Goal: Task Accomplishment & Management: Use online tool/utility

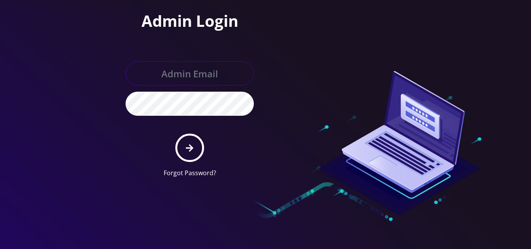
type input "[EMAIL_ADDRESS][DOMAIN_NAME]"
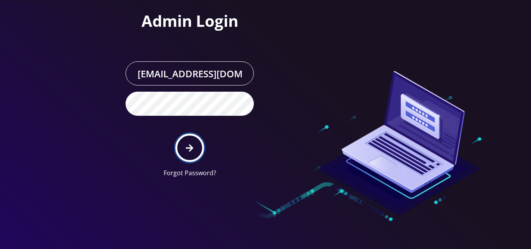
click at [189, 143] on button "submit" at bounding box center [189, 148] width 28 height 28
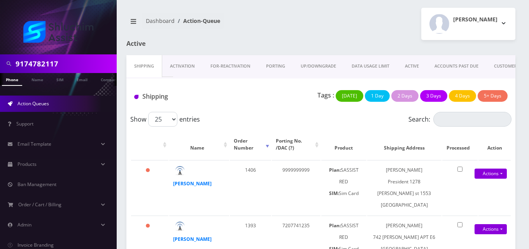
click at [419, 65] on link "ACTIVE" at bounding box center [412, 66] width 30 height 22
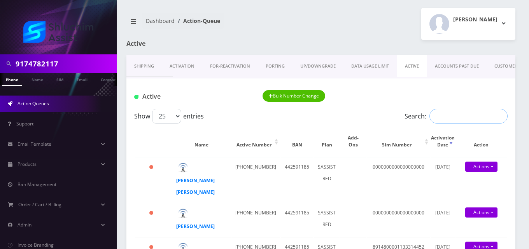
click at [461, 120] on input "Search:" at bounding box center [468, 116] width 78 height 15
paste input "2127679101"
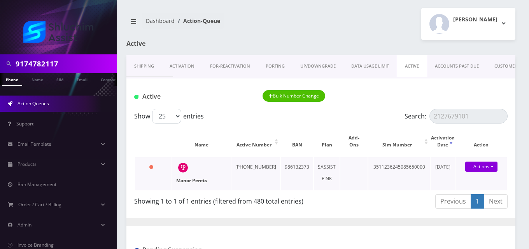
click at [197, 182] on strong "Manor Perets" at bounding box center [191, 180] width 31 height 7
drag, startPoint x: 474, startPoint y: 114, endPoint x: 390, endPoint y: 135, distance: 86.7
click at [390, 135] on div "Show 25 50 100 250 500 1000 entries Search: 2127679101 Name Active Number BAN P…" at bounding box center [320, 160] width 389 height 103
paste input "489906458"
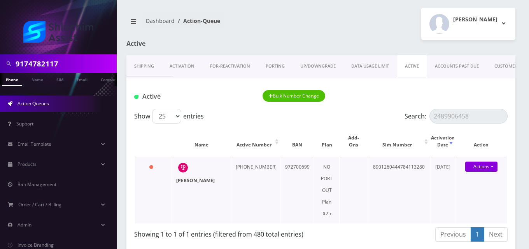
click at [189, 181] on strong "Rikkel Shemtov" at bounding box center [195, 180] width 39 height 7
drag, startPoint x: 475, startPoint y: 119, endPoint x: 364, endPoint y: 142, distance: 112.5
click at [364, 142] on div "Show 25 50 100 250 500 1000 entries Search: 2489906458 Name Active Number BAN P…" at bounding box center [320, 177] width 389 height 136
paste input "3472471261"
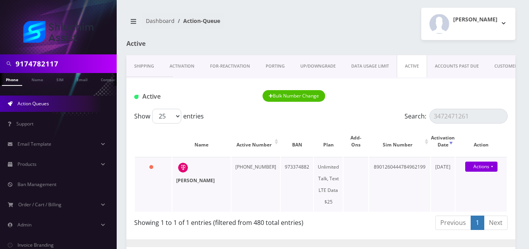
click at [182, 179] on strong "Yisroel Liberow" at bounding box center [195, 180] width 39 height 7
drag, startPoint x: 476, startPoint y: 117, endPoint x: 418, endPoint y: 115, distance: 57.2
click at [418, 115] on label "Search: 3472471261" at bounding box center [455, 116] width 103 height 15
paste input "4207222"
click at [185, 180] on strong "Sharona Kuperman" at bounding box center [195, 180] width 39 height 7
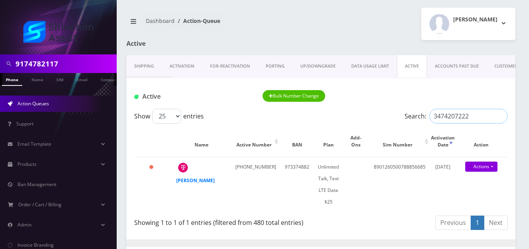
drag, startPoint x: 475, startPoint y: 115, endPoint x: 360, endPoint y: 126, distance: 115.7
click at [360, 126] on div "Show 25 50 100 250 500 1000 entries Search: 3474207222 Name Active Number BAN P…" at bounding box center [320, 171] width 389 height 124
paste input "463676"
drag, startPoint x: 471, startPoint y: 117, endPoint x: 413, endPoint y: 117, distance: 58.3
click at [414, 117] on label "Search: 3474463676" at bounding box center [455, 116] width 103 height 15
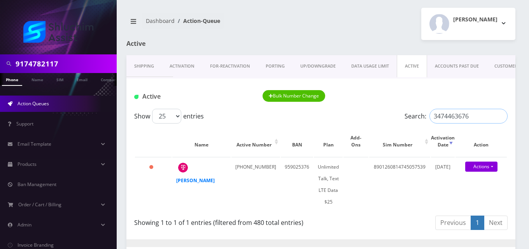
paste input "5191292"
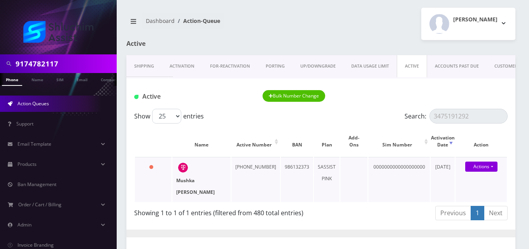
click at [189, 183] on strong "Mushka Hendel" at bounding box center [195, 186] width 39 height 18
drag, startPoint x: 473, startPoint y: 117, endPoint x: 341, endPoint y: 126, distance: 132.2
click at [341, 126] on div "Show 25 50 100 250 500 1000 entries Search: 3475191292 Name Active Number BAN P…" at bounding box center [320, 166] width 389 height 115
paste input "740874"
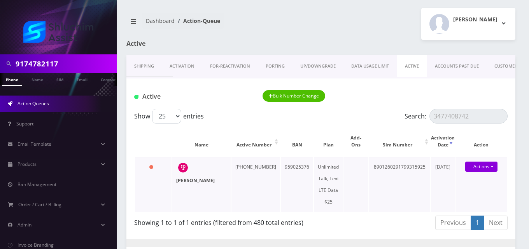
click at [194, 182] on strong "Yossi Krinsky" at bounding box center [195, 180] width 39 height 7
drag, startPoint x: 475, startPoint y: 112, endPoint x: 336, endPoint y: 127, distance: 139.2
click at [336, 127] on div "Show 25 50 100 250 500 1000 entries Search: 3477408742 Name Active Number BAN P…" at bounding box center [320, 171] width 389 height 124
paste input "70226"
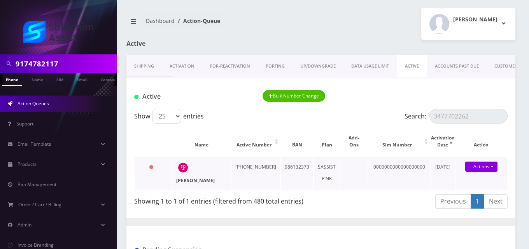
click at [183, 181] on strong "mendel benjaminson" at bounding box center [195, 180] width 39 height 7
click at [189, 178] on strong "mendel benjaminson" at bounding box center [195, 180] width 39 height 7
drag, startPoint x: 473, startPoint y: 116, endPoint x: 396, endPoint y: 137, distance: 79.6
click at [396, 136] on div "Show 25 50 100 250 500 1000 entries Search: 3477702262 Name Active Number BAN P…" at bounding box center [320, 160] width 389 height 103
paste input "8122220"
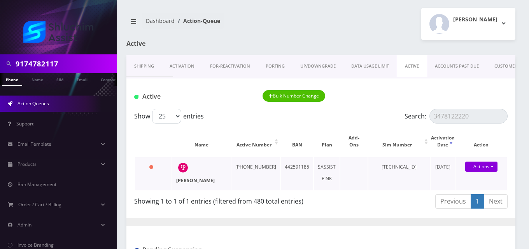
click at [187, 180] on strong "Miriam Moskovitz" at bounding box center [195, 180] width 39 height 7
drag, startPoint x: 475, startPoint y: 113, endPoint x: 365, endPoint y: 127, distance: 110.6
click at [365, 127] on div "Show 25 50 100 250 500 1000 entries Search: 3478122220 Name Active Number BAN P…" at bounding box center [320, 160] width 389 height 103
paste input "885864"
click at [197, 180] on strong "Mendel Sall" at bounding box center [195, 180] width 39 height 7
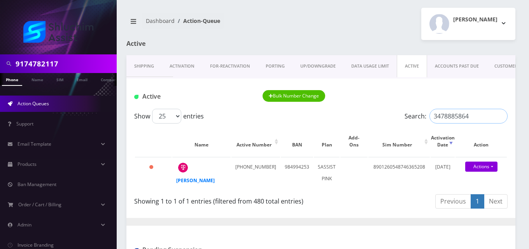
drag, startPoint x: 469, startPoint y: 114, endPoint x: 351, endPoint y: 125, distance: 118.4
click at [351, 125] on div "Show 25 50 100 250 500 1000 entries Search: 3478885864 Name Active Number BAN P…" at bounding box center [320, 160] width 389 height 103
paste input "9443247"
click at [186, 179] on strong "Chaya Zaltzman" at bounding box center [195, 180] width 39 height 7
drag, startPoint x: 473, startPoint y: 116, endPoint x: 372, endPoint y: 128, distance: 101.5
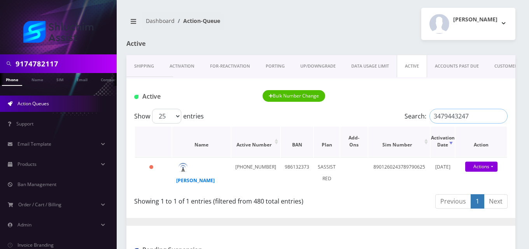
click at [372, 128] on div "Show 25 50 100 250 500 1000 entries Search: 3479443247 Name Active Number BAN P…" at bounding box center [320, 160] width 389 height 103
paste input "4122095205"
click at [191, 180] on strong "Sholom Feigelstock" at bounding box center [195, 180] width 39 height 7
drag, startPoint x: 483, startPoint y: 115, endPoint x: 322, endPoint y: 135, distance: 162.3
click at [322, 135] on div "Show 25 50 100 250 500 1000 entries Search: 4122095205 Name Active Number BAN P…" at bounding box center [320, 160] width 389 height 103
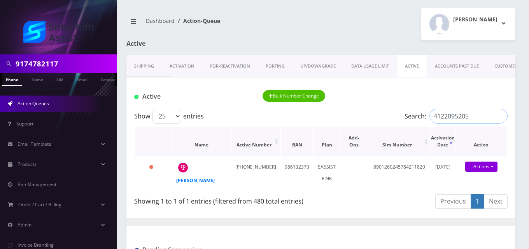
paste input "5102168900"
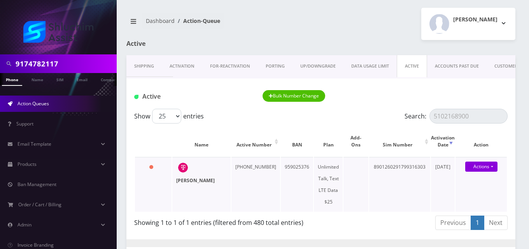
click at [192, 182] on strong "Nechoma Greisman" at bounding box center [195, 180] width 39 height 7
drag, startPoint x: 471, startPoint y: 117, endPoint x: 411, endPoint y: 124, distance: 60.6
click at [411, 124] on div "Show 25 50 100 250 500 1000 entries Search: 5102168900 Name Active Number BAN P…" at bounding box center [320, 171] width 389 height 124
paste input "9949708"
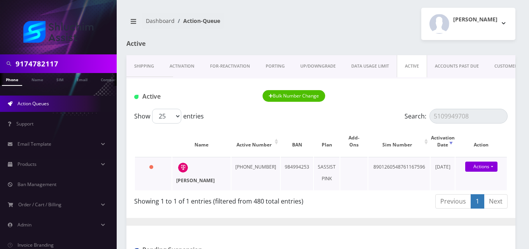
click at [198, 181] on strong "Miriam Zajac" at bounding box center [195, 180] width 39 height 7
drag, startPoint x: 475, startPoint y: 116, endPoint x: 394, endPoint y: 108, distance: 80.5
paste input "8846"
click at [186, 181] on strong "Moshe Zeitlin" at bounding box center [195, 180] width 39 height 7
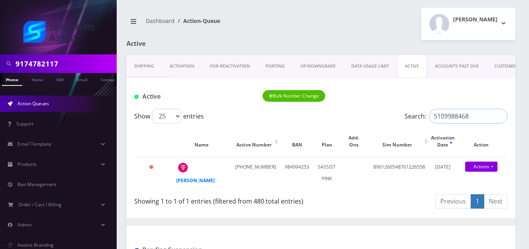
drag, startPoint x: 480, startPoint y: 116, endPoint x: 390, endPoint y: 118, distance: 90.3
click at [390, 118] on div "Show 25 50 100 250 500 1000 entries Search: 5109988468" at bounding box center [320, 116] width 373 height 15
paste input "628883770"
click at [188, 181] on strong "MENACHEM MARK" at bounding box center [195, 180] width 39 height 7
drag, startPoint x: 468, startPoint y: 119, endPoint x: 406, endPoint y: 117, distance: 61.5
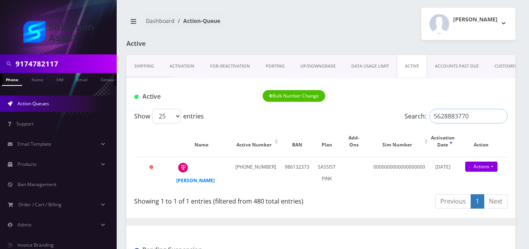
click at [406, 117] on label "Search: 5628883770" at bounding box center [455, 116] width 103 height 15
paste input "6462831054"
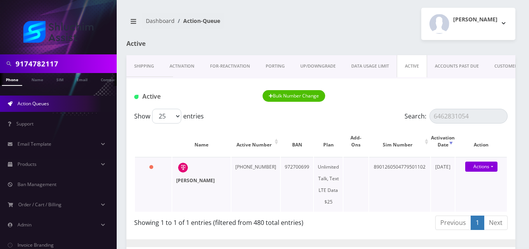
click at [181, 180] on strong "Shlomy Ceitlin" at bounding box center [195, 180] width 39 height 7
drag, startPoint x: 476, startPoint y: 119, endPoint x: 349, endPoint y: 110, distance: 127.1
click at [349, 110] on div "Show 25 50 100 250 500 1000 entries Search: 6462831054" at bounding box center [320, 116] width 373 height 15
paste input "6910220"
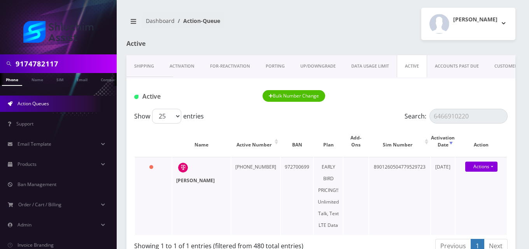
click at [198, 181] on strong "Yitzchok Slavin" at bounding box center [195, 180] width 39 height 7
drag, startPoint x: 470, startPoint y: 117, endPoint x: 389, endPoint y: 121, distance: 81.0
click at [390, 121] on div "Show 25 50 100 250 500 1000 entries Search: 6466910220" at bounding box center [320, 116] width 373 height 15
paste input "7260381"
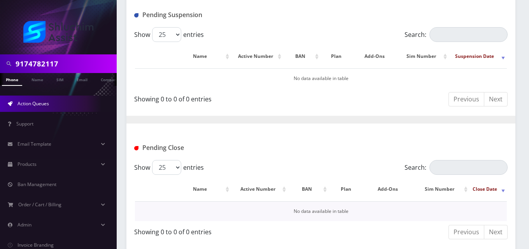
scroll to position [223, 0]
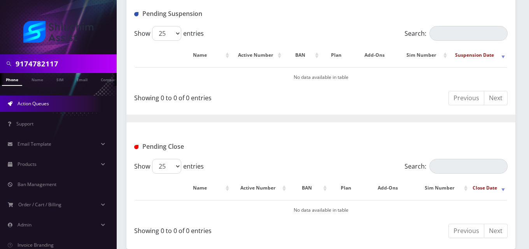
type input "6467260381"
drag, startPoint x: 65, startPoint y: 57, endPoint x: 0, endPoint y: 51, distance: 65.2
click at [0, 51] on nav "9174782117 Phone Name SIM Email Company Customer Action Queues Support Email Te…" at bounding box center [58, 124] width 117 height 249
paste input "6467260381"
type input "6467260381"
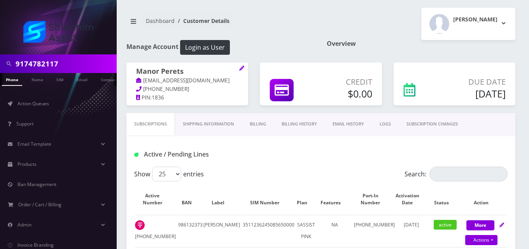
click at [256, 121] on link "Billing" at bounding box center [258, 124] width 32 height 22
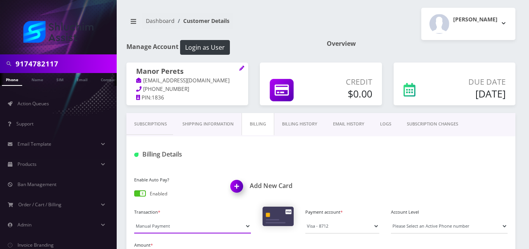
click at [182, 230] on select "Manual Payment Custom Charge Manual Credit Custom Invoice" at bounding box center [192, 226] width 117 height 15
select select "Custom Invoice"
click at [134, 219] on select "Manual Payment Custom Charge Manual Credit Custom Invoice" at bounding box center [192, 226] width 117 height 15
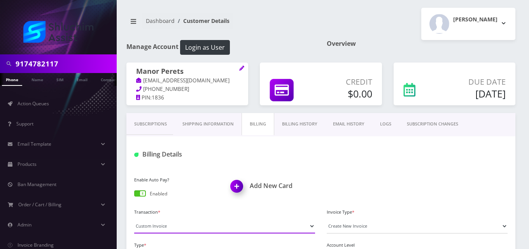
scroll to position [39, 0]
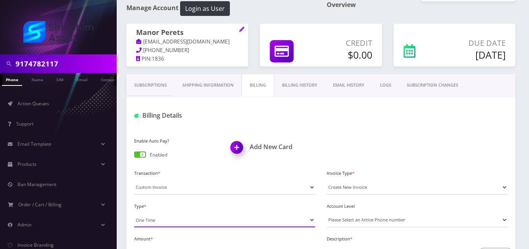
click at [198, 220] on select "One Time Usage Charge" at bounding box center [224, 220] width 181 height 15
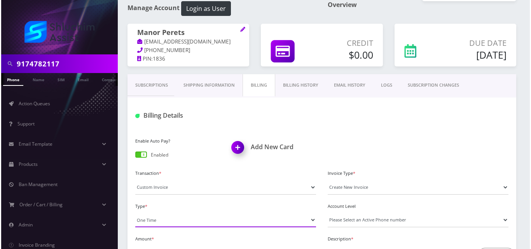
scroll to position [78, 0]
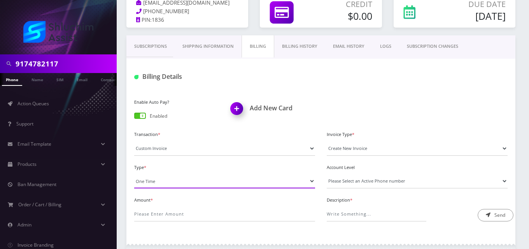
drag, startPoint x: 154, startPoint y: 175, endPoint x: 156, endPoint y: 187, distance: 12.3
click at [154, 183] on select "One Time Usage Charge" at bounding box center [224, 181] width 181 height 15
select select "4"
click at [134, 174] on select "One Time Usage Charge" at bounding box center [224, 181] width 181 height 15
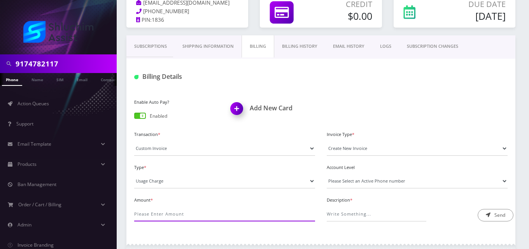
click at [169, 219] on input "Amount *" at bounding box center [224, 214] width 181 height 15
type input ".15"
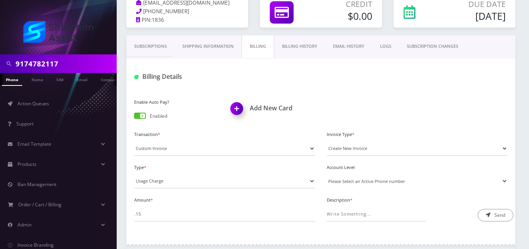
click at [359, 180] on select "Please Select an Active Phone number 2127679101 7709902498" at bounding box center [417, 181] width 181 height 15
click at [362, 175] on select "Please Select an Active Phone number 2127679101 7709902498" at bounding box center [417, 181] width 181 height 15
select select "93062"
click at [327, 174] on select "Please Select an Active Phone number 2127679101 7709902498" at bounding box center [417, 181] width 181 height 15
click at [369, 215] on input "Description *" at bounding box center [377, 214] width 100 height 15
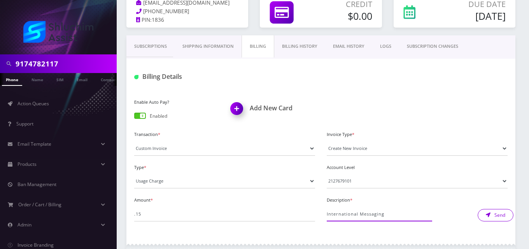
type input "International Messaging"
click at [503, 216] on button "Send" at bounding box center [496, 215] width 36 height 12
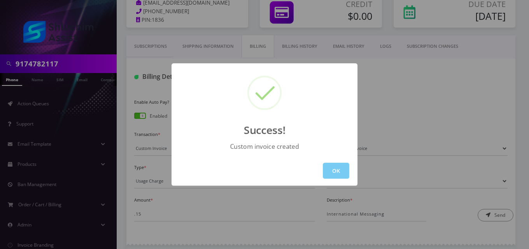
click at [345, 170] on button "OK" at bounding box center [336, 171] width 26 height 16
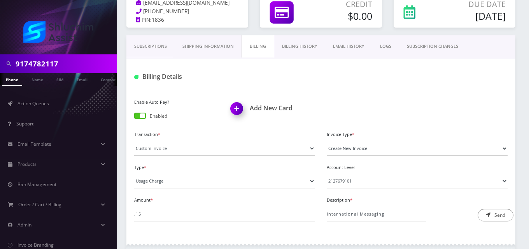
drag, startPoint x: 355, startPoint y: 44, endPoint x: 357, endPoint y: 47, distance: 4.2
click at [354, 44] on link "EMAIL HISTORY" at bounding box center [348, 46] width 47 height 22
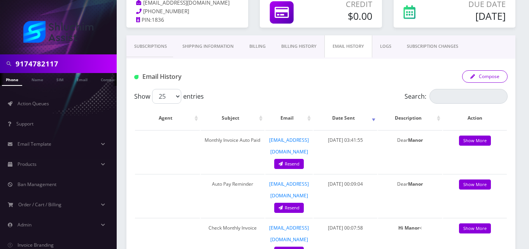
click at [485, 77] on button "Compose" at bounding box center [485, 76] width 46 height 12
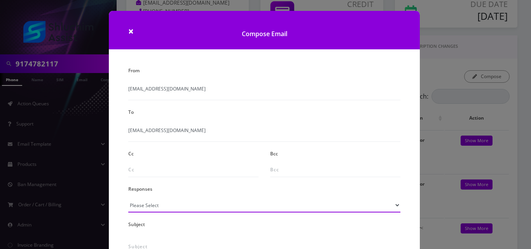
click at [156, 202] on select "Please Select TMobile port Unable to activate CH Pickup Past Due Pick up follow…" at bounding box center [264, 205] width 272 height 15
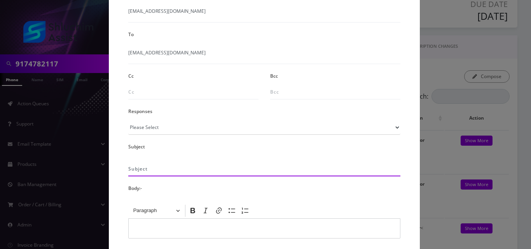
click at [164, 172] on input "text" at bounding box center [264, 169] width 272 height 15
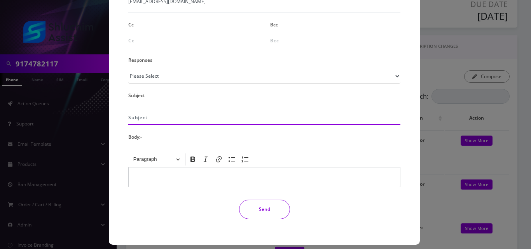
scroll to position [136, 0]
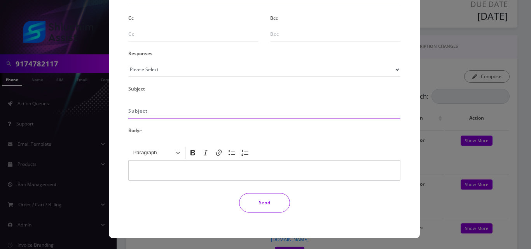
type input "Additional One-Time Charge"
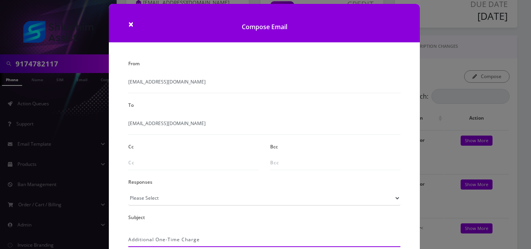
scroll to position [0, 0]
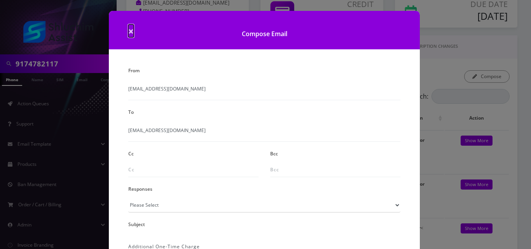
click at [128, 31] on span "×" at bounding box center [130, 31] width 5 height 13
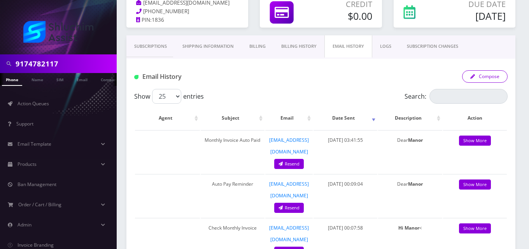
click at [486, 78] on button "Compose" at bounding box center [485, 76] width 46 height 12
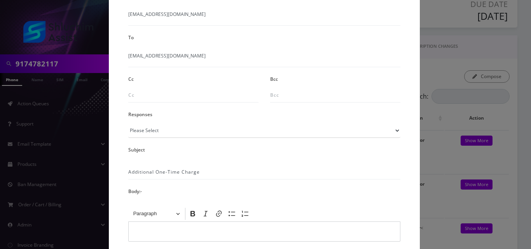
scroll to position [78, 0]
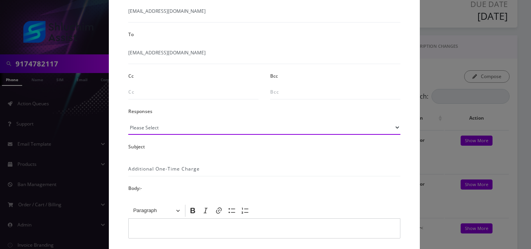
click at [147, 132] on select "Please Select TMobile port Unable to activate CH Pickup Past Due Pick up follow…" at bounding box center [264, 127] width 272 height 15
select select "24"
click at [128, 120] on select "Please Select TMobile port Unable to activate CH Pickup Past Due Pick up follow…" at bounding box center [264, 127] width 272 height 15
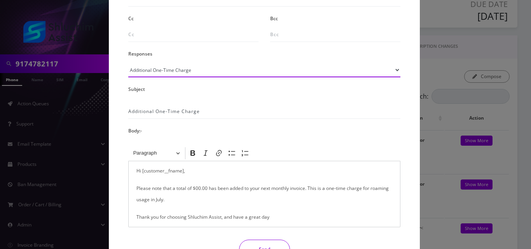
scroll to position [156, 0]
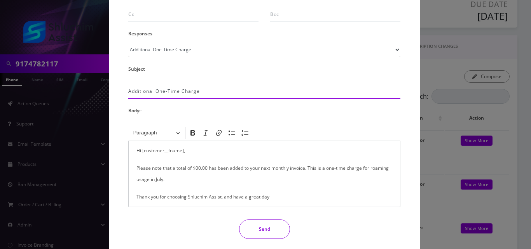
click at [223, 88] on input "Additional One-Time Charge" at bounding box center [264, 91] width 272 height 15
drag, startPoint x: 223, startPoint y: 88, endPoint x: 114, endPoint y: 98, distance: 109.3
click at [114, 98] on div "From info@shluchimassist.com To manorperets@gmail.com Cc Bcc Responses Please S…" at bounding box center [264, 86] width 311 height 355
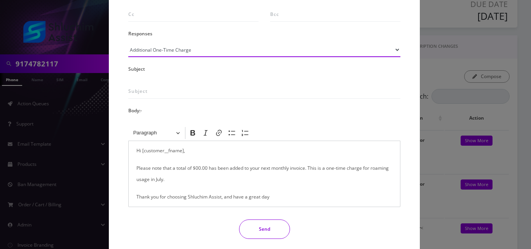
click at [208, 52] on select "Please Select TMobile port Unable to activate CH Pickup Past Due Pick up follow…" at bounding box center [264, 49] width 272 height 15
click at [128, 42] on select "Please Select TMobile port Unable to activate CH Pickup Past Due Pick up follow…" at bounding box center [264, 49] width 272 height 15
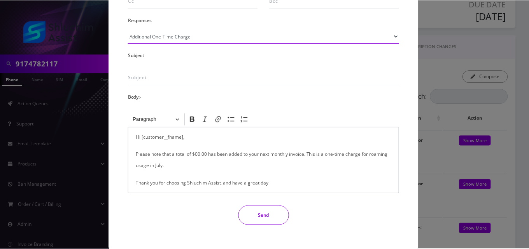
scroll to position [182, 0]
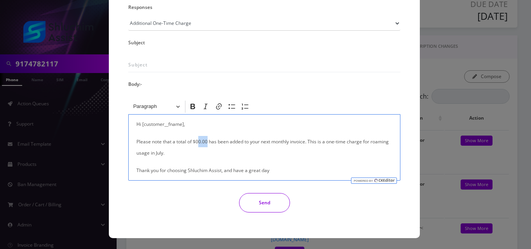
drag, startPoint x: 207, startPoint y: 142, endPoint x: 197, endPoint y: 142, distance: 9.3
click at [197, 142] on p "Please note that a total of $00.00 has been added to your next monthly invoice.…" at bounding box center [265, 147] width 256 height 23
drag, startPoint x: 388, startPoint y: 141, endPoint x: 369, endPoint y: 144, distance: 19.0
click at [369, 144] on p "Please note that a total of $0.15 has been added to your next monthly invoice. …" at bounding box center [265, 147] width 256 height 23
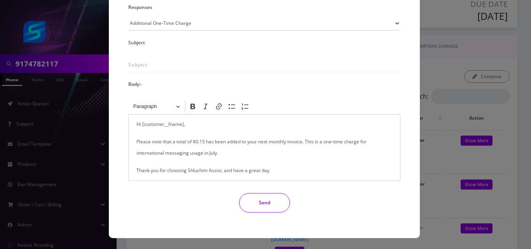
click at [256, 204] on button "Send" at bounding box center [264, 202] width 51 height 19
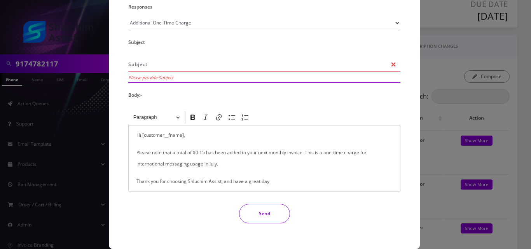
click at [152, 65] on input "text" at bounding box center [264, 64] width 272 height 15
type input "Additional One-Time Charge"
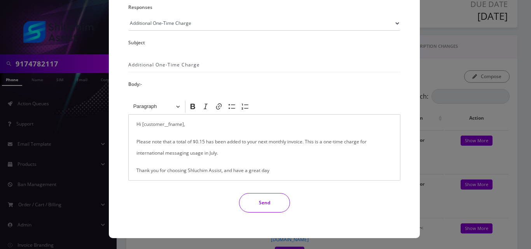
click at [263, 206] on button "Send" at bounding box center [264, 202] width 51 height 19
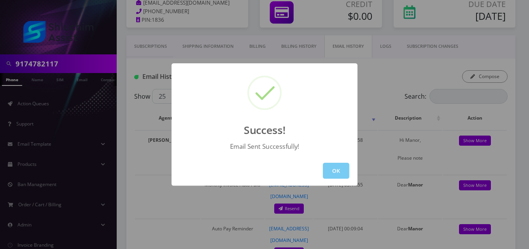
click at [337, 173] on button "OK" at bounding box center [336, 171] width 26 height 16
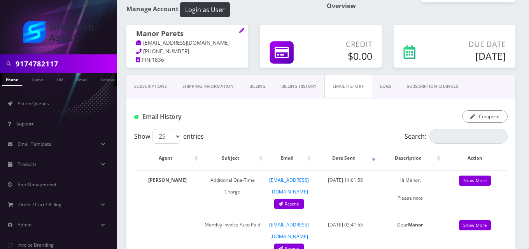
scroll to position [0, 0]
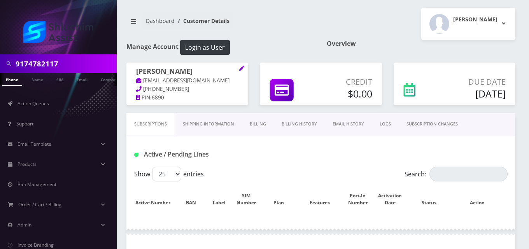
click at [264, 125] on link "Billing" at bounding box center [258, 124] width 32 height 22
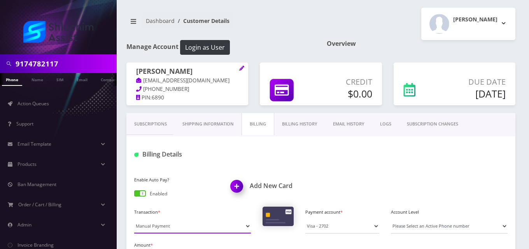
click at [182, 228] on select "Manual Payment Custom Charge Manual Credit Custom Invoice" at bounding box center [192, 226] width 117 height 15
select select "Custom Invoice"
click at [134, 219] on select "Manual Payment Custom Charge Manual Credit Custom Invoice" at bounding box center [192, 226] width 117 height 15
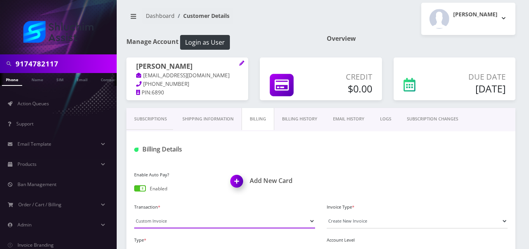
scroll to position [39, 0]
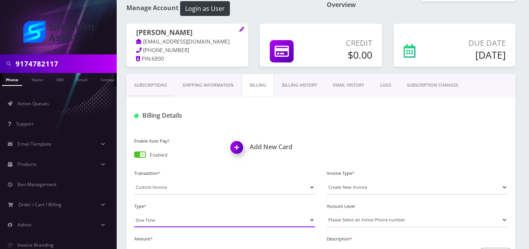
drag, startPoint x: 166, startPoint y: 219, endPoint x: 165, endPoint y: 226, distance: 7.1
click at [166, 220] on select "One Time Usage Charge" at bounding box center [224, 220] width 181 height 15
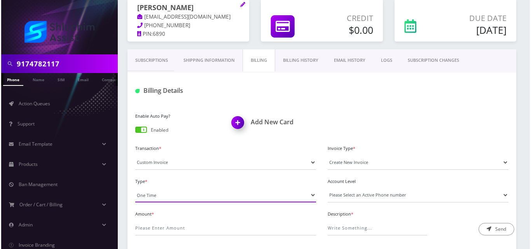
scroll to position [78, 0]
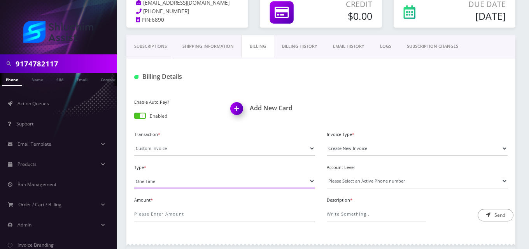
drag, startPoint x: 173, startPoint y: 180, endPoint x: 171, endPoint y: 188, distance: 8.4
click at [172, 183] on select "One Time Usage Charge" at bounding box center [224, 181] width 181 height 15
select select "4"
click at [134, 174] on select "One Time Usage Charge" at bounding box center [224, 181] width 181 height 15
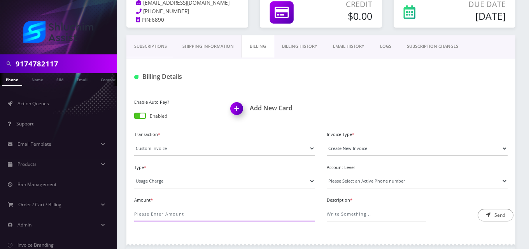
click at [170, 217] on input "Amount *" at bounding box center [224, 214] width 181 height 15
type input "204"
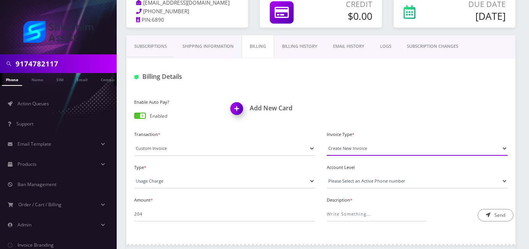
click at [383, 146] on select "Create New Invoice" at bounding box center [417, 148] width 181 height 15
drag, startPoint x: 379, startPoint y: 182, endPoint x: 378, endPoint y: 186, distance: 4.1
click at [379, 182] on select "Please Select an Active Phone number 2489906458" at bounding box center [417, 181] width 181 height 15
select select "55220"
click at [327, 174] on select "Please Select an Active Phone number 2489906458" at bounding box center [417, 181] width 181 height 15
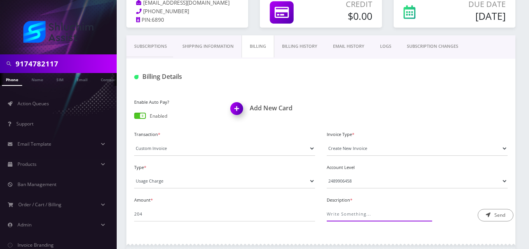
click at [383, 211] on input "Description *" at bounding box center [377, 214] width 100 height 15
type input "International Pass Charge"
click at [492, 214] on button "Send" at bounding box center [496, 215] width 36 height 12
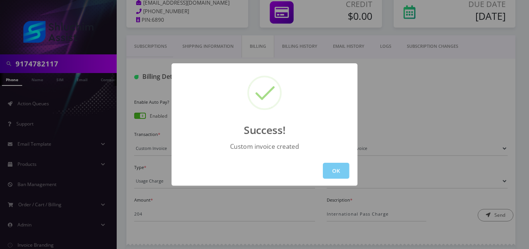
click at [332, 174] on button "OK" at bounding box center [336, 171] width 26 height 16
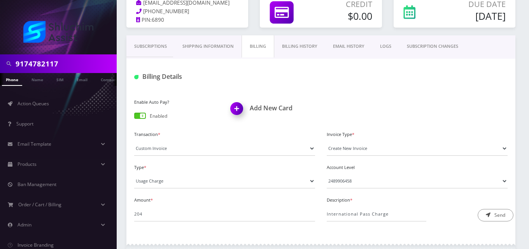
click at [347, 48] on link "EMAIL HISTORY" at bounding box center [348, 46] width 47 height 22
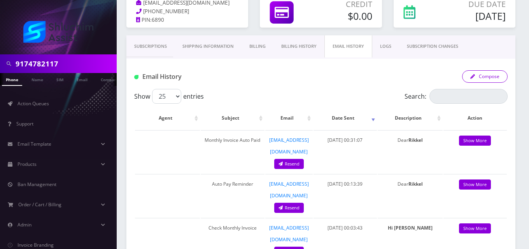
click at [493, 74] on button "Compose" at bounding box center [485, 76] width 46 height 12
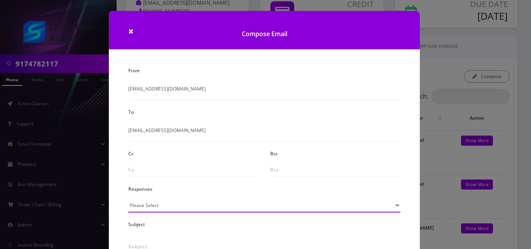
click at [151, 206] on select "Please Select TMobile port Unable to activate CH Pickup Past Due Pick up follow…" at bounding box center [264, 205] width 272 height 15
select select "24"
click at [128, 198] on select "Please Select TMobile port Unable to activate CH Pickup Past Due Pick up follow…" at bounding box center [264, 205] width 272 height 15
type input "Additional One-Time Charge"
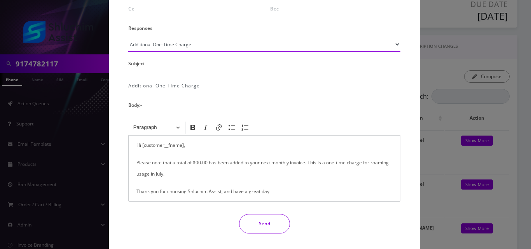
scroll to position [182, 0]
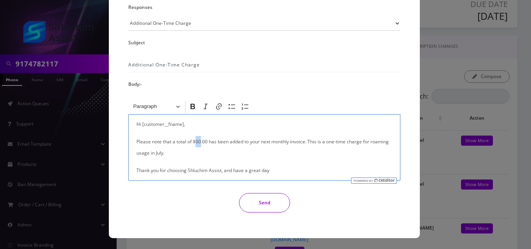
drag, startPoint x: 200, startPoint y: 143, endPoint x: 195, endPoint y: 144, distance: 5.5
click at [195, 144] on p "Please note that a total of $00.00 has been added to your next monthly invoice.…" at bounding box center [265, 147] width 256 height 23
click at [166, 154] on p "Please note that a total of $204.00 has been added to your next monthly invoice…" at bounding box center [265, 147] width 256 height 23
click at [167, 153] on p "Please note that a total of $204.00 has been added to your next monthly invoice…" at bounding box center [265, 147] width 256 height 23
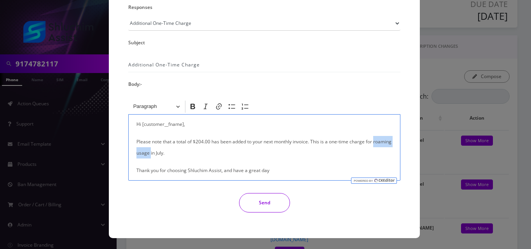
drag, startPoint x: 167, startPoint y: 153, endPoint x: 119, endPoint y: 152, distance: 48.6
click at [119, 152] on div "From info@shluchimassist.com To Rikkelshemtov@gmail.com Cc Bcc Responses Please…" at bounding box center [264, 60] width 311 height 355
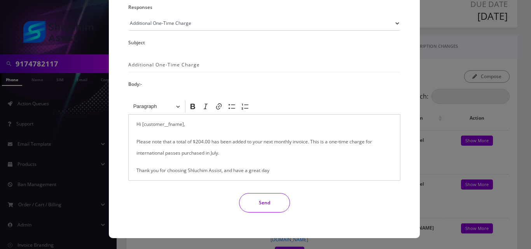
click at [265, 205] on button "Send" at bounding box center [264, 202] width 51 height 19
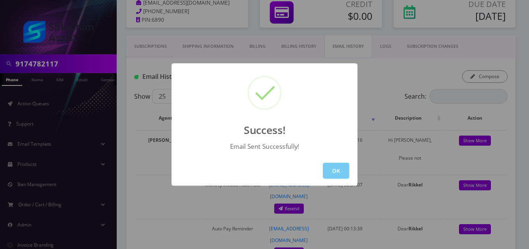
click at [331, 172] on button "OK" at bounding box center [336, 171] width 26 height 16
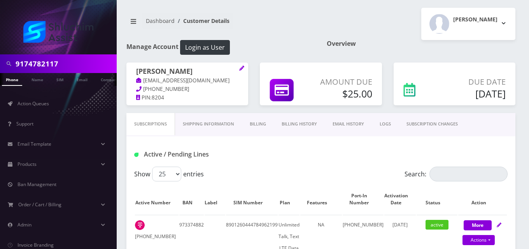
click at [257, 124] on link "Billing" at bounding box center [258, 124] width 32 height 22
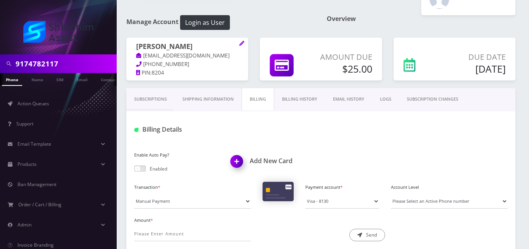
scroll to position [39, 0]
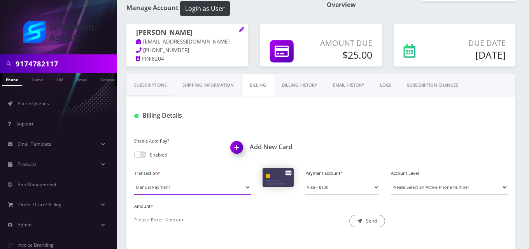
click at [150, 188] on select "Manual Payment Custom Charge Manual Credit Custom Invoice" at bounding box center [192, 187] width 117 height 15
select select "Custom Invoice"
click at [134, 180] on select "Manual Payment Custom Charge Manual Credit Custom Invoice" at bounding box center [192, 187] width 117 height 15
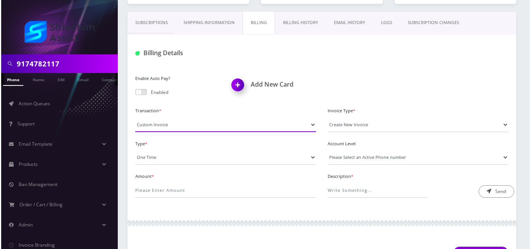
scroll to position [117, 0]
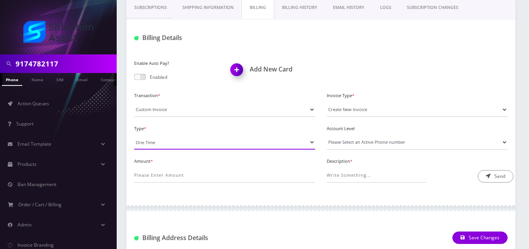
drag, startPoint x: 166, startPoint y: 138, endPoint x: 165, endPoint y: 144, distance: 6.0
click at [166, 139] on select "One Time Usage Charge" at bounding box center [224, 142] width 181 height 15
select select "4"
click at [134, 135] on select "One Time Usage Charge" at bounding box center [224, 142] width 181 height 15
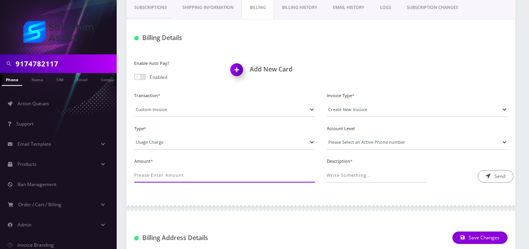
click at [165, 173] on input "Amount *" at bounding box center [224, 175] width 181 height 15
type input "50.08"
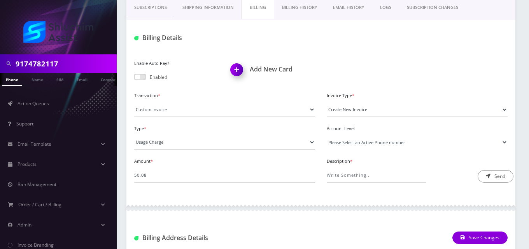
click at [340, 140] on select "Please Select an Active Phone number 3472471261" at bounding box center [417, 142] width 181 height 15
select select "52342"
click at [327, 135] on select "Please Select an Active Phone number 3472471261" at bounding box center [417, 142] width 181 height 15
click at [345, 172] on input "Description *" at bounding box center [377, 175] width 100 height 15
type input "Long-Distance/International Calling Fee"
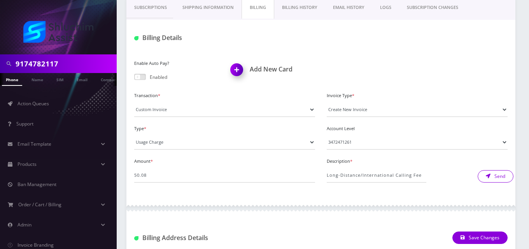
click at [486, 176] on icon "submit" at bounding box center [488, 176] width 5 height 5
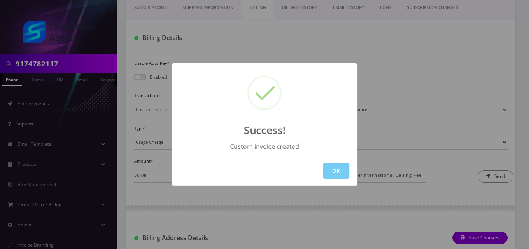
click at [324, 173] on button "OK" at bounding box center [336, 171] width 26 height 16
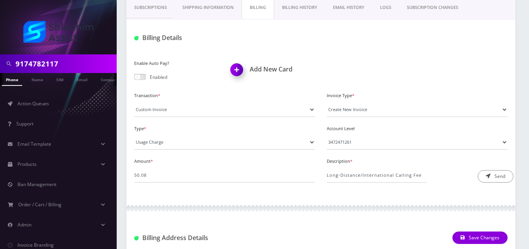
click at [359, 12] on link "EMAIL HISTORY" at bounding box center [348, 7] width 47 height 22
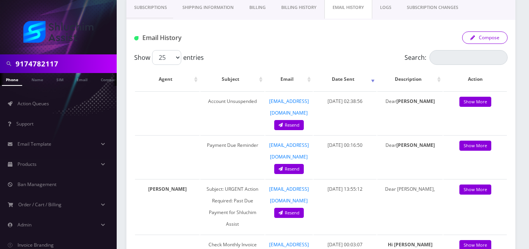
click at [490, 35] on button "Compose" at bounding box center [485, 38] width 46 height 12
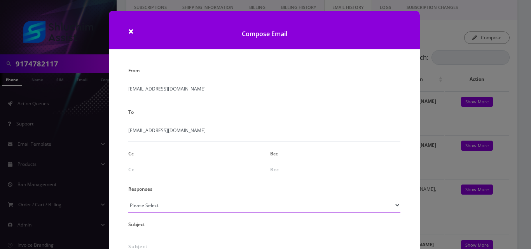
click at [150, 200] on select "Please Select TMobile port Unable to activate CH Pickup Past Due Pick up follow…" at bounding box center [264, 205] width 272 height 15
select select "24"
click at [128, 198] on select "Please Select TMobile port Unable to activate CH Pickup Past Due Pick up follow…" at bounding box center [264, 205] width 272 height 15
type input "Additional One-Time Charge"
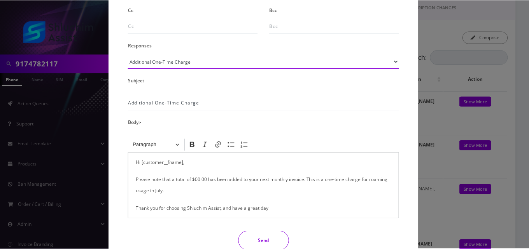
scroll to position [182, 0]
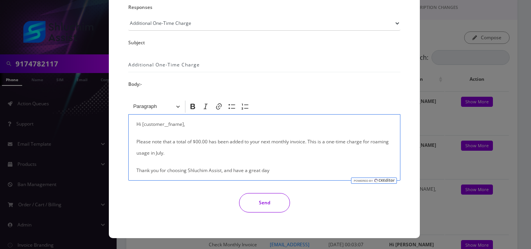
click at [203, 143] on p "Please note that a total of $00.00 has been added to your next monthly invoice.…" at bounding box center [265, 147] width 256 height 23
drag, startPoint x: 207, startPoint y: 143, endPoint x: 195, endPoint y: 145, distance: 11.8
click at [195, 145] on p "Please note that a total of $00.00 has been added to your next monthly invoice.…" at bounding box center [265, 147] width 256 height 23
drag, startPoint x: 389, startPoint y: 143, endPoint x: 372, endPoint y: 146, distance: 17.3
click at [372, 146] on p "Please note that a total of $50.08 has been added to your next monthly invoice.…" at bounding box center [265, 147] width 256 height 23
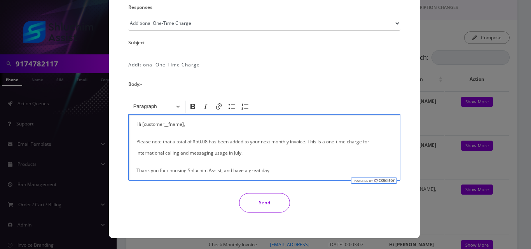
click at [264, 203] on button "Send" at bounding box center [264, 202] width 51 height 19
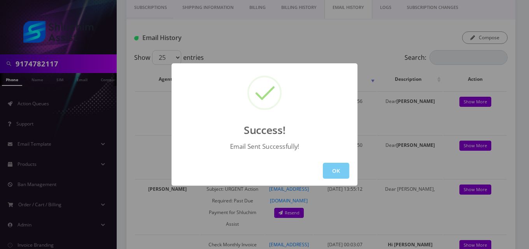
click at [338, 170] on button "OK" at bounding box center [336, 171] width 26 height 16
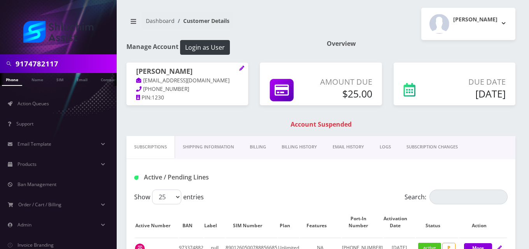
click at [261, 143] on link "Billing" at bounding box center [258, 147] width 32 height 22
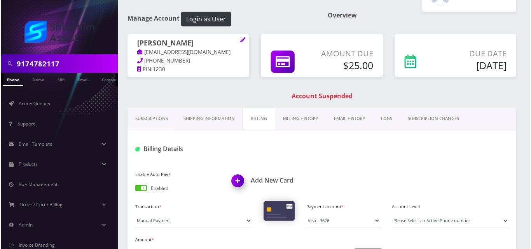
scroll to position [78, 0]
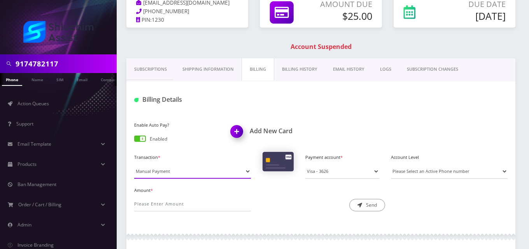
drag, startPoint x: 172, startPoint y: 168, endPoint x: 172, endPoint y: 175, distance: 7.0
click at [172, 171] on select "Manual Payment Custom Charge Manual Credit Custom Invoice" at bounding box center [192, 171] width 117 height 15
select select "Custom Invoice"
click at [134, 164] on select "Manual Payment Custom Charge Manual Credit Custom Invoice" at bounding box center [192, 171] width 117 height 15
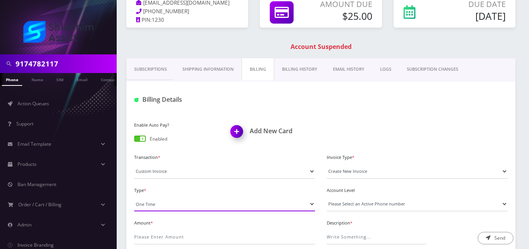
drag, startPoint x: 181, startPoint y: 198, endPoint x: 182, endPoint y: 211, distance: 12.5
click at [181, 200] on select "One Time Usage Charge" at bounding box center [224, 204] width 181 height 15
select select "4"
click at [134, 197] on select "One Time Usage Charge" at bounding box center [224, 204] width 181 height 15
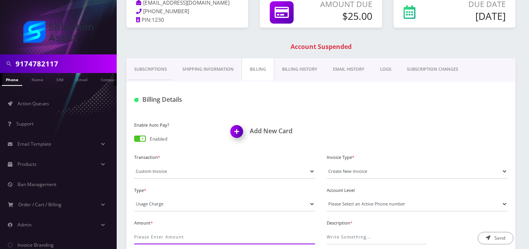
click at [190, 236] on input "Amount *" at bounding box center [224, 237] width 181 height 15
type input "15.19"
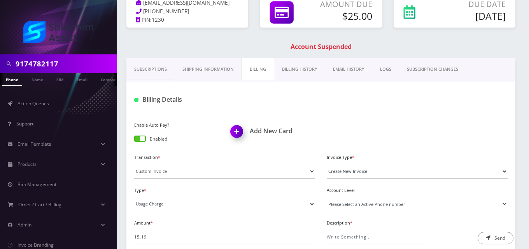
click at [355, 205] on select "Please Select an Active Phone number 3474207222" at bounding box center [417, 204] width 181 height 15
select select "52115"
click at [327, 197] on select "Please Select an Active Phone number 3474207222" at bounding box center [417, 204] width 181 height 15
click at [359, 239] on input "Description *" at bounding box center [377, 237] width 100 height 15
type input "Long-Distance/International Calling Fee"
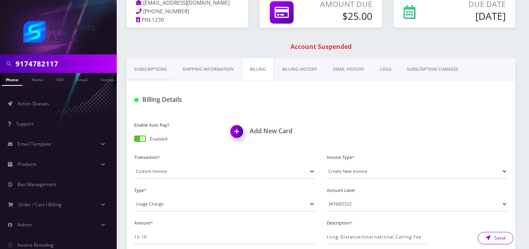
click at [492, 239] on button "Send" at bounding box center [496, 238] width 36 height 12
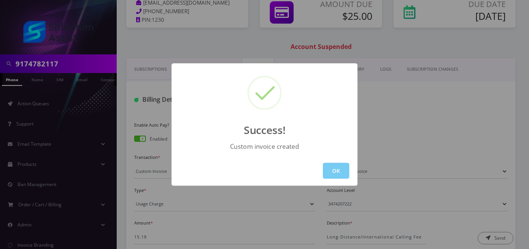
click at [340, 172] on button "OK" at bounding box center [336, 171] width 26 height 16
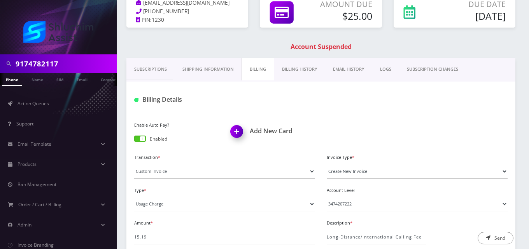
click at [347, 68] on link "EMAIL HISTORY" at bounding box center [348, 69] width 47 height 22
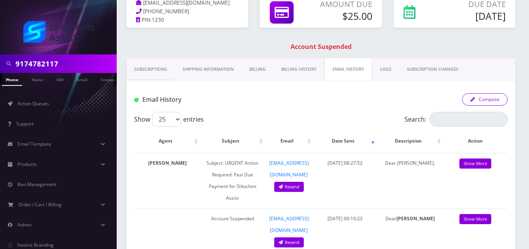
click at [490, 99] on button "Compose" at bounding box center [485, 99] width 46 height 12
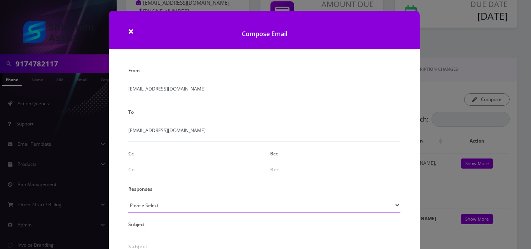
click at [163, 207] on select "Please Select TMobile port Unable to activate CH Pickup Past Due Pick up follow…" at bounding box center [264, 205] width 272 height 15
select select "24"
click at [128, 198] on select "Please Select TMobile port Unable to activate CH Pickup Past Due Pick up follow…" at bounding box center [264, 205] width 272 height 15
type input "Additional One-Time Charge"
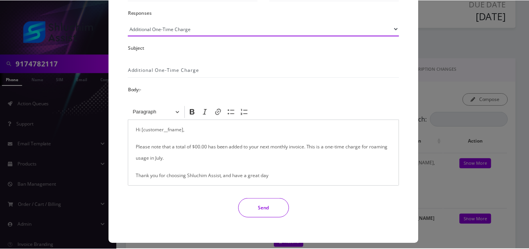
scroll to position [182, 0]
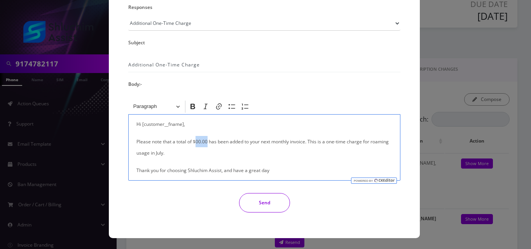
drag, startPoint x: 207, startPoint y: 142, endPoint x: 196, endPoint y: 144, distance: 10.7
click at [196, 144] on p "Please note that a total of $00.00 has been added to your next monthly invoice.…" at bounding box center [265, 147] width 256 height 23
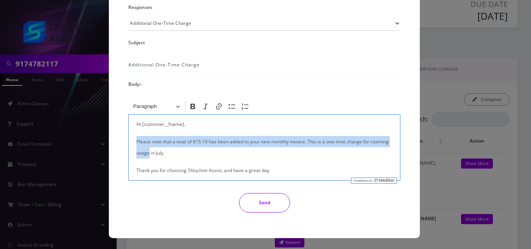
drag, startPoint x: 147, startPoint y: 153, endPoint x: 383, endPoint y: 119, distance: 238.2
click at [383, 119] on div "Hi [customer__fname], Please note that a total of $15.19 has been added to your…" at bounding box center [264, 147] width 272 height 67
click at [392, 142] on div "Hi [customer__fname], Please note that a total of $15.19 has been added to your…" at bounding box center [264, 147] width 272 height 67
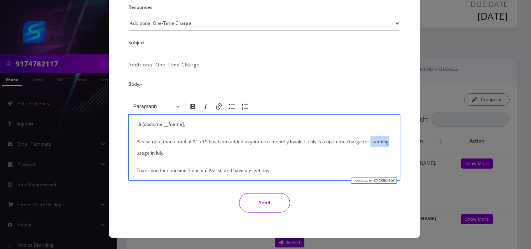
drag, startPoint x: 390, startPoint y: 142, endPoint x: 372, endPoint y: 145, distance: 18.9
click at [372, 145] on p "Please note that a total of $15.19 has been added to your next monthly invoice.…" at bounding box center [265, 147] width 256 height 23
click at [277, 198] on button "Send" at bounding box center [264, 202] width 51 height 19
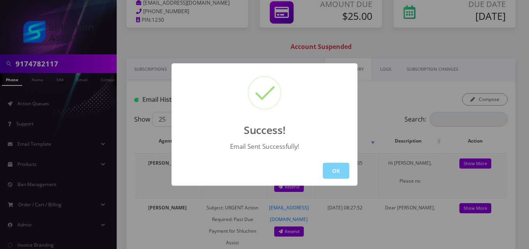
click at [346, 170] on button "OK" at bounding box center [336, 171] width 26 height 16
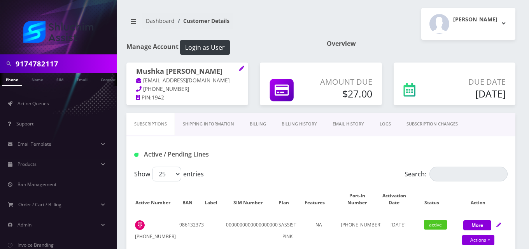
click at [262, 120] on link "Billing" at bounding box center [258, 124] width 32 height 22
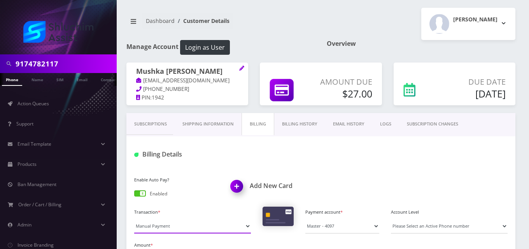
drag, startPoint x: 171, startPoint y: 231, endPoint x: 172, endPoint y: 221, distance: 9.4
click at [172, 228] on select "Manual Payment Custom Charge Manual Credit Custom Invoice" at bounding box center [192, 226] width 117 height 15
select select "Custom Invoice"
click at [134, 219] on select "Manual Payment Custom Charge Manual Credit Custom Invoice" at bounding box center [192, 226] width 117 height 15
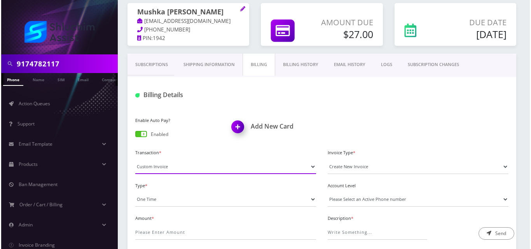
scroll to position [78, 0]
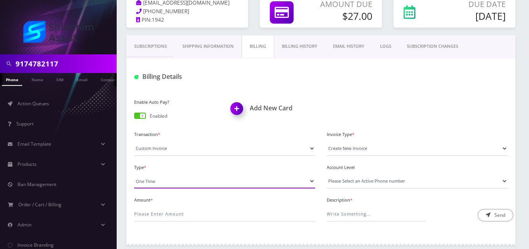
click at [165, 182] on select "One Time Usage Charge" at bounding box center [224, 181] width 181 height 15
select select "4"
click at [134, 174] on select "One Time Usage Charge" at bounding box center [224, 181] width 181 height 15
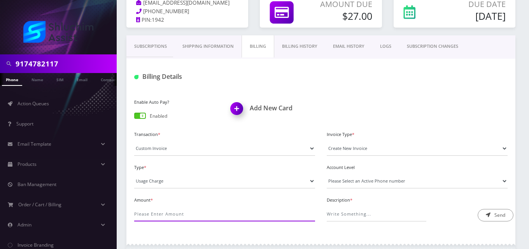
click at [168, 213] on input "Amount *" at bounding box center [224, 214] width 181 height 15
type input "24"
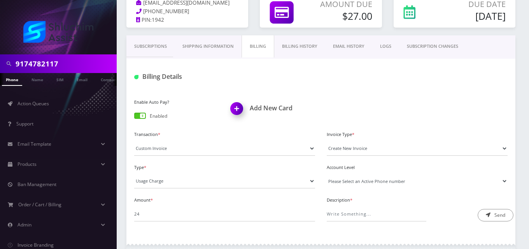
click at [339, 184] on select "Please Select an Active Phone number [PHONE_NUMBER]" at bounding box center [417, 181] width 181 height 15
select select "99986"
click at [327, 174] on select "Please Select an Active Phone number [PHONE_NUMBER]" at bounding box center [417, 181] width 181 height 15
click at [347, 214] on input "Description *" at bounding box center [377, 214] width 100 height 15
type input "International Pass Charge"
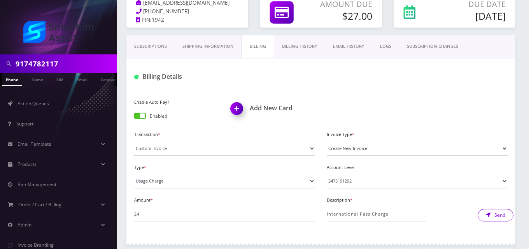
click at [499, 215] on button "Send" at bounding box center [496, 215] width 36 height 12
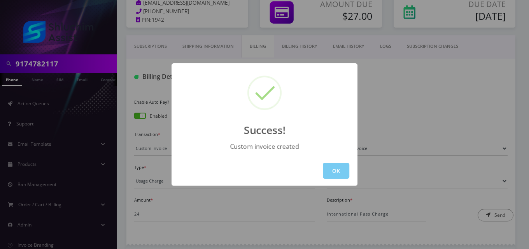
click at [328, 173] on button "OK" at bounding box center [336, 171] width 26 height 16
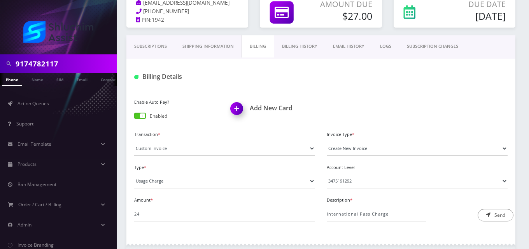
click at [354, 41] on link "EMAIL HISTORY" at bounding box center [348, 46] width 47 height 22
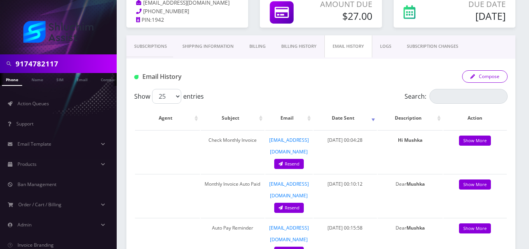
click at [498, 76] on button "Compose" at bounding box center [485, 76] width 46 height 12
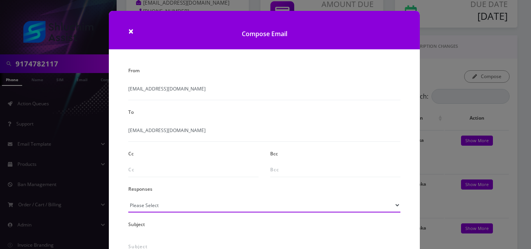
click at [179, 205] on select "Please Select TMobile port Unable to activate CH Pickup Past Due Pick up follow…" at bounding box center [264, 205] width 272 height 15
select select "24"
click at [128, 198] on select "Please Select TMobile port Unable to activate CH Pickup Past Due Pick up follow…" at bounding box center [264, 205] width 272 height 15
type input "Additional One-Time Charge"
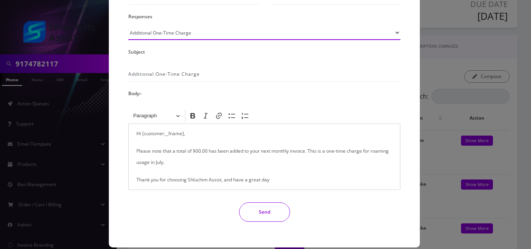
scroll to position [182, 0]
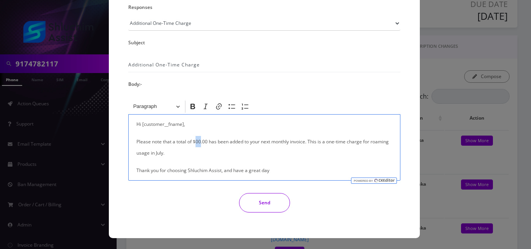
drag, startPoint x: 200, startPoint y: 140, endPoint x: 196, endPoint y: 143, distance: 5.6
click at [196, 143] on p "Please note that a total of $00.00 has been added to your next monthly invoice.…" at bounding box center [265, 147] width 256 height 23
drag, startPoint x: 148, startPoint y: 153, endPoint x: 372, endPoint y: 144, distance: 224.2
click at [372, 144] on p "Please note that a total of $24.00 has been added to your next monthly invoice.…" at bounding box center [265, 147] width 256 height 23
click at [267, 205] on button "Send" at bounding box center [264, 202] width 51 height 19
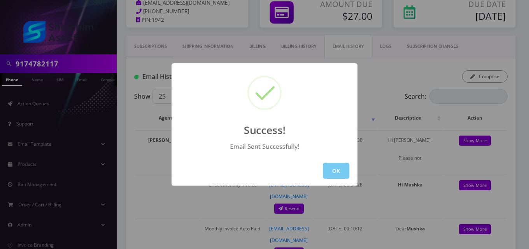
click at [341, 167] on button "OK" at bounding box center [336, 171] width 26 height 16
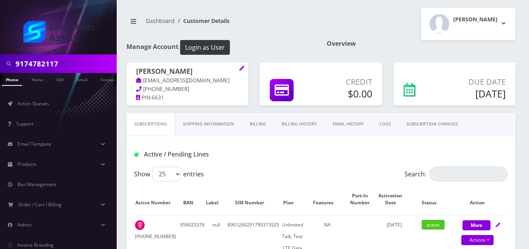
click at [262, 120] on link "Billing" at bounding box center [258, 124] width 32 height 22
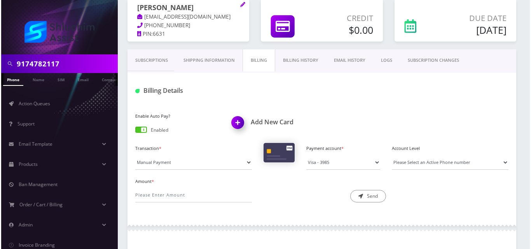
scroll to position [78, 0]
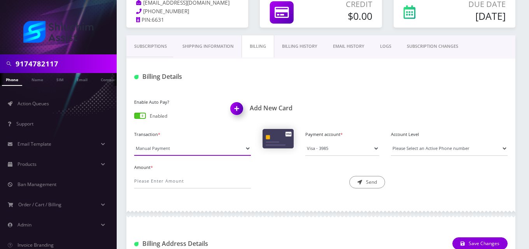
click at [157, 148] on select "Manual Payment Custom Charge Manual Credit Custom Invoice" at bounding box center [192, 148] width 117 height 15
select select "Custom Invoice"
click at [134, 141] on select "Manual Payment Custom Charge Manual Credit Custom Invoice" at bounding box center [192, 148] width 117 height 15
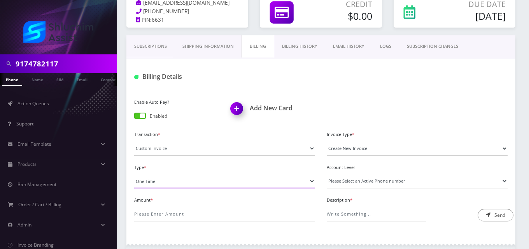
drag, startPoint x: 168, startPoint y: 174, endPoint x: 172, endPoint y: 181, distance: 7.5
click at [168, 175] on select "One Time Usage Charge" at bounding box center [224, 181] width 181 height 15
click at [134, 174] on select "One Time Usage Charge" at bounding box center [224, 181] width 181 height 15
drag, startPoint x: 171, startPoint y: 179, endPoint x: 173, endPoint y: 187, distance: 8.8
click at [172, 181] on select "One Time Usage Charge" at bounding box center [224, 181] width 181 height 15
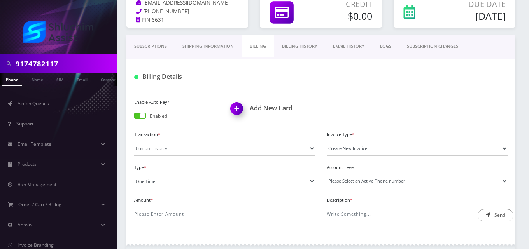
select select "4"
click at [134, 174] on select "One Time Usage Charge" at bounding box center [224, 181] width 181 height 15
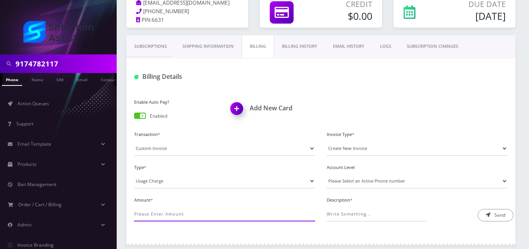
click at [181, 213] on input "Amount *" at bounding box center [224, 214] width 181 height 15
type input "1813.59"
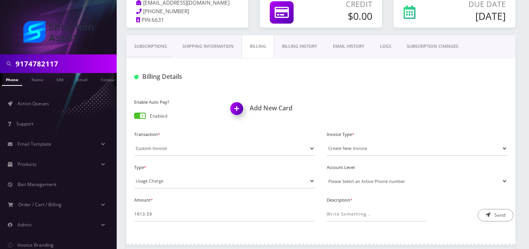
click at [342, 186] on select "Please Select an Active Phone number [PHONE_NUMBER]" at bounding box center [417, 181] width 181 height 15
select select "41026"
click at [327, 174] on select "Please Select an Active Phone number [PHONE_NUMBER]" at bounding box center [417, 181] width 181 height 15
click at [343, 210] on input "Description *" at bounding box center [377, 214] width 100 height 15
click at [375, 208] on input "Description *" at bounding box center [377, 214] width 100 height 15
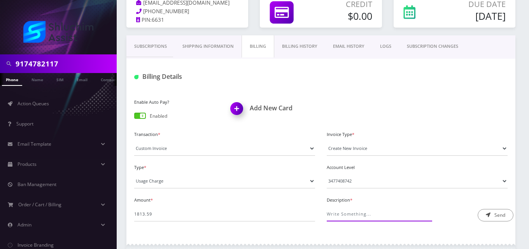
type input "Long-Distance/International Calling Fee"
click at [485, 212] on button "Send" at bounding box center [496, 215] width 36 height 12
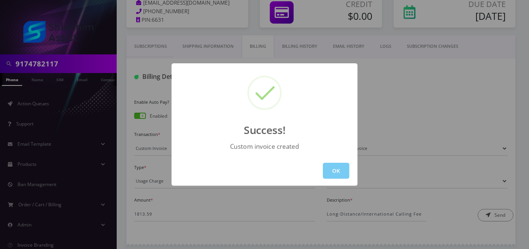
click at [337, 175] on button "OK" at bounding box center [336, 171] width 26 height 16
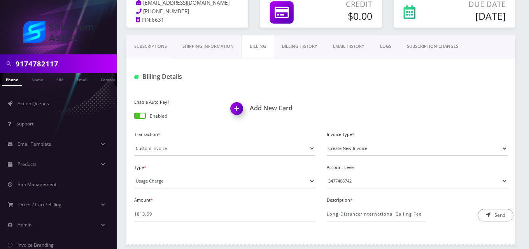
click at [337, 46] on link "EMAIL HISTORY" at bounding box center [348, 46] width 47 height 22
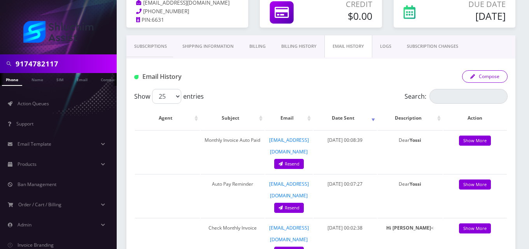
click at [481, 73] on button "Compose" at bounding box center [485, 76] width 46 height 12
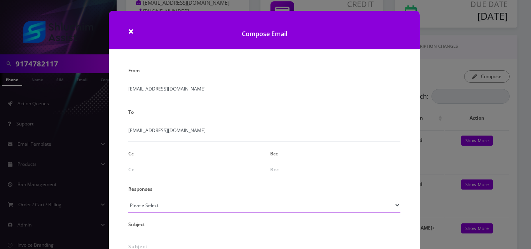
click at [160, 208] on select "Please Select TMobile port Unable to activate CH Pickup Past Due Pick up follow…" at bounding box center [264, 205] width 272 height 15
select select "24"
click at [128, 198] on select "Please Select TMobile port Unable to activate CH Pickup Past Due Pick up follow…" at bounding box center [264, 205] width 272 height 15
type input "Additional One-Time Charge"
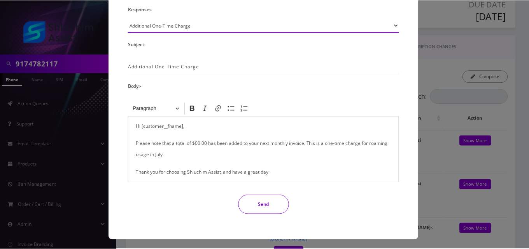
scroll to position [182, 0]
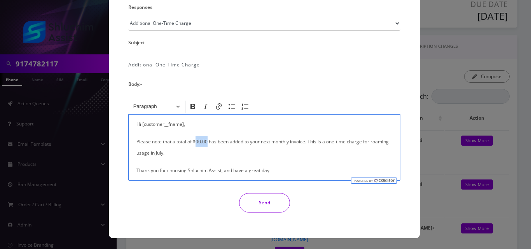
drag, startPoint x: 206, startPoint y: 142, endPoint x: 194, endPoint y: 145, distance: 12.1
click at [194, 145] on p "Please note that a total of $00.00 has been added to your next monthly invoice.…" at bounding box center [265, 147] width 256 height 23
click at [196, 142] on p "Please note that a total of $1813.59 has been added to your next monthly invoic…" at bounding box center [265, 147] width 256 height 23
click at [166, 155] on p "Please note that a total of $1,813.59 has been added to your next monthly invoi…" at bounding box center [265, 147] width 256 height 23
drag, startPoint x: 154, startPoint y: 154, endPoint x: 135, endPoint y: 157, distance: 18.9
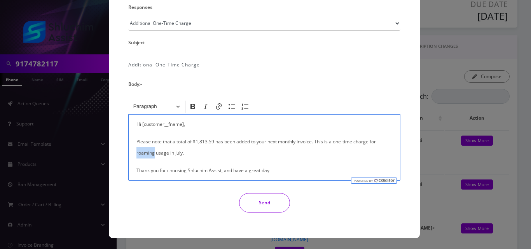
click at [137, 157] on p "Please note that a total of $1,813.59 has been added to your next monthly invoi…" at bounding box center [265, 147] width 256 height 23
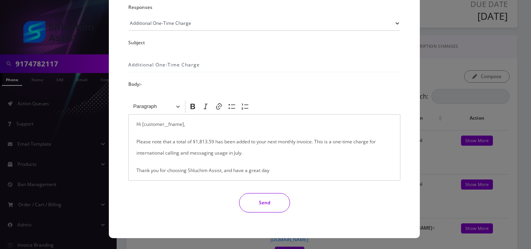
click at [252, 207] on button "Send" at bounding box center [264, 202] width 51 height 19
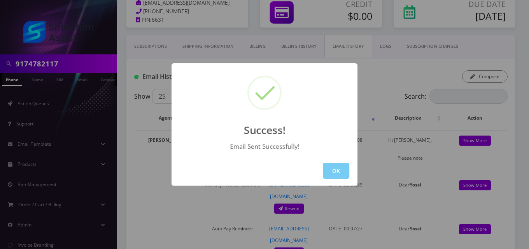
click at [331, 169] on button "OK" at bounding box center [336, 171] width 26 height 16
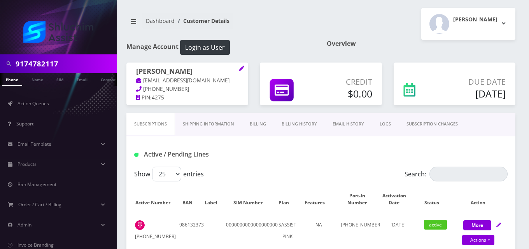
click at [259, 124] on link "Billing" at bounding box center [258, 124] width 32 height 22
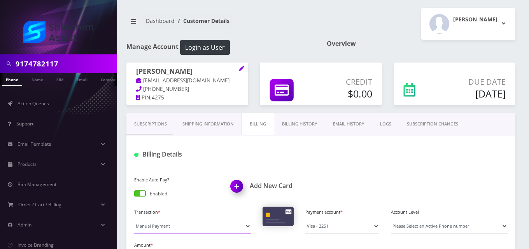
drag, startPoint x: 168, startPoint y: 227, endPoint x: 166, endPoint y: 222, distance: 4.9
click at [168, 227] on select "Manual Payment Custom Charge Manual Credit Custom Invoice" at bounding box center [192, 226] width 117 height 15
select select "Custom Invoice"
click at [134, 219] on select "Manual Payment Custom Charge Manual Credit Custom Invoice" at bounding box center [192, 226] width 117 height 15
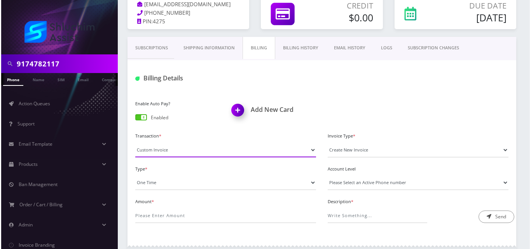
scroll to position [78, 0]
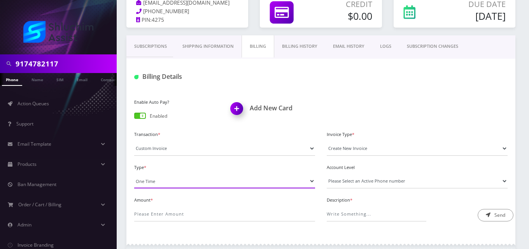
drag, startPoint x: 157, startPoint y: 181, endPoint x: 156, endPoint y: 188, distance: 7.0
click at [157, 181] on select "One Time Usage Charge" at bounding box center [224, 181] width 181 height 15
select select "4"
click at [134, 174] on select "One Time Usage Charge" at bounding box center [224, 181] width 181 height 15
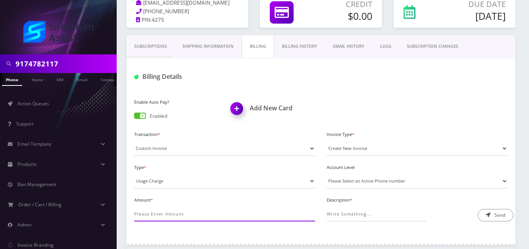
click at [161, 211] on input "Amount *" at bounding box center [224, 214] width 181 height 15
type input "1.79"
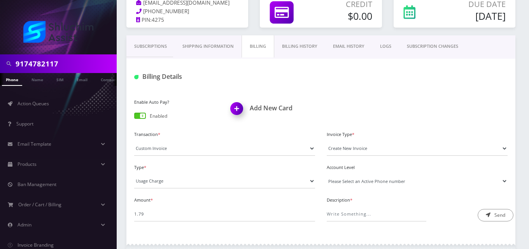
drag, startPoint x: 373, startPoint y: 181, endPoint x: 375, endPoint y: 187, distance: 6.9
click at [374, 180] on select "Please Select an Active Phone number 3477702262" at bounding box center [417, 181] width 181 height 15
select select "89416"
click at [327, 174] on select "Please Select an Active Phone number 3477702262" at bounding box center [417, 181] width 181 height 15
click at [381, 212] on input "Description *" at bounding box center [377, 214] width 100 height 15
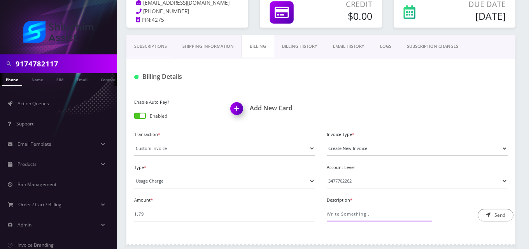
type input "Roaming Fee"
drag, startPoint x: 358, startPoint y: 215, endPoint x: 303, endPoint y: 211, distance: 55.4
click at [303, 211] on div "Amount * 1.79 Description * Roaming Fee Send" at bounding box center [320, 211] width 385 height 33
click at [354, 213] on input "Description *" at bounding box center [377, 214] width 100 height 15
type input "International Messaging"
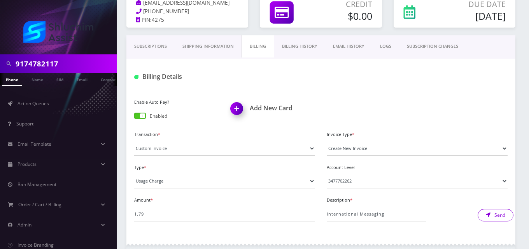
click at [486, 215] on icon "submit" at bounding box center [488, 215] width 5 height 5
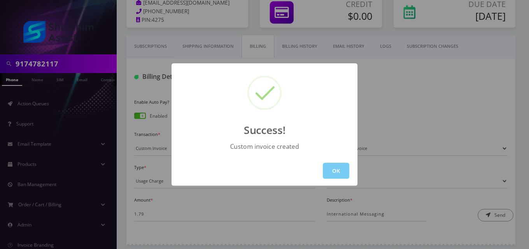
click at [335, 175] on button "OK" at bounding box center [336, 171] width 26 height 16
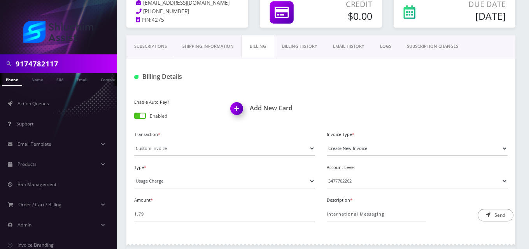
click at [338, 51] on link "EMAIL HISTORY" at bounding box center [348, 46] width 47 height 22
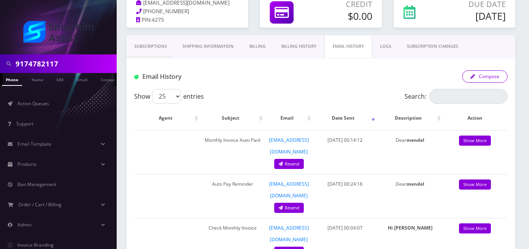
click at [496, 78] on button "Compose" at bounding box center [485, 76] width 46 height 12
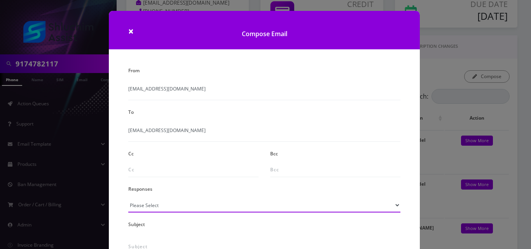
click at [140, 206] on select "Please Select TMobile port Unable to activate CH Pickup Past Due Pick up follow…" at bounding box center [264, 205] width 272 height 15
select select "24"
click at [128, 198] on select "Please Select TMobile port Unable to activate CH Pickup Past Due Pick up follow…" at bounding box center [264, 205] width 272 height 15
type input "Additional One-Time Charge"
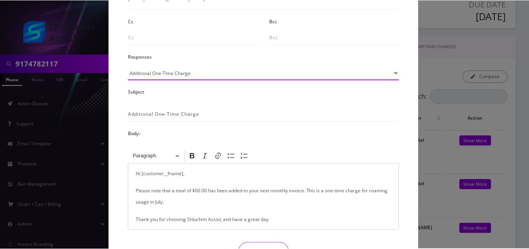
scroll to position [156, 0]
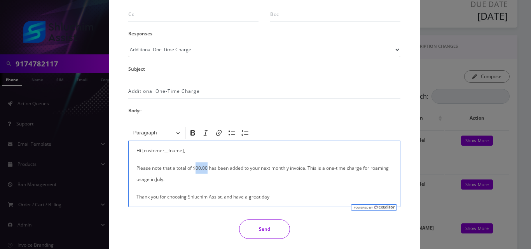
drag, startPoint x: 206, startPoint y: 169, endPoint x: 195, endPoint y: 168, distance: 11.3
click at [195, 168] on p "Please note that a total of $00.00 has been added to your next monthly invoice.…" at bounding box center [265, 174] width 256 height 23
drag, startPoint x: 388, startPoint y: 170, endPoint x: 369, endPoint y: 171, distance: 18.3
click at [369, 171] on p "Please note that a total of $1.79 has been added to your next monthly invoice. …" at bounding box center [265, 174] width 256 height 23
click at [274, 227] on button "Send" at bounding box center [264, 229] width 51 height 19
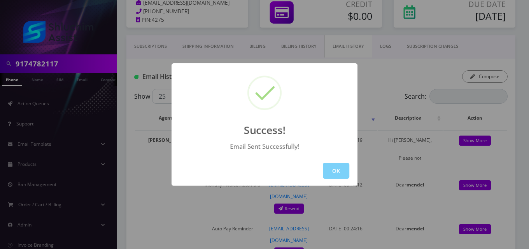
click at [318, 179] on div "OK" at bounding box center [265, 171] width 186 height 30
click at [331, 174] on button "OK" at bounding box center [336, 171] width 26 height 16
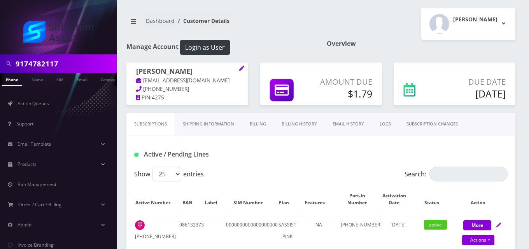
click at [256, 123] on link "Billing" at bounding box center [258, 124] width 32 height 22
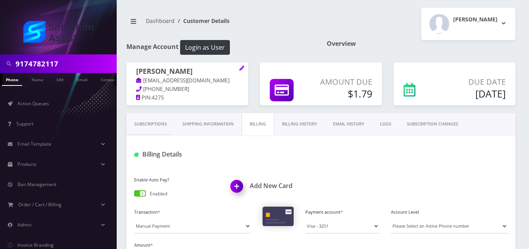
click at [289, 123] on link "Billing History" at bounding box center [299, 124] width 51 height 22
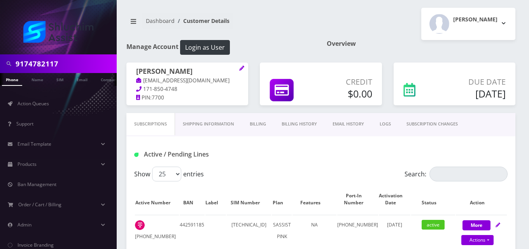
click at [258, 123] on link "Billing" at bounding box center [258, 124] width 32 height 22
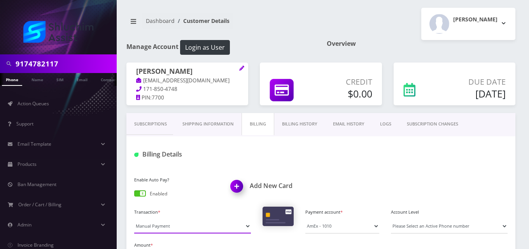
drag, startPoint x: 187, startPoint y: 227, endPoint x: 189, endPoint y: 219, distance: 7.9
click at [187, 228] on select "Manual Payment Custom Charge Manual Credit Custom Invoice" at bounding box center [192, 226] width 117 height 15
select select "Custom Invoice"
click at [134, 219] on select "Manual Payment Custom Charge Manual Credit Custom Invoice" at bounding box center [192, 226] width 117 height 15
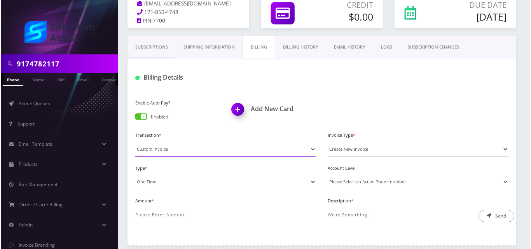
scroll to position [78, 0]
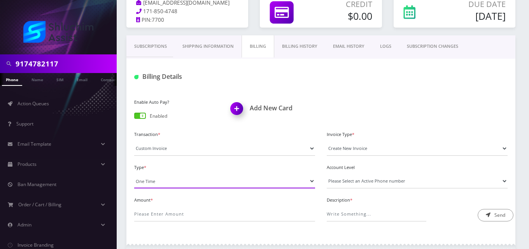
click at [173, 180] on select "One Time Usage Charge" at bounding box center [224, 181] width 181 height 15
select select "4"
click at [134, 174] on select "One Time Usage Charge" at bounding box center [224, 181] width 181 height 15
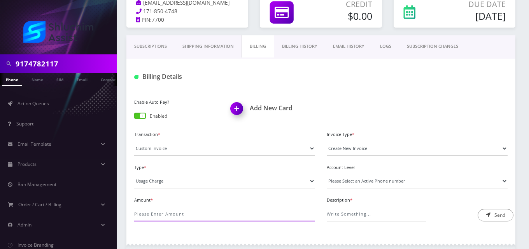
click at [180, 212] on input "Amount *" at bounding box center [224, 214] width 181 height 15
type input "252"
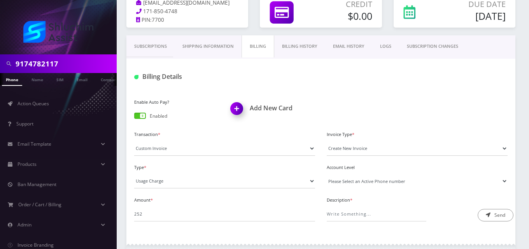
drag, startPoint x: 331, startPoint y: 182, endPoint x: 333, endPoint y: 188, distance: 6.9
click at [330, 183] on select "Please Select an Active Phone number 3478122220" at bounding box center [417, 181] width 181 height 15
select select "70674"
click at [327, 174] on select "Please Select an Active Phone number 3478122220" at bounding box center [417, 181] width 181 height 15
click at [345, 210] on input "Description *" at bounding box center [377, 214] width 100 height 15
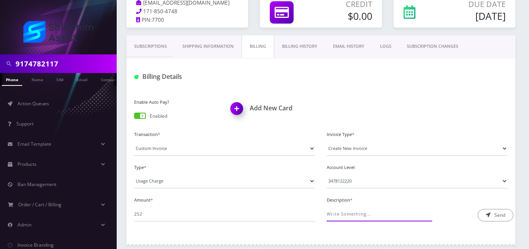
type input "International Pass Charge"
click at [497, 219] on button "Send" at bounding box center [496, 215] width 36 height 12
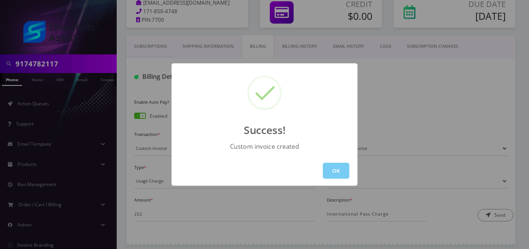
click at [326, 172] on button "OK" at bounding box center [336, 171] width 26 height 16
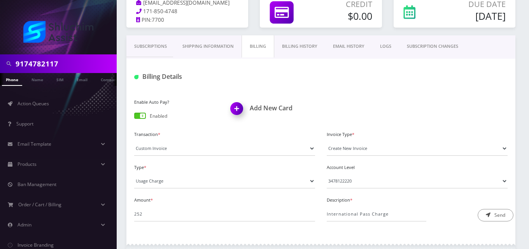
drag, startPoint x: 366, startPoint y: 37, endPoint x: 363, endPoint y: 42, distance: 5.6
click at [365, 37] on link "EMAIL HISTORY" at bounding box center [348, 46] width 47 height 22
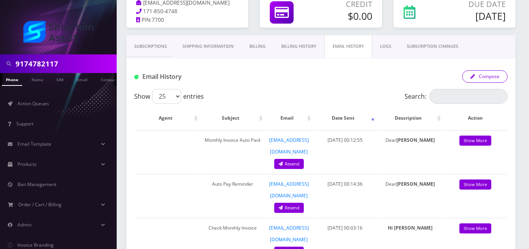
click at [475, 77] on button "Compose" at bounding box center [485, 76] width 46 height 12
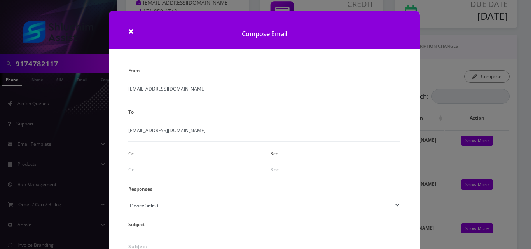
click at [161, 207] on select "Please Select TMobile port Unable to activate CH Pickup Past Due Pick up follow…" at bounding box center [264, 205] width 272 height 15
select select "24"
click at [128, 198] on select "Please Select TMobile port Unable to activate CH Pickup Past Due Pick up follow…" at bounding box center [264, 205] width 272 height 15
type input "Additional One-Time Charge"
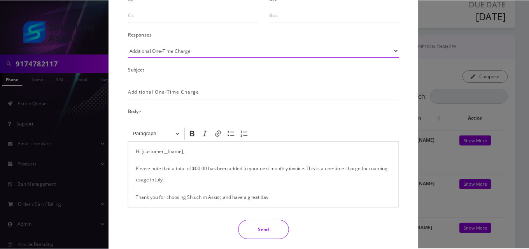
scroll to position [156, 0]
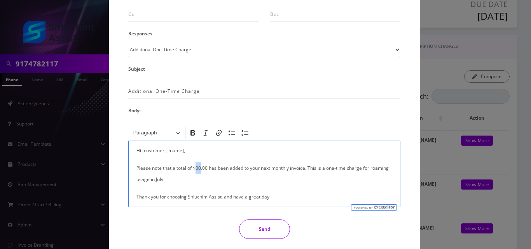
drag, startPoint x: 200, startPoint y: 168, endPoint x: 196, endPoint y: 169, distance: 3.9
click at [196, 169] on p "Please note that a total of $00.00 has been added to your next monthly invoice.…" at bounding box center [265, 174] width 256 height 23
drag, startPoint x: 167, startPoint y: 179, endPoint x: 131, endPoint y: 185, distance: 36.6
click at [131, 185] on div "Hi [customer__fname], Please note that a total of $252.00 has been added to you…" at bounding box center [264, 174] width 272 height 67
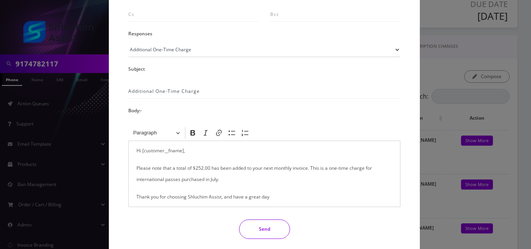
click at [251, 236] on button "Send" at bounding box center [264, 229] width 51 height 19
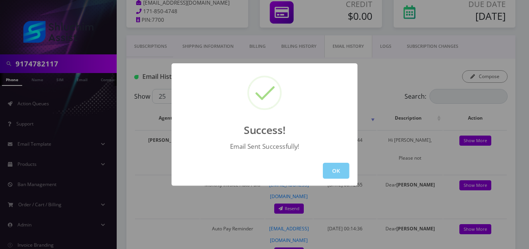
click at [328, 170] on button "OK" at bounding box center [336, 171] width 26 height 16
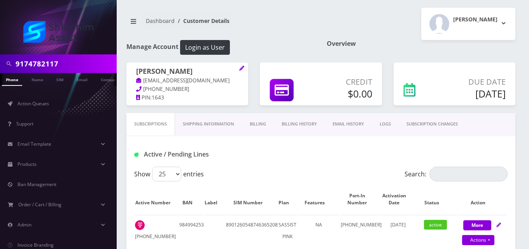
click at [263, 122] on link "Billing" at bounding box center [258, 124] width 32 height 22
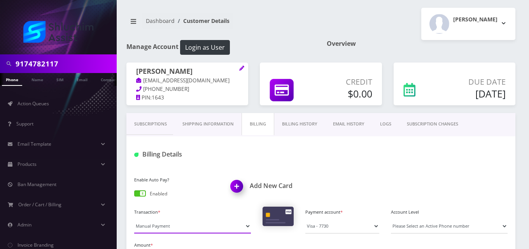
click at [157, 228] on select "Manual Payment Custom Charge Manual Credit Custom Invoice" at bounding box center [192, 226] width 117 height 15
select select "Custom Invoice"
click at [134, 219] on select "Manual Payment Custom Charge Manual Credit Custom Invoice" at bounding box center [192, 226] width 117 height 15
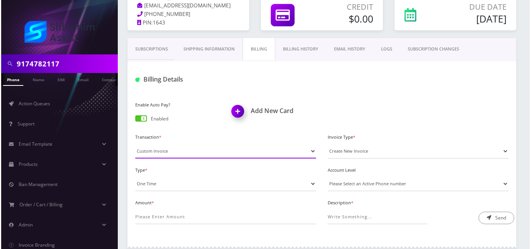
scroll to position [78, 0]
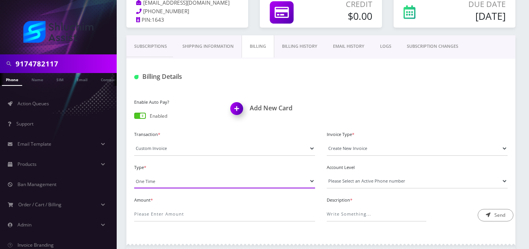
drag, startPoint x: 154, startPoint y: 180, endPoint x: 153, endPoint y: 185, distance: 5.5
click at [153, 180] on select "One Time Usage Charge" at bounding box center [224, 181] width 181 height 15
select select "4"
click at [134, 174] on select "One Time Usage Charge" at bounding box center [224, 181] width 181 height 15
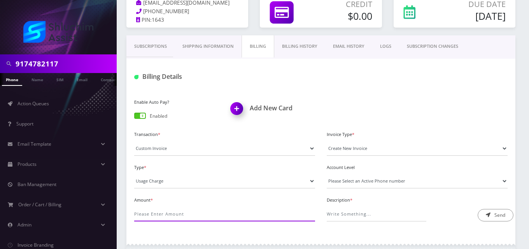
click at [159, 212] on input "Amount *" at bounding box center [224, 214] width 181 height 15
type input ".75"
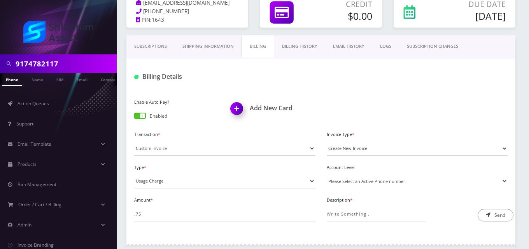
drag, startPoint x: 332, startPoint y: 186, endPoint x: 335, endPoint y: 188, distance: 4.1
click at [333, 186] on select "Please Select an Active Phone number [PHONE_NUMBER]" at bounding box center [417, 181] width 181 height 15
select select "62765"
click at [327, 174] on select "Please Select an Active Phone number [PHONE_NUMBER]" at bounding box center [417, 181] width 181 height 15
click at [348, 214] on input "Description *" at bounding box center [377, 214] width 100 height 15
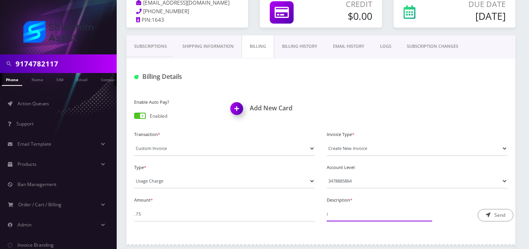
type input "International Messaging"
click at [498, 216] on button "Send" at bounding box center [496, 215] width 36 height 12
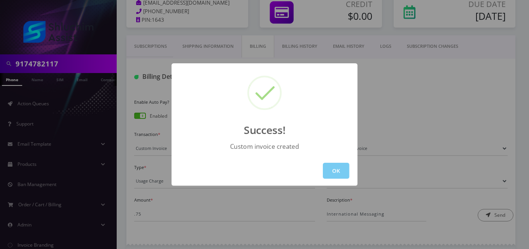
click at [330, 172] on button "OK" at bounding box center [336, 171] width 26 height 16
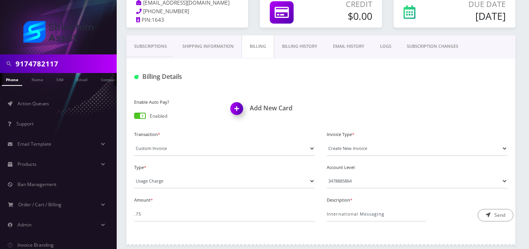
click at [340, 49] on link "EMAIL HISTORY" at bounding box center [348, 46] width 47 height 22
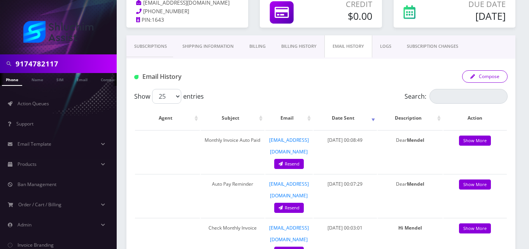
click at [480, 73] on button "Compose" at bounding box center [485, 76] width 46 height 12
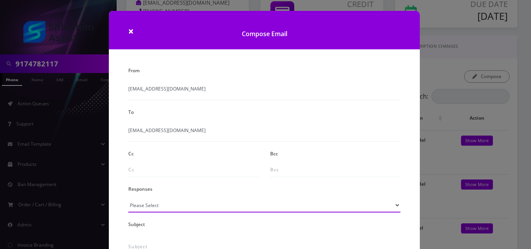
click at [196, 204] on select "Please Select TMobile port Unable to activate CH Pickup Past Due Pick up follow…" at bounding box center [264, 205] width 272 height 15
select select "24"
click at [128, 198] on select "Please Select TMobile port Unable to activate CH Pickup Past Due Pick up follow…" at bounding box center [264, 205] width 272 height 15
type input "Additional One-Time Charge"
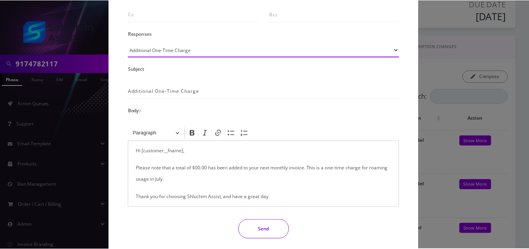
scroll to position [182, 0]
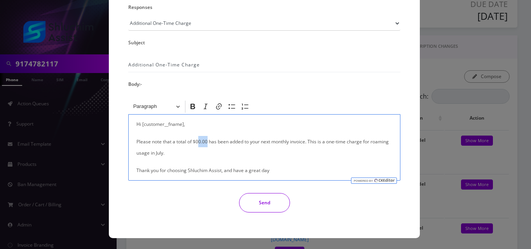
drag, startPoint x: 206, startPoint y: 142, endPoint x: 198, endPoint y: 144, distance: 8.8
click at [198, 144] on p "Please note that a total of $00.00 has been added to your next monthly invoice.…" at bounding box center [265, 147] width 256 height 23
drag, startPoint x: 386, startPoint y: 141, endPoint x: 369, endPoint y: 142, distance: 17.5
click at [369, 142] on p "Please note that a total of $0.75 has been added to your next monthly invoice. …" at bounding box center [265, 147] width 256 height 23
click at [278, 202] on button "Send" at bounding box center [264, 202] width 51 height 19
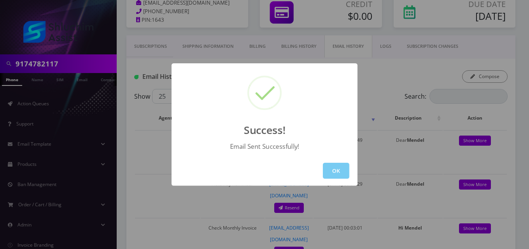
click at [336, 167] on button "OK" at bounding box center [336, 171] width 26 height 16
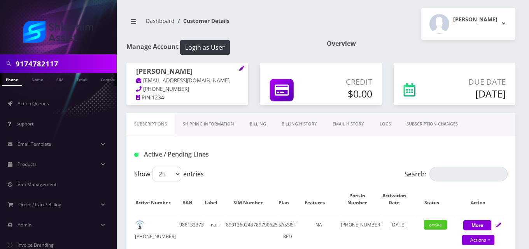
click at [259, 126] on link "Billing" at bounding box center [258, 124] width 32 height 22
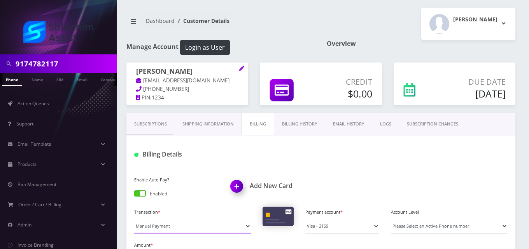
click at [174, 229] on select "Manual Payment Custom Charge Manual Credit Custom Invoice" at bounding box center [192, 226] width 117 height 15
select select "Custom Invoice"
click at [134, 219] on select "Manual Payment Custom Charge Manual Credit Custom Invoice" at bounding box center [192, 226] width 117 height 15
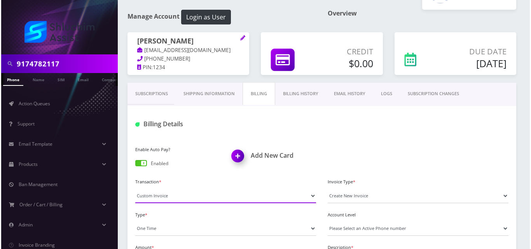
scroll to position [78, 0]
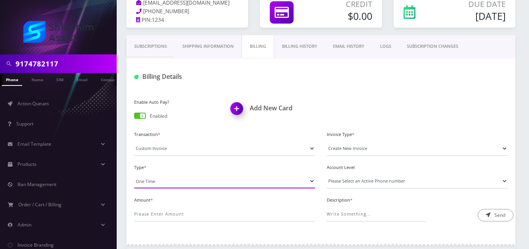
click at [162, 180] on select "One Time Usage Charge" at bounding box center [224, 181] width 181 height 15
select select "4"
click at [134, 174] on select "One Time Usage Charge" at bounding box center [224, 181] width 181 height 15
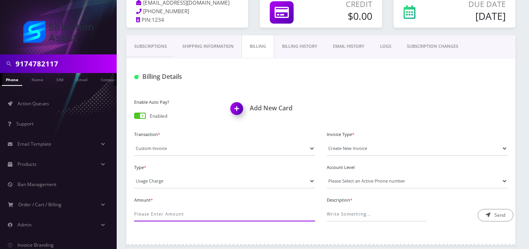
click at [160, 215] on input "Amount *" at bounding box center [224, 214] width 181 height 15
type input ".3"
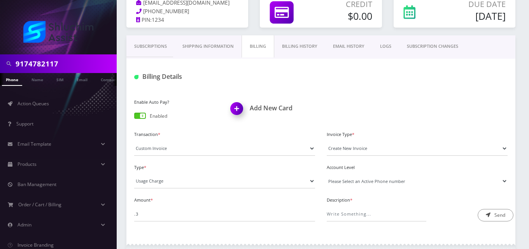
drag, startPoint x: 374, startPoint y: 180, endPoint x: 373, endPoint y: 188, distance: 7.5
click at [374, 181] on select "Please Select an Active Phone number [PHONE_NUMBER]" at bounding box center [417, 181] width 181 height 15
select select "79220"
click at [327, 174] on select "Please Select an Active Phone number [PHONE_NUMBER]" at bounding box center [417, 181] width 181 height 15
click at [376, 212] on input "Description *" at bounding box center [377, 214] width 100 height 15
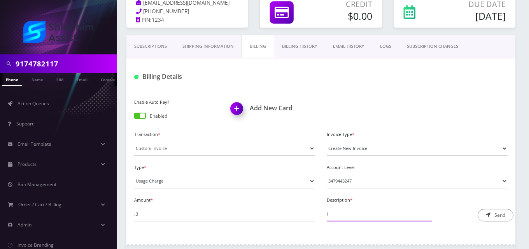
type input "International Messaging"
click at [493, 217] on button "Send" at bounding box center [496, 215] width 36 height 12
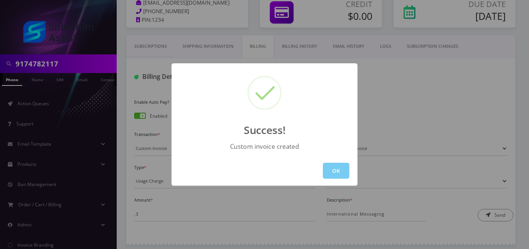
drag, startPoint x: 336, startPoint y: 172, endPoint x: 340, endPoint y: 152, distance: 20.1
click at [336, 173] on button "OK" at bounding box center [336, 171] width 26 height 16
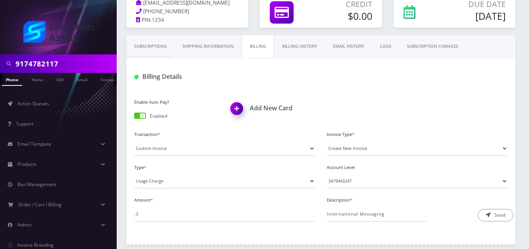
click at [354, 45] on link "EMAIL HISTORY" at bounding box center [348, 46] width 47 height 22
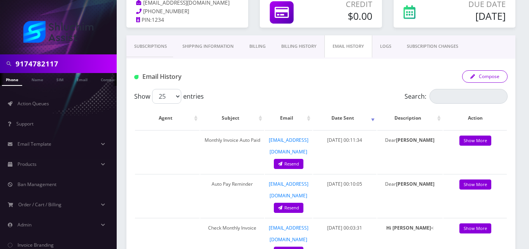
click at [478, 79] on button "Compose" at bounding box center [485, 76] width 46 height 12
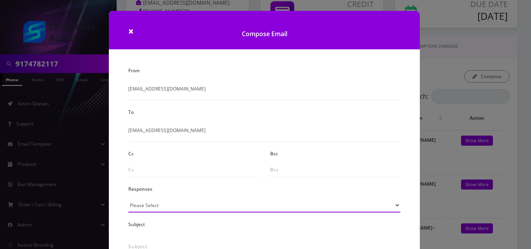
click at [196, 205] on select "Please Select TMobile port Unable to activate CH Pickup Past Due Pick up follow…" at bounding box center [264, 205] width 272 height 15
select select "24"
click at [128, 198] on select "Please Select TMobile port Unable to activate CH Pickup Past Due Pick up follow…" at bounding box center [264, 205] width 272 height 15
type input "Additional One-Time Charge"
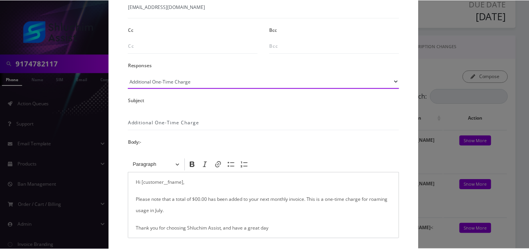
scroll to position [156, 0]
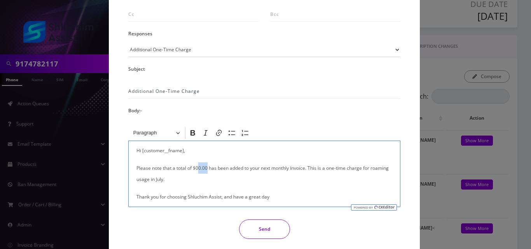
drag, startPoint x: 207, startPoint y: 168, endPoint x: 199, endPoint y: 168, distance: 7.4
click at [199, 168] on p "Please note that a total of $00.00 has been added to your next monthly invoice.…" at bounding box center [265, 174] width 256 height 23
drag, startPoint x: 387, startPoint y: 170, endPoint x: 369, endPoint y: 169, distance: 17.6
click at [369, 169] on p "Please note that a total of $0.30 has been added to your next monthly invoice. …" at bounding box center [265, 174] width 256 height 23
click at [278, 225] on button "Send" at bounding box center [264, 229] width 51 height 19
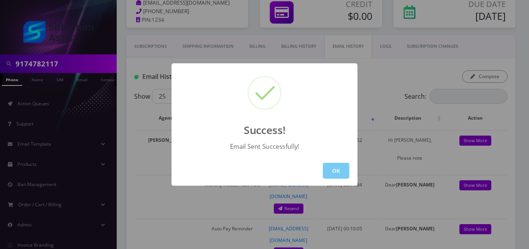
click at [333, 169] on button "OK" at bounding box center [336, 171] width 26 height 16
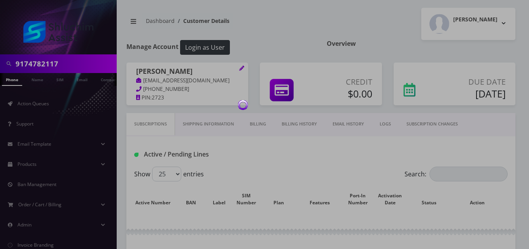
click at [256, 123] on link "Billing" at bounding box center [258, 124] width 32 height 22
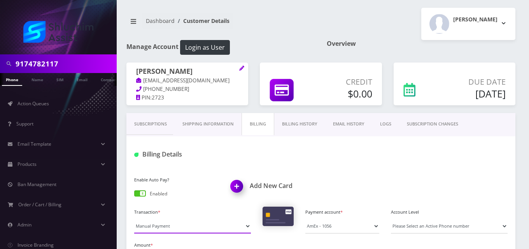
click at [168, 230] on select "Manual Payment Custom Charge Manual Credit Custom Invoice" at bounding box center [192, 226] width 117 height 15
select select "Custom Invoice"
click at [134, 219] on select "Manual Payment Custom Charge Manual Credit Custom Invoice" at bounding box center [192, 226] width 117 height 15
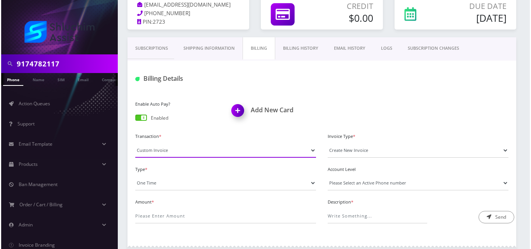
scroll to position [78, 0]
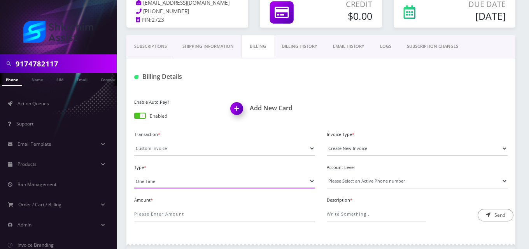
drag, startPoint x: 160, startPoint y: 179, endPoint x: 159, endPoint y: 182, distance: 4.0
click at [159, 180] on select "One Time Usage Charge" at bounding box center [224, 181] width 181 height 15
select select "4"
click at [134, 174] on select "One Time Usage Charge" at bounding box center [224, 181] width 181 height 15
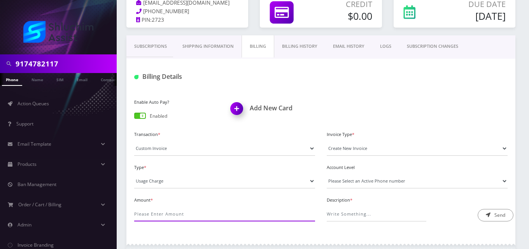
click at [161, 212] on input "Amount *" at bounding box center [224, 214] width 181 height 15
type input "8.2"
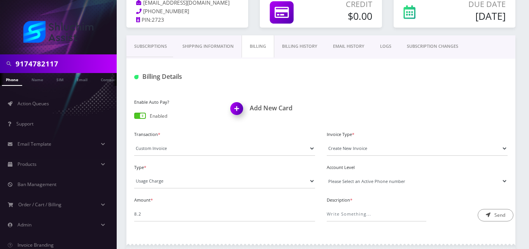
click at [368, 180] on select "Please Select an Active Phone number [PHONE_NUMBER]" at bounding box center [417, 181] width 181 height 15
select select "92969"
click at [327, 174] on select "Please Select an Active Phone number [PHONE_NUMBER]" at bounding box center [417, 181] width 181 height 15
click at [367, 213] on input "Description *" at bounding box center [377, 214] width 100 height 15
type input "International Messaging"
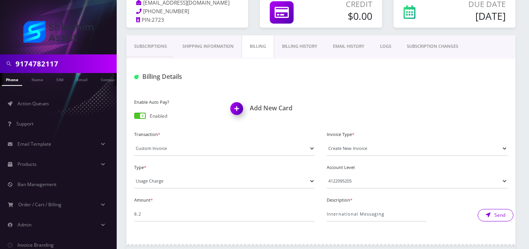
click at [489, 217] on icon "submit" at bounding box center [488, 215] width 5 height 5
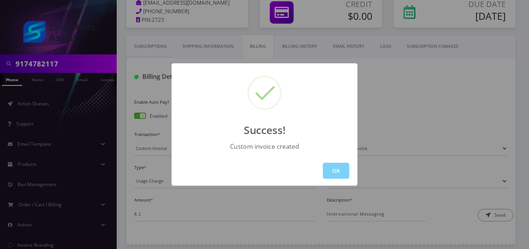
click at [343, 172] on button "OK" at bounding box center [336, 171] width 26 height 16
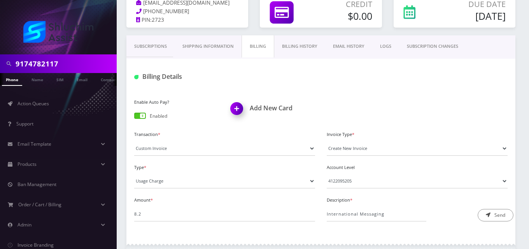
click at [352, 40] on link "EMAIL HISTORY" at bounding box center [348, 46] width 47 height 22
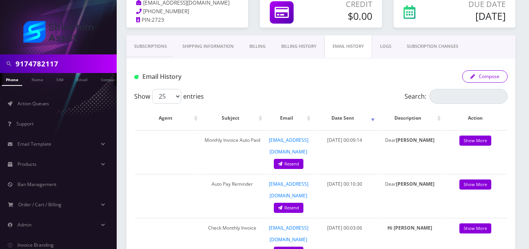
click at [499, 75] on button "Compose" at bounding box center [485, 76] width 46 height 12
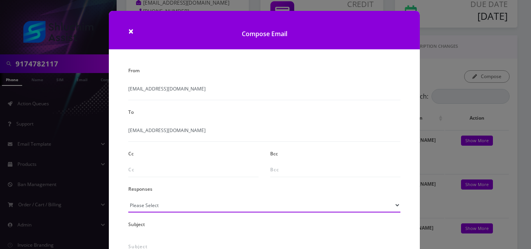
click at [168, 210] on select "Please Select TMobile port Unable to activate CH Pickup Past Due Pick up follow…" at bounding box center [264, 205] width 272 height 15
select select "24"
click at [128, 198] on select "Please Select TMobile port Unable to activate CH Pickup Past Due Pick up follow…" at bounding box center [264, 205] width 272 height 15
type input "Additional One-Time Charge"
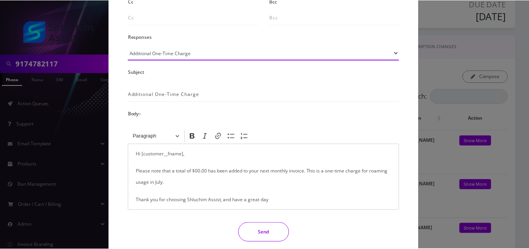
scroll to position [156, 0]
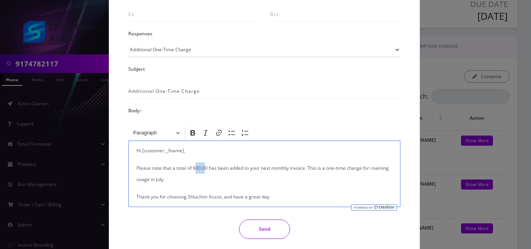
drag, startPoint x: 204, startPoint y: 170, endPoint x: 195, endPoint y: 170, distance: 8.9
click at [195, 170] on p "Please note that a total of $00.00 has been added to your next monthly invoice.…" at bounding box center [265, 174] width 256 height 23
drag, startPoint x: 388, startPoint y: 168, endPoint x: 369, endPoint y: 171, distance: 18.8
click at [369, 171] on p "Please note that a total of $8.20 has been added to your next monthly invoice. …" at bounding box center [265, 174] width 256 height 23
click at [271, 222] on button "Send" at bounding box center [264, 229] width 51 height 19
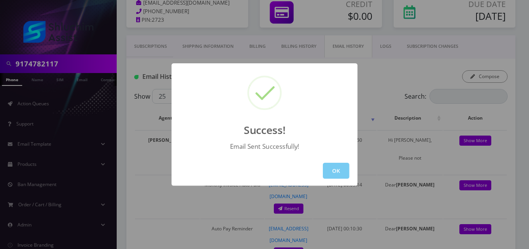
drag, startPoint x: 329, startPoint y: 174, endPoint x: 351, endPoint y: 175, distance: 22.6
click at [330, 174] on button "OK" at bounding box center [336, 171] width 26 height 16
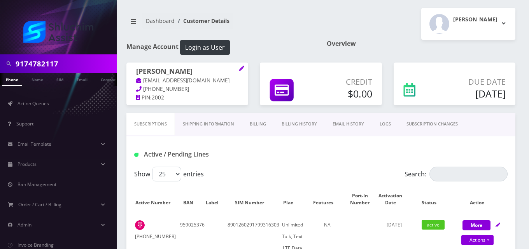
click at [259, 124] on link "Billing" at bounding box center [258, 124] width 32 height 22
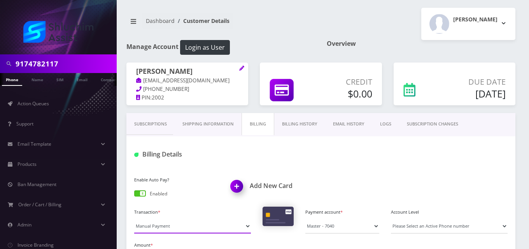
drag, startPoint x: 161, startPoint y: 229, endPoint x: 161, endPoint y: 219, distance: 10.1
click at [161, 229] on select "Manual Payment Custom Charge Manual Credit Custom Invoice" at bounding box center [192, 226] width 117 height 15
select select "Custom Invoice"
click at [134, 219] on select "Manual Payment Custom Charge Manual Credit Custom Invoice" at bounding box center [192, 226] width 117 height 15
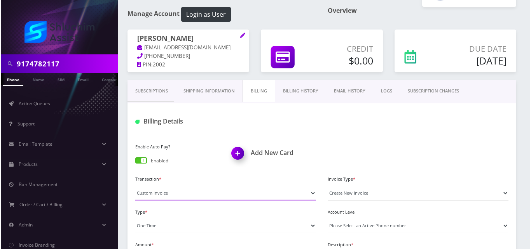
scroll to position [78, 0]
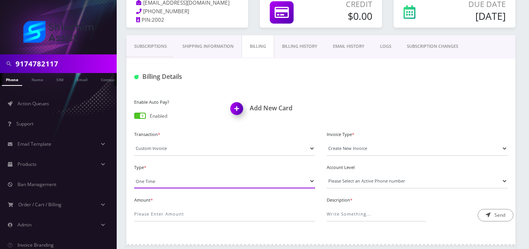
click at [158, 180] on select "One Time Usage Charge" at bounding box center [224, 181] width 181 height 15
select select "4"
click at [134, 174] on select "One Time Usage Charge" at bounding box center [224, 181] width 181 height 15
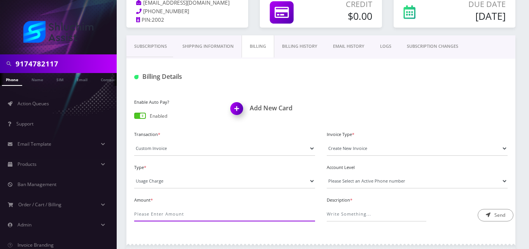
click at [169, 212] on input "Amount *" at bounding box center [224, 214] width 181 height 15
type input "12.84"
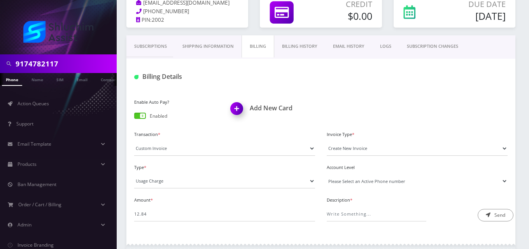
click at [362, 184] on select "Please Select an Active Phone number [PHONE_NUMBER]" at bounding box center [417, 181] width 181 height 15
select select "40136"
click at [327, 174] on select "Please Select an Active Phone number [PHONE_NUMBER]" at bounding box center [417, 181] width 181 height 15
click at [371, 212] on input "Description *" at bounding box center [377, 214] width 100 height 15
type input "Long-Distance/International Calling Fee"
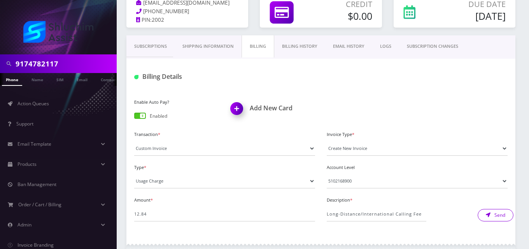
click at [491, 215] on button "Send" at bounding box center [496, 215] width 36 height 12
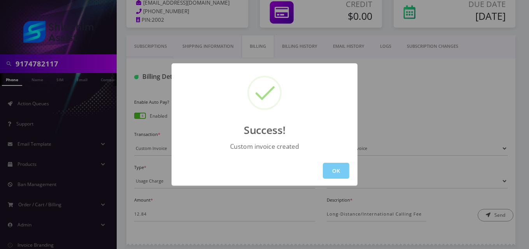
click at [341, 176] on button "OK" at bounding box center [336, 171] width 26 height 16
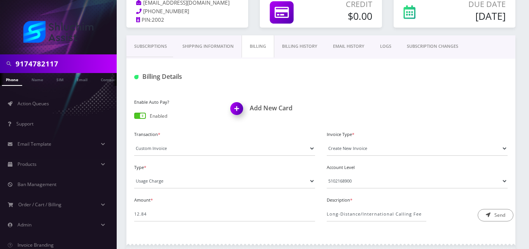
drag, startPoint x: 361, startPoint y: 49, endPoint x: 364, endPoint y: 55, distance: 6.4
click at [361, 51] on link "EMAIL HISTORY" at bounding box center [348, 46] width 47 height 22
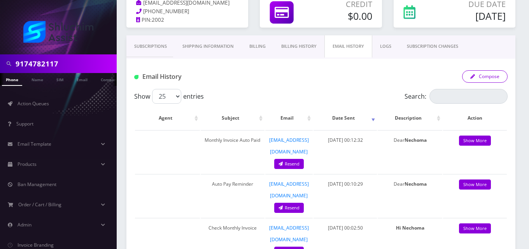
click at [471, 79] on button "Compose" at bounding box center [485, 76] width 46 height 12
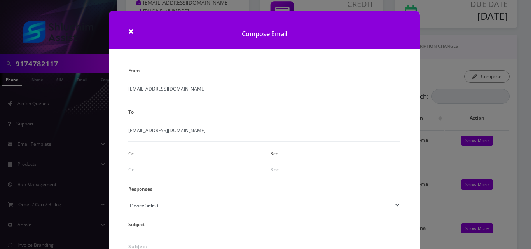
drag, startPoint x: 176, startPoint y: 206, endPoint x: 178, endPoint y: 201, distance: 4.9
click at [176, 206] on select "Please Select TMobile port Unable to activate CH Pickup Past Due Pick up follow…" at bounding box center [264, 205] width 272 height 15
select select "24"
click at [128, 198] on select "Please Select TMobile port Unable to activate CH Pickup Past Due Pick up follow…" at bounding box center [264, 205] width 272 height 15
type input "Additional One-Time Charge"
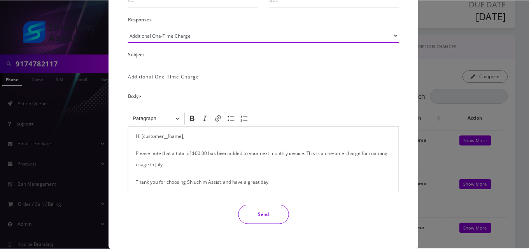
scroll to position [182, 0]
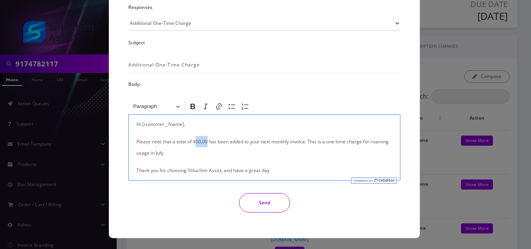
drag, startPoint x: 207, startPoint y: 142, endPoint x: 195, endPoint y: 142, distance: 11.7
click at [195, 142] on p "Please note that a total of $00.00 has been added to your next monthly invoice.…" at bounding box center [265, 147] width 256 height 23
drag, startPoint x: 390, startPoint y: 143, endPoint x: 372, endPoint y: 146, distance: 18.5
click at [372, 146] on p "Please note that a total of $12.84 has been added to your next monthly invoice.…" at bounding box center [265, 147] width 256 height 23
click at [255, 206] on button "Send" at bounding box center [264, 202] width 51 height 19
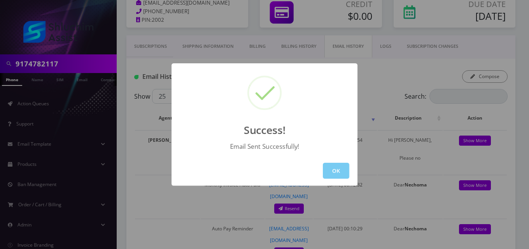
click at [337, 167] on button "OK" at bounding box center [336, 171] width 26 height 16
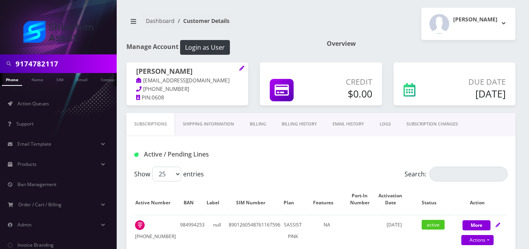
click at [256, 125] on link "Billing" at bounding box center [258, 124] width 32 height 22
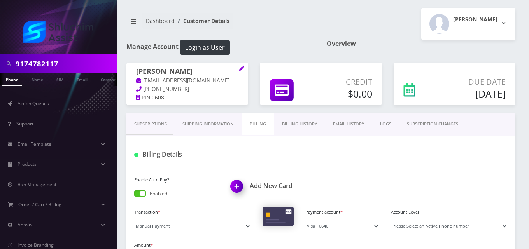
drag, startPoint x: 180, startPoint y: 228, endPoint x: 180, endPoint y: 224, distance: 3.9
click at [180, 228] on select "Manual Payment Custom Charge Manual Credit Custom Invoice" at bounding box center [192, 226] width 117 height 15
select select "Custom Invoice"
click at [134, 219] on select "Manual Payment Custom Charge Manual Credit Custom Invoice" at bounding box center [192, 226] width 117 height 15
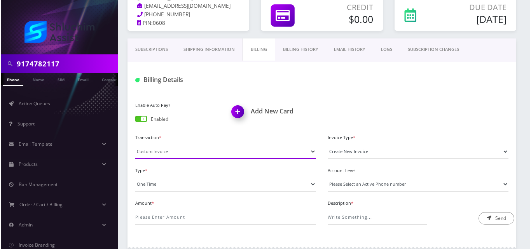
scroll to position [78, 0]
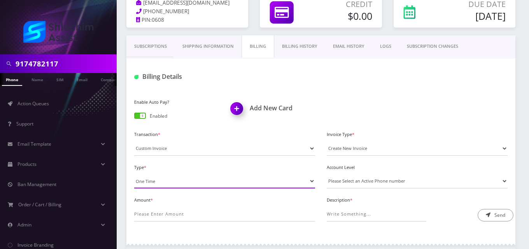
click at [158, 179] on select "One Time Usage Charge" at bounding box center [224, 181] width 181 height 15
select select "4"
click at [134, 174] on select "One Time Usage Charge" at bounding box center [224, 181] width 181 height 15
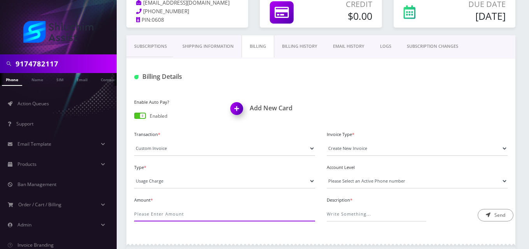
click at [154, 209] on input "Amount *" at bounding box center [224, 214] width 181 height 15
type input "12"
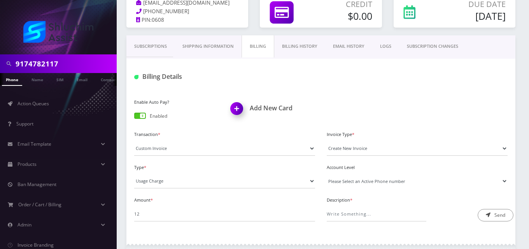
click at [363, 182] on select "Please Select an Active Phone number [PHONE_NUMBER]" at bounding box center [417, 181] width 181 height 15
select select "64253"
click at [327, 174] on select "Please Select an Active Phone number [PHONE_NUMBER]" at bounding box center [417, 181] width 181 height 15
click at [362, 214] on input "Description *" at bounding box center [377, 214] width 100 height 15
type input "International Pass Charge"
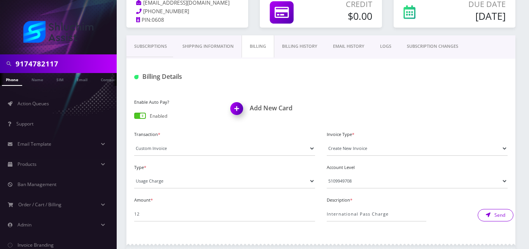
click at [501, 219] on button "Send" at bounding box center [496, 215] width 36 height 12
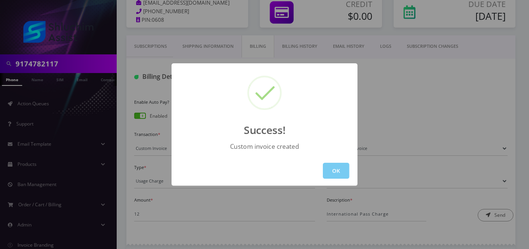
click at [340, 173] on button "OK" at bounding box center [336, 171] width 26 height 16
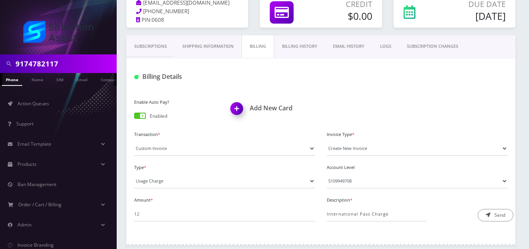
drag, startPoint x: 351, startPoint y: 47, endPoint x: 383, endPoint y: 57, distance: 33.0
click at [352, 47] on link "EMAIL HISTORY" at bounding box center [348, 46] width 47 height 22
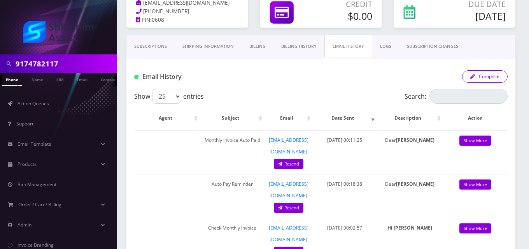
click at [479, 71] on div "Email History Compose" at bounding box center [320, 74] width 389 height 30
click at [477, 74] on button "Compose" at bounding box center [485, 76] width 46 height 12
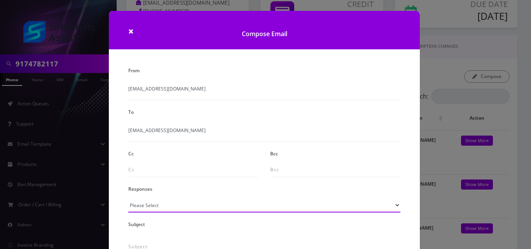
click at [173, 207] on select "Please Select TMobile port Unable to activate CH Pickup Past Due Pick up follow…" at bounding box center [264, 205] width 272 height 15
select select "24"
click at [128, 198] on select "Please Select TMobile port Unable to activate CH Pickup Past Due Pick up follow…" at bounding box center [264, 205] width 272 height 15
type input "Additional One-Time Charge"
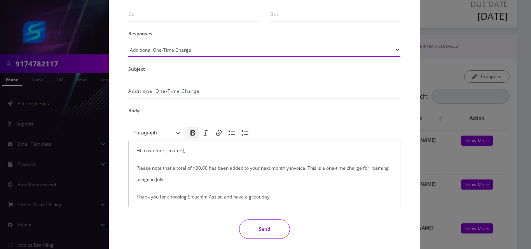
scroll to position [182, 0]
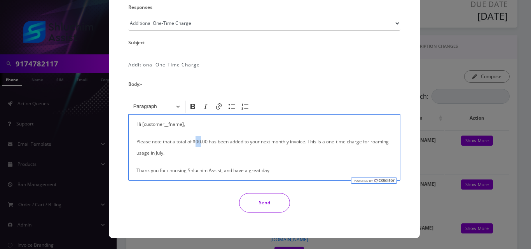
drag, startPoint x: 200, startPoint y: 142, endPoint x: 194, endPoint y: 142, distance: 5.1
click at [194, 142] on p "Please note that a total of $00.00 has been added to your next monthly invoice.…" at bounding box center [265, 147] width 256 height 23
drag, startPoint x: 147, startPoint y: 156, endPoint x: 372, endPoint y: 142, distance: 225.6
click at [372, 142] on p "Please note that a total of $12.00 has been added to your next monthly invoice.…" at bounding box center [265, 147] width 256 height 23
click at [267, 203] on button "Send" at bounding box center [264, 202] width 51 height 19
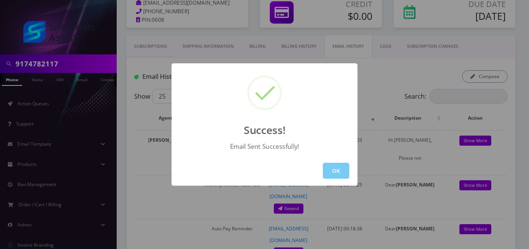
click at [346, 172] on button "OK" at bounding box center [336, 171] width 26 height 16
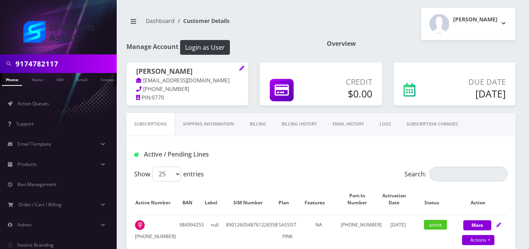
drag, startPoint x: 263, startPoint y: 124, endPoint x: 254, endPoint y: 140, distance: 18.6
click at [263, 124] on link "Billing" at bounding box center [258, 124] width 32 height 22
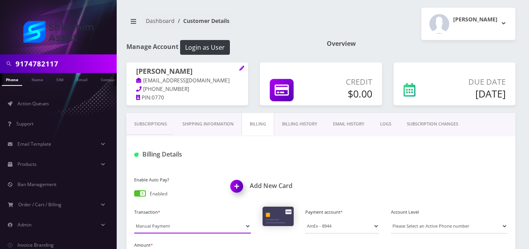
click at [184, 226] on select "Manual Payment Custom Charge Manual Credit Custom Invoice" at bounding box center [192, 226] width 117 height 15
select select "Custom Invoice"
click at [134, 219] on select "Manual Payment Custom Charge Manual Credit Custom Invoice" at bounding box center [192, 226] width 117 height 15
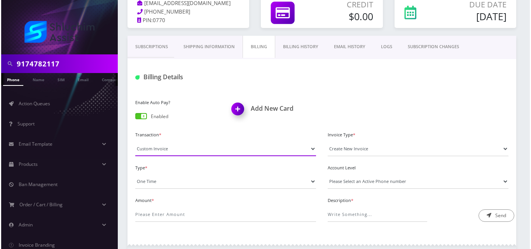
scroll to position [78, 0]
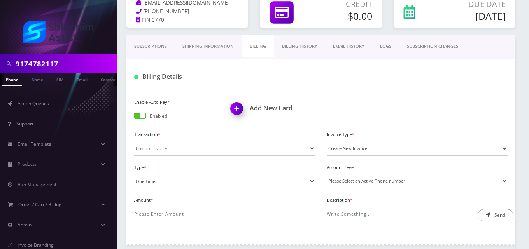
drag, startPoint x: 156, startPoint y: 181, endPoint x: 157, endPoint y: 187, distance: 5.6
click at [156, 182] on select "One Time Usage Charge" at bounding box center [224, 181] width 181 height 15
select select "4"
click at [134, 174] on select "One Time Usage Charge" at bounding box center [224, 181] width 181 height 15
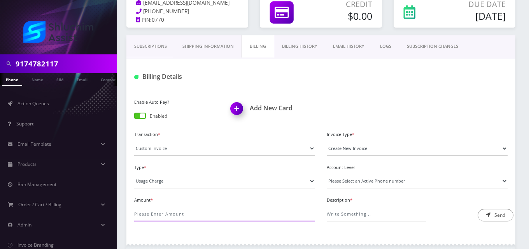
click at [167, 211] on input "Amount *" at bounding box center [224, 214] width 181 height 15
type input ".25"
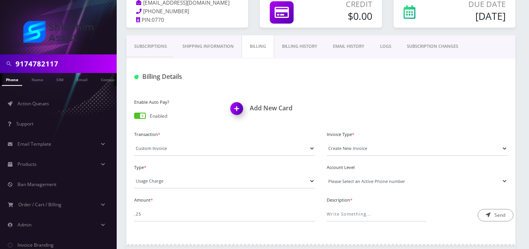
click at [331, 182] on select "Please Select an Active Phone number 5109988468" at bounding box center [417, 181] width 181 height 15
select select "64483"
click at [327, 174] on select "Please Select an Active Phone number 5109988468" at bounding box center [417, 181] width 181 height 15
click at [354, 217] on input "Description *" at bounding box center [377, 214] width 100 height 15
type input "International Messaging"
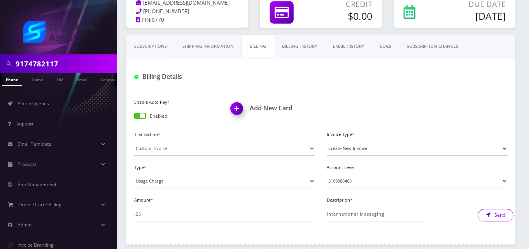
click at [496, 213] on button "Send" at bounding box center [496, 215] width 36 height 12
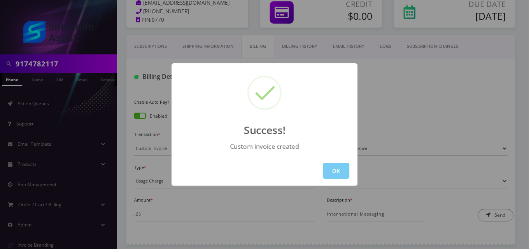
click at [328, 167] on button "OK" at bounding box center [336, 171] width 26 height 16
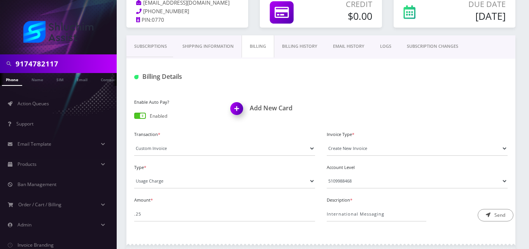
click at [343, 44] on link "EMAIL HISTORY" at bounding box center [348, 46] width 47 height 22
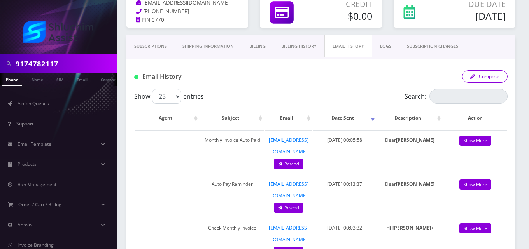
click at [483, 79] on button "Compose" at bounding box center [485, 76] width 46 height 12
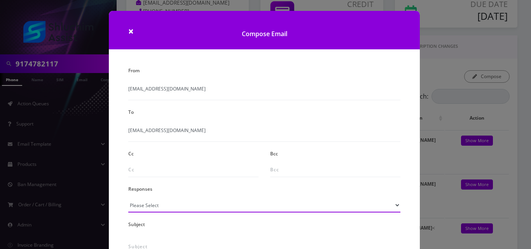
click at [154, 203] on select "Please Select TMobile port Unable to activate CH Pickup Past Due Pick up follow…" at bounding box center [264, 205] width 272 height 15
select select "24"
click at [128, 198] on select "Please Select TMobile port Unable to activate CH Pickup Past Due Pick up follow…" at bounding box center [264, 205] width 272 height 15
type input "Additional One-Time Charge"
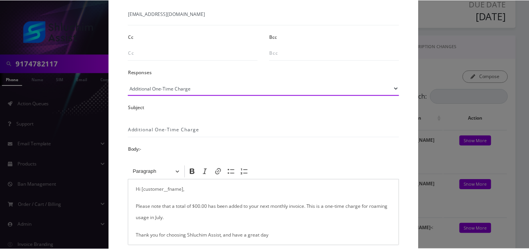
scroll to position [156, 0]
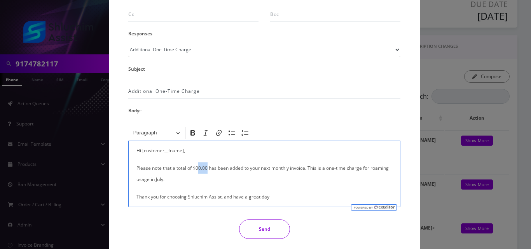
drag, startPoint x: 206, startPoint y: 168, endPoint x: 196, endPoint y: 167, distance: 9.8
click at [196, 167] on p "Please note that a total of $00.00 has been added to your next monthly invoice.…" at bounding box center [265, 174] width 256 height 23
drag, startPoint x: 388, startPoint y: 168, endPoint x: 369, endPoint y: 170, distance: 18.3
click at [369, 170] on p "Please note that a total of $0.25 has been added to your next monthly invoice. …" at bounding box center [265, 174] width 256 height 23
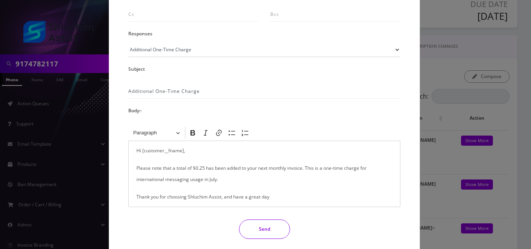
click at [263, 229] on button "Send" at bounding box center [264, 229] width 51 height 19
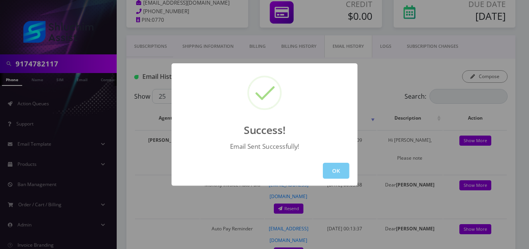
click at [328, 177] on button "OK" at bounding box center [336, 171] width 26 height 16
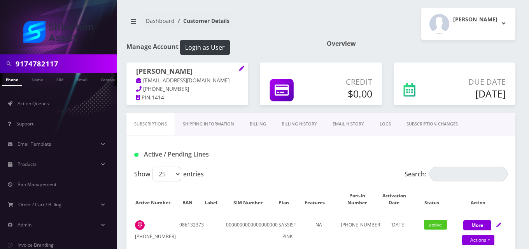
click at [254, 121] on link "Billing" at bounding box center [258, 124] width 32 height 22
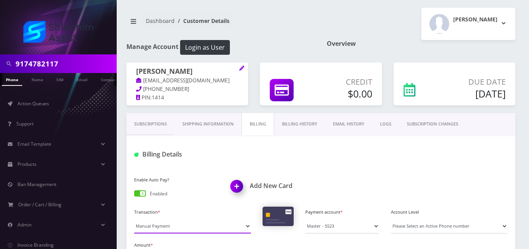
click at [161, 221] on select "Manual Payment Custom Charge Manual Credit Custom Invoice" at bounding box center [192, 226] width 117 height 15
select select "Custom Invoice"
click at [134, 219] on select "Manual Payment Custom Charge Manual Credit Custom Invoice" at bounding box center [192, 226] width 117 height 15
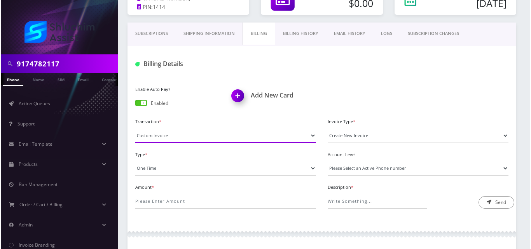
scroll to position [117, 0]
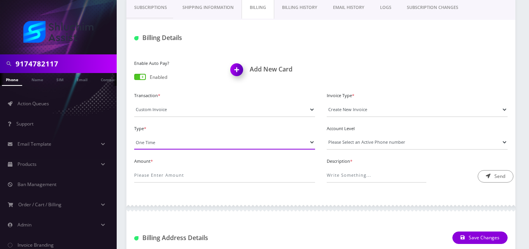
click at [165, 141] on select "One Time Usage Charge" at bounding box center [224, 142] width 181 height 15
select select "4"
click at [134, 135] on select "One Time Usage Charge" at bounding box center [224, 142] width 181 height 15
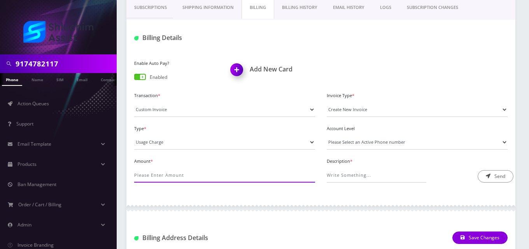
click at [173, 175] on input "Amount *" at bounding box center [224, 175] width 181 height 15
type input "25.61"
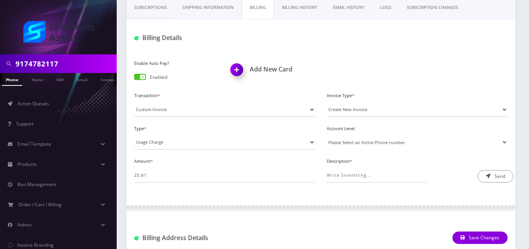
click at [376, 140] on select "Please Select an Active Phone number [PHONE_NUMBER]" at bounding box center [417, 142] width 181 height 15
select select "91796"
click at [327, 135] on select "Please Select an Active Phone number [PHONE_NUMBER]" at bounding box center [417, 142] width 181 height 15
click at [371, 176] on input "Description *" at bounding box center [377, 175] width 100 height 15
type input "Long-Distance/International Calling Fee"
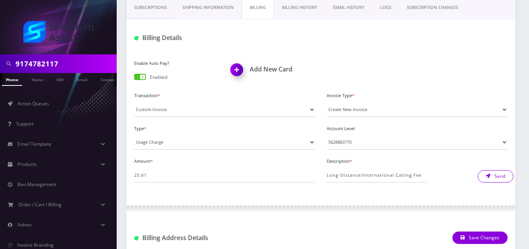
click at [481, 177] on button "Send" at bounding box center [496, 176] width 36 height 12
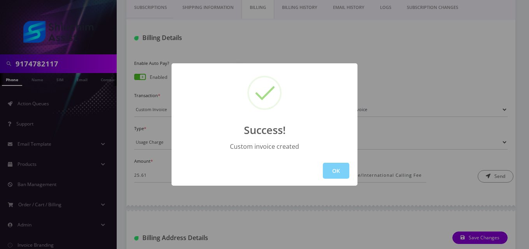
click at [329, 172] on button "OK" at bounding box center [336, 171] width 26 height 16
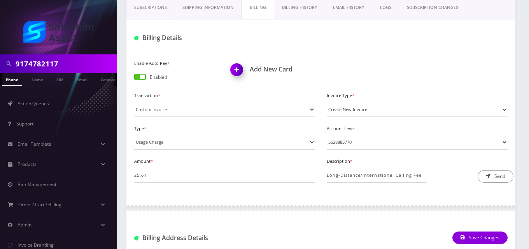
drag, startPoint x: 339, startPoint y: 16, endPoint x: 350, endPoint y: 9, distance: 13.1
click at [339, 16] on link "EMAIL HISTORY" at bounding box center [348, 7] width 47 height 22
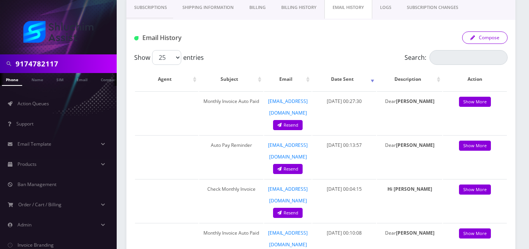
click at [482, 39] on button "Compose" at bounding box center [485, 38] width 46 height 12
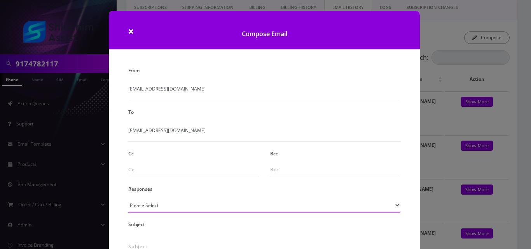
click at [177, 208] on select "Please Select TMobile port Unable to activate CH Pickup Past Due Pick up follow…" at bounding box center [264, 205] width 272 height 15
select select "24"
click at [128, 198] on select "Please Select TMobile port Unable to activate CH Pickup Past Due Pick up follow…" at bounding box center [264, 205] width 272 height 15
type input "Additional One-Time Charge"
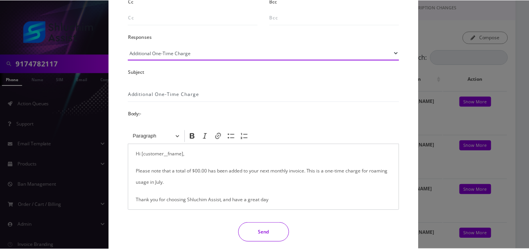
scroll to position [156, 0]
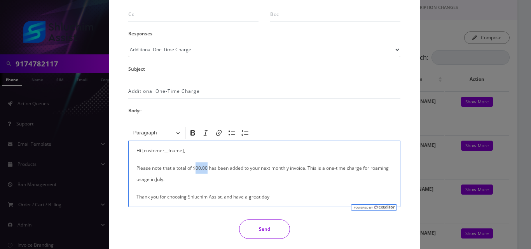
drag, startPoint x: 206, startPoint y: 167, endPoint x: 195, endPoint y: 167, distance: 10.9
click at [195, 167] on p "Please note that a total of $00.00 has been added to your next monthly invoice.…" at bounding box center [265, 174] width 256 height 23
drag, startPoint x: 392, startPoint y: 167, endPoint x: 377, endPoint y: 170, distance: 15.7
click at [377, 170] on div "Hi [customer__fname], Please note that a total of $25.61 has been added to your…" at bounding box center [264, 174] width 272 height 67
click at [256, 226] on button "Send" at bounding box center [264, 229] width 51 height 19
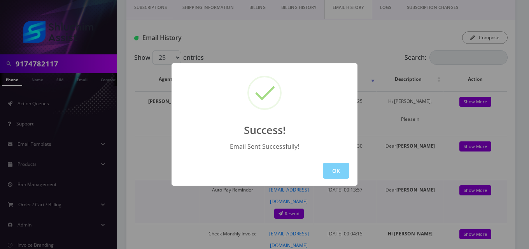
click at [339, 172] on button "OK" at bounding box center [336, 171] width 26 height 16
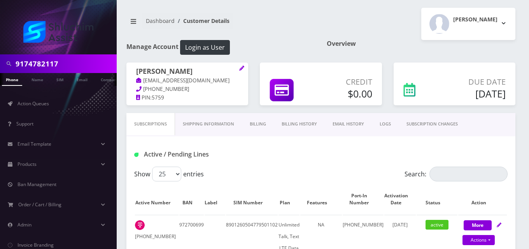
click at [254, 123] on link "Billing" at bounding box center [258, 124] width 32 height 22
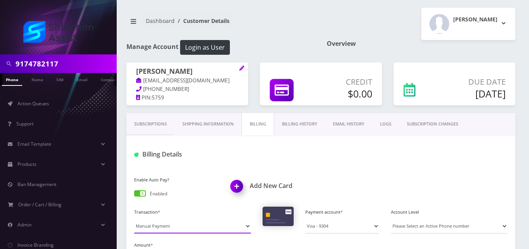
click at [155, 224] on select "Manual Payment Custom Charge Manual Credit Custom Invoice" at bounding box center [192, 226] width 117 height 15
select select "Custom Invoice"
click at [134, 219] on select "Manual Payment Custom Charge Manual Credit Custom Invoice" at bounding box center [192, 226] width 117 height 15
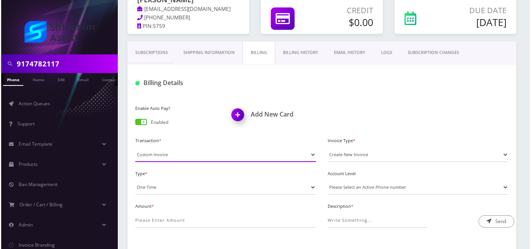
scroll to position [78, 0]
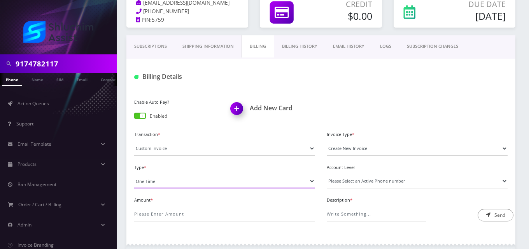
drag, startPoint x: 159, startPoint y: 183, endPoint x: 157, endPoint y: 188, distance: 5.4
click at [159, 183] on select "One Time Usage Charge" at bounding box center [224, 181] width 181 height 15
select select "4"
click at [134, 174] on select "One Time Usage Charge" at bounding box center [224, 181] width 181 height 15
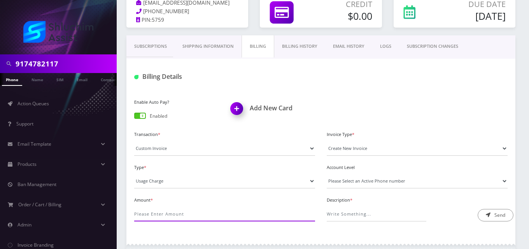
click at [163, 215] on input "Amount *" at bounding box center [224, 214] width 181 height 15
type input "11.79"
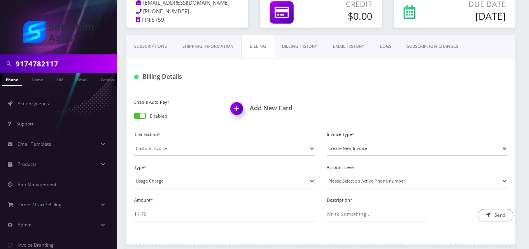
click at [397, 173] on div "Account Level Please Select an Active Phone number [PHONE_NUMBER] Please select…" at bounding box center [417, 175] width 193 height 27
click at [396, 183] on select "Please Select an Active Phone number [PHONE_NUMBER]" at bounding box center [417, 181] width 181 height 15
select select "39421"
click at [327, 174] on select "Please Select an Active Phone number [PHONE_NUMBER]" at bounding box center [417, 181] width 181 height 15
click at [392, 208] on input "Description *" at bounding box center [377, 214] width 100 height 15
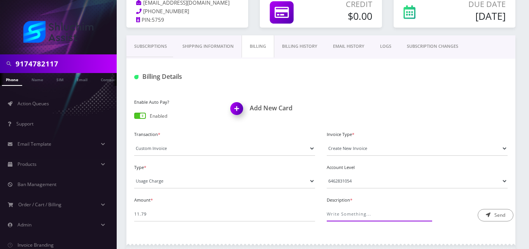
type input "Long-Distance/International Calling Fee"
click at [492, 217] on button "Send" at bounding box center [496, 215] width 36 height 12
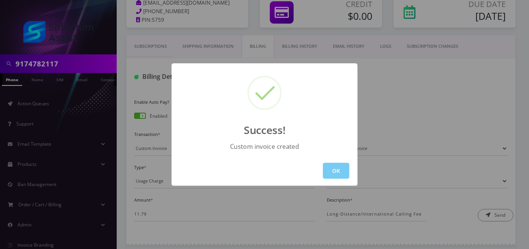
click at [335, 173] on button "OK" at bounding box center [336, 171] width 26 height 16
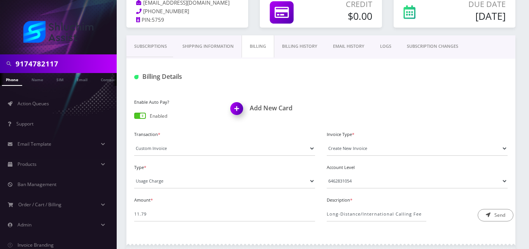
click at [354, 40] on link "EMAIL HISTORY" at bounding box center [348, 46] width 47 height 22
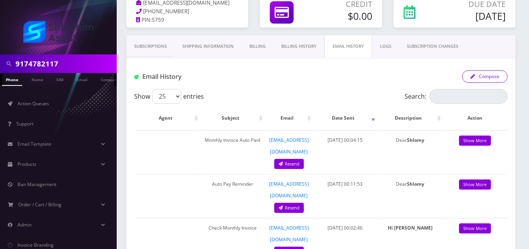
click at [500, 75] on button "Compose" at bounding box center [485, 76] width 46 height 12
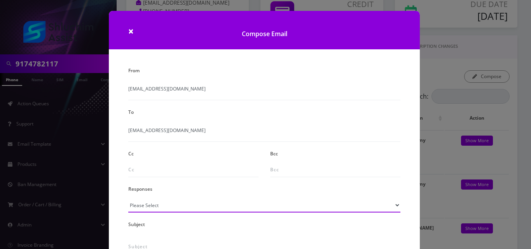
drag, startPoint x: 186, startPoint y: 205, endPoint x: 182, endPoint y: 201, distance: 5.8
click at [186, 205] on select "Please Select TMobile port Unable to activate CH Pickup Past Due Pick up follow…" at bounding box center [264, 205] width 272 height 15
select select "24"
click at [128, 198] on select "Please Select TMobile port Unable to activate CH Pickup Past Due Pick up follow…" at bounding box center [264, 205] width 272 height 15
type input "Additional One-Time Charge"
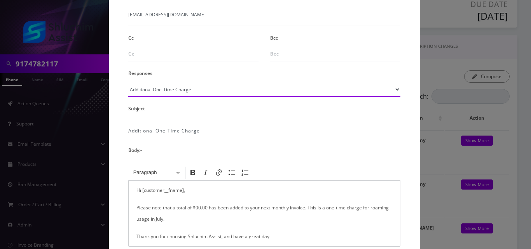
scroll to position [117, 0]
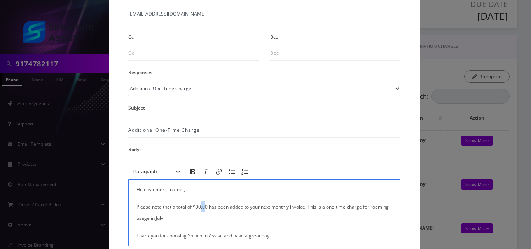
drag, startPoint x: 205, startPoint y: 208, endPoint x: 201, endPoint y: 207, distance: 4.8
click at [201, 207] on p "Please note that a total of $00.00 has been added to your next monthly invoice.…" at bounding box center [265, 212] width 256 height 23
drag, startPoint x: 207, startPoint y: 208, endPoint x: 196, endPoint y: 207, distance: 10.6
click at [196, 207] on p "Please note that a total of $00.00 has been added to your next monthly invoice.…" at bounding box center [265, 212] width 256 height 23
drag, startPoint x: 394, startPoint y: 208, endPoint x: 371, endPoint y: 207, distance: 22.2
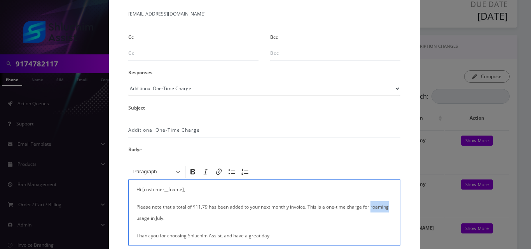
click at [371, 207] on div "Hi [customer__fname], Please note that a total of $11.79 has been added to your…" at bounding box center [264, 213] width 272 height 67
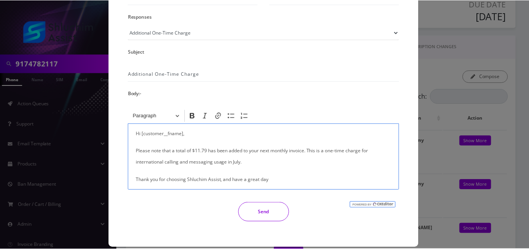
scroll to position [182, 0]
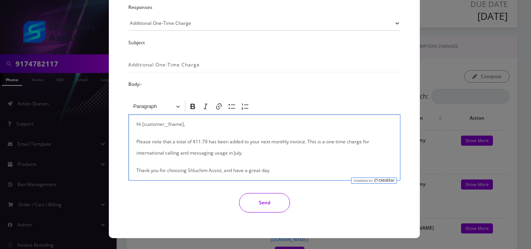
click at [263, 206] on button "Send" at bounding box center [264, 202] width 51 height 19
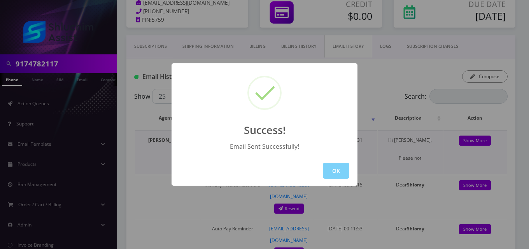
click at [326, 171] on button "OK" at bounding box center [336, 171] width 26 height 16
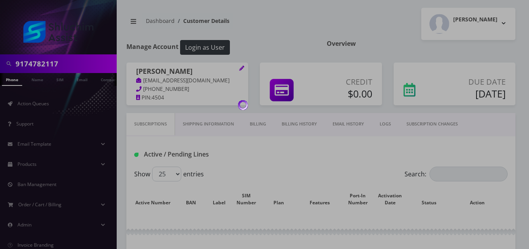
click at [261, 115] on body "9174782117 Phone Name SIM Email Company Customer Action Queues Support Email Te…" at bounding box center [264, 186] width 529 height 373
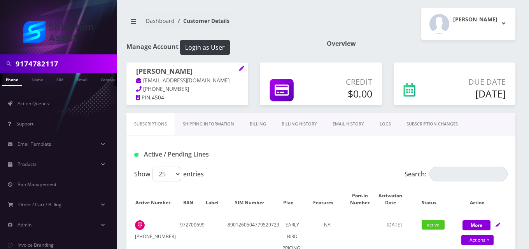
click at [261, 121] on link "Billing" at bounding box center [258, 124] width 32 height 22
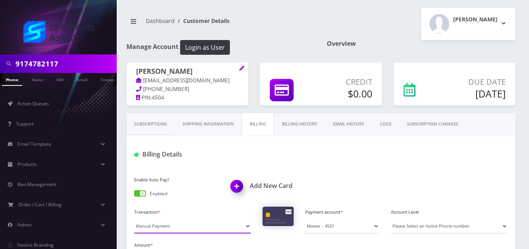
click at [170, 225] on select "Manual Payment Custom Charge Manual Credit Custom Invoice" at bounding box center [192, 226] width 117 height 15
select select "Custom Invoice"
click at [134, 219] on select "Manual Payment Custom Charge Manual Credit Custom Invoice" at bounding box center [192, 226] width 117 height 15
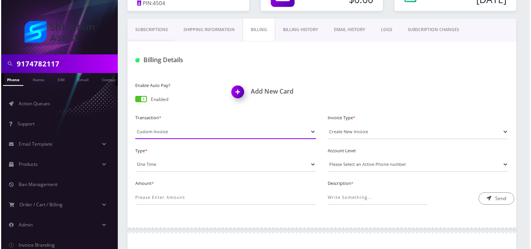
scroll to position [117, 0]
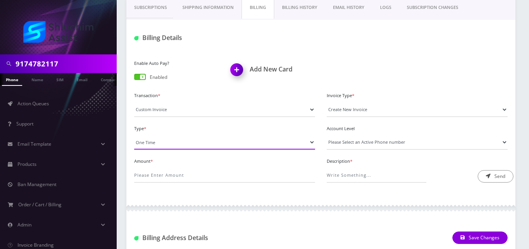
click at [170, 145] on select "One Time Usage Charge" at bounding box center [224, 142] width 181 height 15
select select "4"
click at [134, 135] on select "One Time Usage Charge" at bounding box center [224, 142] width 181 height 15
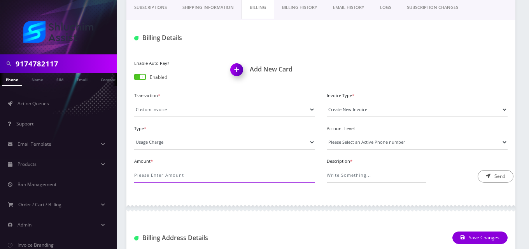
click at [172, 175] on input "Amount *" at bounding box center [224, 175] width 181 height 15
type input "2.8"
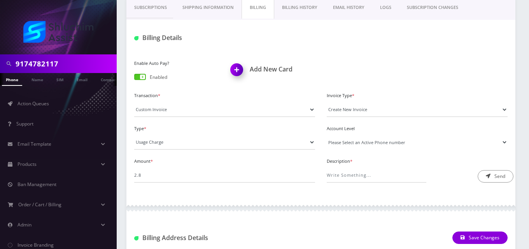
click at [338, 142] on select "Please Select an Active Phone number 6466910220" at bounding box center [417, 142] width 181 height 15
select select "12661"
click at [327, 135] on select "Please Select an Active Phone number 6466910220" at bounding box center [417, 142] width 181 height 15
drag, startPoint x: 350, startPoint y: 173, endPoint x: 348, endPoint y: 169, distance: 4.2
click at [350, 173] on input "Description *" at bounding box center [377, 175] width 100 height 15
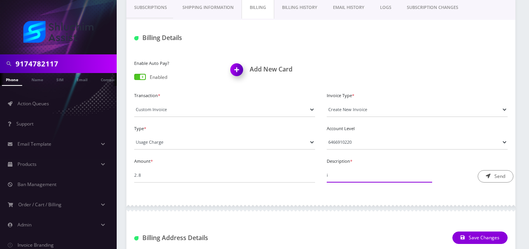
type input "International Messaging"
click at [496, 176] on button "Send" at bounding box center [496, 176] width 36 height 12
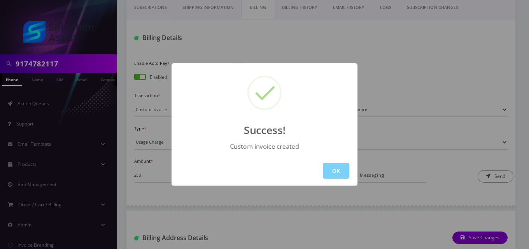
click at [332, 170] on button "OK" at bounding box center [336, 171] width 26 height 16
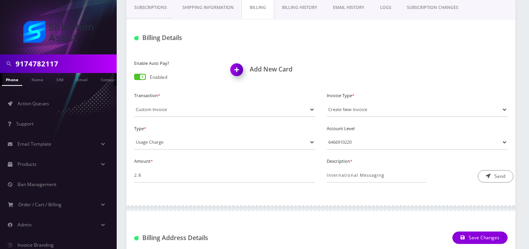
click at [352, 12] on link "EMAIL HISTORY" at bounding box center [348, 7] width 47 height 22
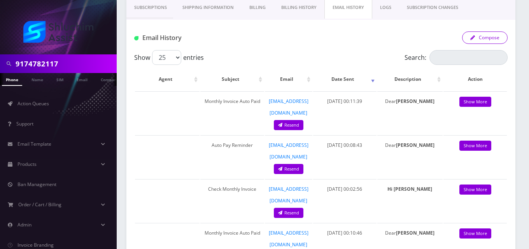
click at [500, 34] on button "Compose" at bounding box center [485, 38] width 46 height 12
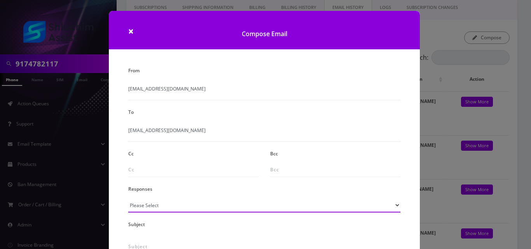
click at [177, 204] on select "Please Select TMobile port Unable to activate CH Pickup Past Due Pick up follow…" at bounding box center [264, 205] width 272 height 15
select select "24"
click at [128, 198] on select "Please Select TMobile port Unable to activate CH Pickup Past Due Pick up follow…" at bounding box center [264, 205] width 272 height 15
type input "Additional One-Time Charge"
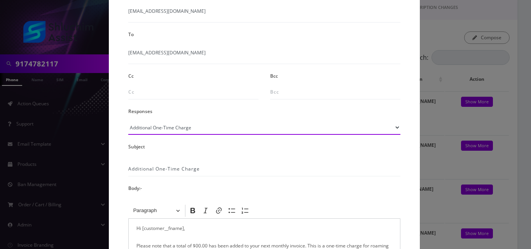
scroll to position [117, 0]
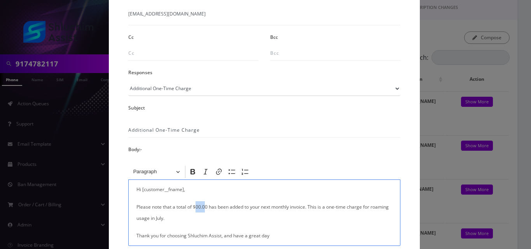
drag, startPoint x: 203, startPoint y: 207, endPoint x: 194, endPoint y: 207, distance: 9.3
click at [194, 207] on p "Please note that a total of $00.00 has been added to your next monthly invoice.…" at bounding box center [265, 212] width 256 height 23
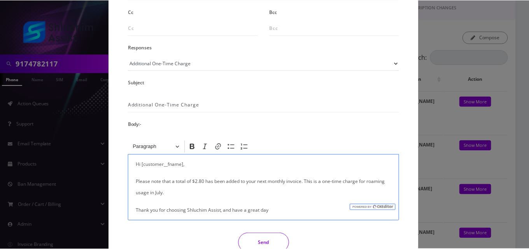
scroll to position [156, 0]
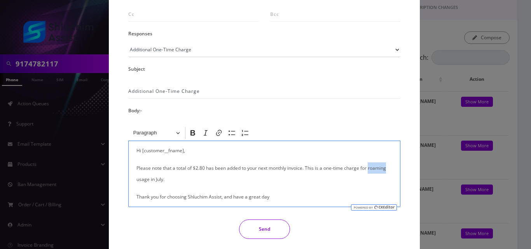
drag, startPoint x: 389, startPoint y: 168, endPoint x: 368, endPoint y: 169, distance: 20.6
click at [368, 169] on p "Please note that a total of $2.80 has been added to your next monthly invoice. …" at bounding box center [265, 174] width 256 height 23
click at [267, 231] on button "Send" at bounding box center [264, 229] width 51 height 19
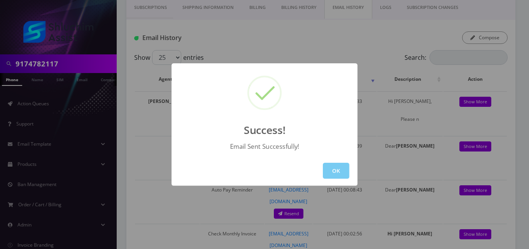
click at [339, 174] on button "OK" at bounding box center [336, 171] width 26 height 16
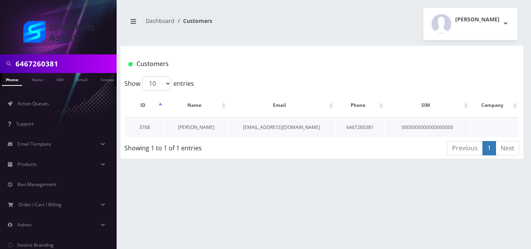
click at [194, 125] on link "[PERSON_NAME]" at bounding box center [196, 127] width 37 height 7
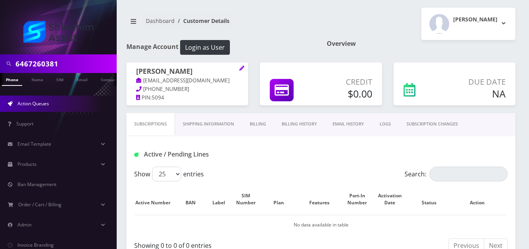
drag, startPoint x: 35, startPoint y: 101, endPoint x: 39, endPoint y: 98, distance: 5.3
click at [35, 101] on span "Action Queues" at bounding box center [34, 103] width 32 height 7
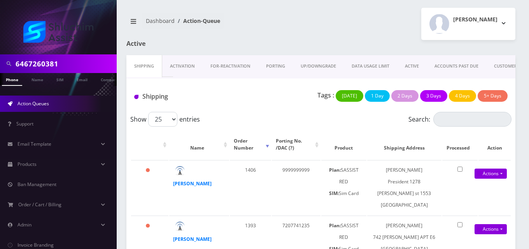
click at [409, 67] on link "ACTIVE" at bounding box center [412, 66] width 30 height 22
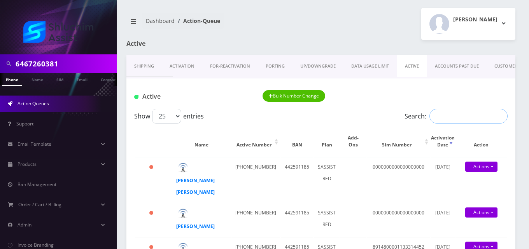
click at [456, 117] on input "Search:" at bounding box center [468, 116] width 78 height 15
paste input "6467853547"
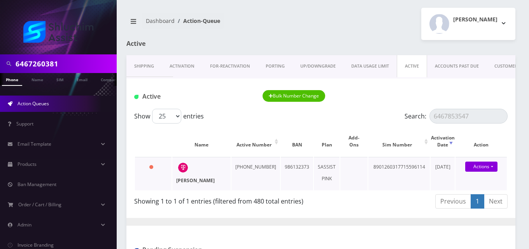
click at [177, 182] on strong "[PERSON_NAME]" at bounding box center [195, 180] width 39 height 7
drag, startPoint x: 472, startPoint y: 118, endPoint x: 410, endPoint y: 119, distance: 61.5
click at [410, 119] on label "Search: 6467853547" at bounding box center [455, 116] width 103 height 15
paste input "8269923"
click at [186, 182] on div "[PERSON_NAME]" at bounding box center [193, 181] width 35 height 12
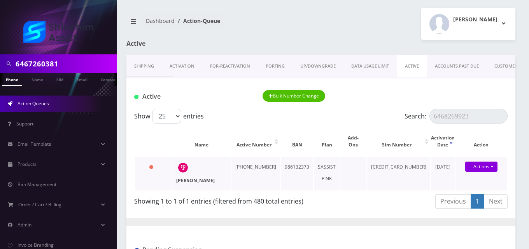
click at [180, 179] on strong "[PERSON_NAME]" at bounding box center [195, 180] width 39 height 7
drag, startPoint x: 459, startPoint y: 116, endPoint x: 404, endPoint y: 115, distance: 54.8
click at [404, 115] on label "Search: 6468269923" at bounding box center [455, 116] width 103 height 15
paste input "429131"
click at [192, 180] on strong "[PERSON_NAME]" at bounding box center [195, 180] width 39 height 7
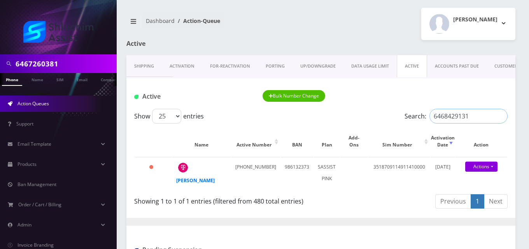
drag, startPoint x: 481, startPoint y: 112, endPoint x: 411, endPoint y: 116, distance: 69.3
click at [411, 116] on label "Search: 6468429131" at bounding box center [455, 116] width 103 height 15
paste input "513739"
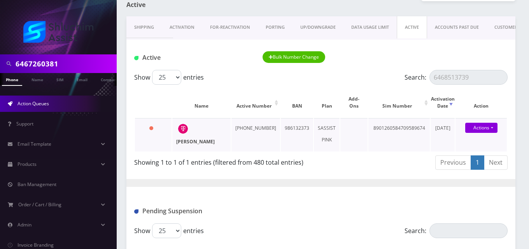
click at [193, 141] on strong "[PERSON_NAME]" at bounding box center [195, 141] width 39 height 7
drag, startPoint x: 476, startPoint y: 81, endPoint x: 389, endPoint y: 96, distance: 88.0
click at [389, 96] on div "Show 25 50 100 250 500 1000 entries Search: 6468513739 Name Active Number BAN P…" at bounding box center [320, 121] width 389 height 103
paste input "814958143"
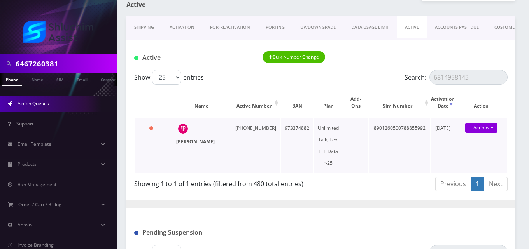
click at [203, 143] on strong "[PERSON_NAME]" at bounding box center [195, 141] width 39 height 7
drag, startPoint x: 473, startPoint y: 77, endPoint x: 415, endPoint y: 79, distance: 58.4
click at [415, 79] on label "Search: 6814958143" at bounding box center [455, 77] width 103 height 15
paste input "7184043190"
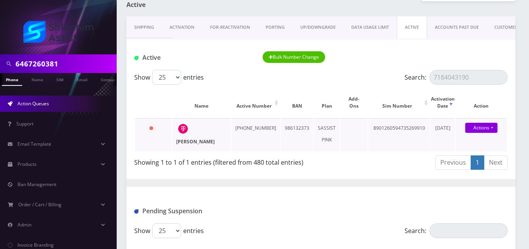
click at [191, 142] on strong "[PERSON_NAME]" at bounding box center [195, 141] width 39 height 7
drag, startPoint x: 469, startPoint y: 75, endPoint x: 386, endPoint y: 84, distance: 83.3
click at [386, 84] on div "Show 25 50 100 250 500 1000 entries Search: 7184043190" at bounding box center [320, 77] width 373 height 15
paste input "917319241"
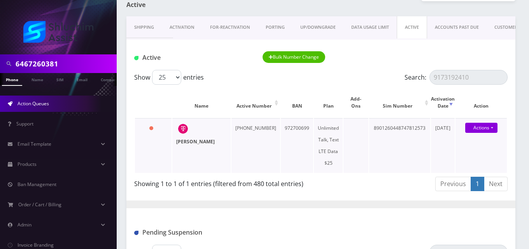
click at [203, 143] on strong "[PERSON_NAME]" at bounding box center [195, 141] width 39 height 7
drag, startPoint x: 478, startPoint y: 80, endPoint x: 407, endPoint y: 76, distance: 71.3
click at [407, 76] on label "Search: 9173192410" at bounding box center [455, 77] width 103 height 15
paste input "610913"
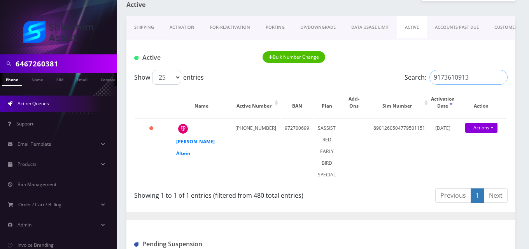
drag, startPoint x: 468, startPoint y: 76, endPoint x: 404, endPoint y: 75, distance: 63.8
click at [405, 74] on label "Search: 9173610913" at bounding box center [455, 77] width 103 height 15
paste input "6511005"
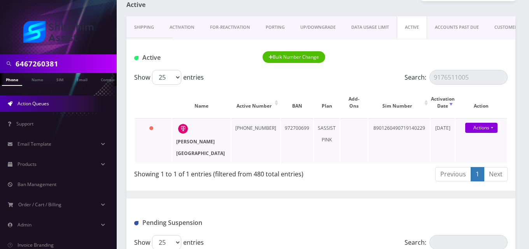
click at [191, 141] on strong "[PERSON_NAME][GEOGRAPHIC_DATA]" at bounding box center [200, 147] width 49 height 18
drag, startPoint x: 475, startPoint y: 73, endPoint x: 418, endPoint y: 81, distance: 57.7
click at [418, 81] on label "Search: 9176511005" at bounding box center [455, 77] width 103 height 15
paste input "292651490"
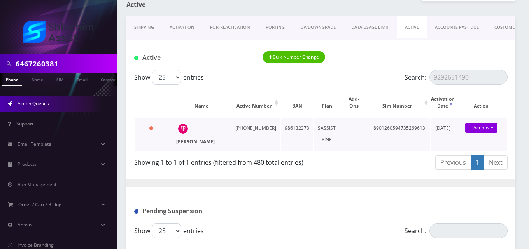
click at [202, 141] on strong "[PERSON_NAME]" at bounding box center [195, 141] width 39 height 7
drag, startPoint x: 470, startPoint y: 79, endPoint x: 394, endPoint y: 75, distance: 75.9
click at [395, 75] on div "Show 25 50 100 250 500 1000 entries Search: 9292651490" at bounding box center [320, 77] width 373 height 15
paste input "3013624"
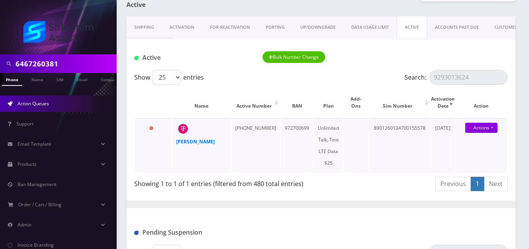
click at [184, 137] on div "[PERSON_NAME]" at bounding box center [193, 142] width 35 height 12
click at [184, 140] on strong "[PERSON_NAME]" at bounding box center [195, 141] width 39 height 7
drag, startPoint x: 474, startPoint y: 77, endPoint x: 376, endPoint y: 89, distance: 98.7
click at [376, 89] on div "Show 25 50 100 250 500 1000 entries Search: 9293013624 Name Active Number BAN P…" at bounding box center [320, 132] width 389 height 124
paste input "318649"
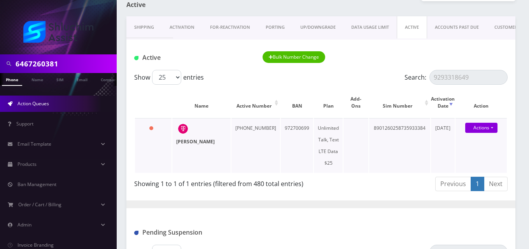
click at [185, 141] on strong "[PERSON_NAME]" at bounding box center [195, 141] width 39 height 7
drag, startPoint x: 434, startPoint y: 76, endPoint x: 401, endPoint y: 75, distance: 32.7
click at [404, 75] on label "Search: 9293318649" at bounding box center [455, 77] width 103 height 15
paste input "828357"
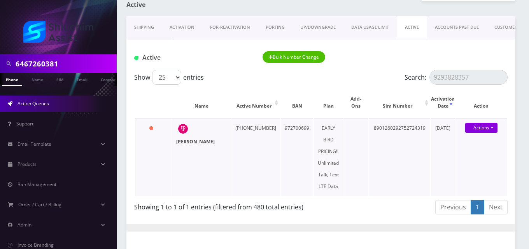
click at [188, 142] on strong "[PERSON_NAME]" at bounding box center [195, 141] width 39 height 7
drag, startPoint x: 480, startPoint y: 77, endPoint x: 372, endPoint y: 83, distance: 107.9
click at [372, 83] on div "Show 25 50 100 250 500 1000 entries Search: 9293828357" at bounding box center [320, 77] width 373 height 15
paste input "4058690"
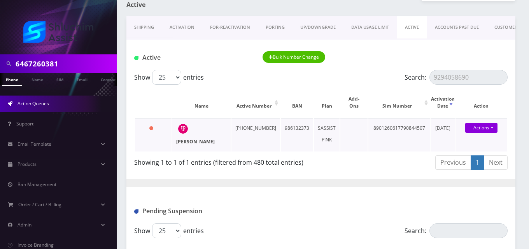
click at [201, 140] on strong "[PERSON_NAME]" at bounding box center [195, 141] width 39 height 7
drag, startPoint x: 471, startPoint y: 76, endPoint x: 388, endPoint y: 63, distance: 84.2
click at [388, 63] on div "Active Bulk Number Change Show 25 50 100 250 500 1000 entries Search: 929405869…" at bounding box center [320, 239] width 389 height 399
paste input "6805849"
type input "9296805849"
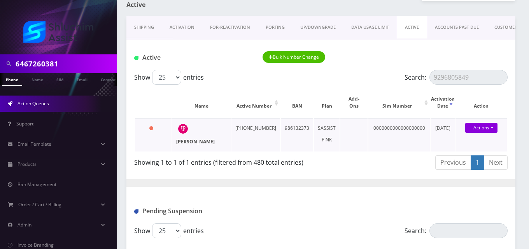
click at [204, 141] on strong "[PERSON_NAME]" at bounding box center [195, 141] width 39 height 7
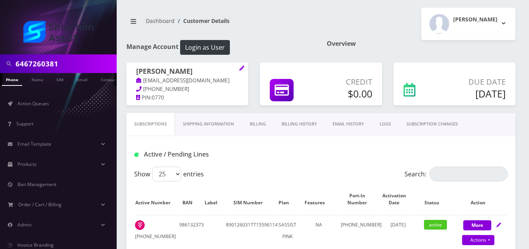
click at [267, 125] on link "Billing" at bounding box center [258, 124] width 32 height 22
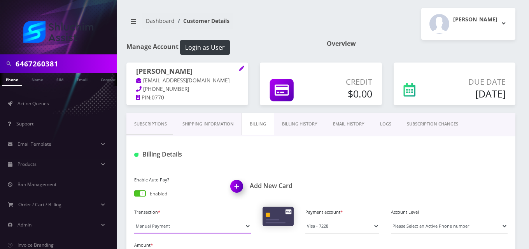
click at [186, 230] on select "Manual Payment Custom Charge Manual Credit Custom Invoice" at bounding box center [192, 226] width 117 height 15
select select "Custom Invoice"
click at [134, 219] on select "Manual Payment Custom Charge Manual Credit Custom Invoice" at bounding box center [192, 226] width 117 height 15
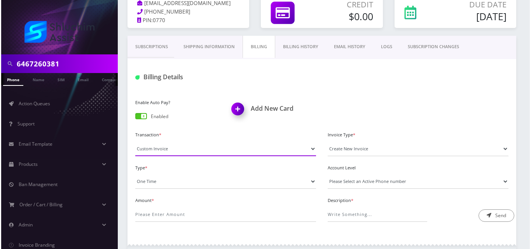
scroll to position [78, 0]
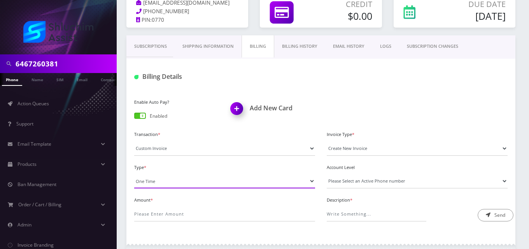
click at [160, 181] on select "One Time Usage Charge" at bounding box center [224, 181] width 181 height 15
select select "4"
click at [134, 174] on select "One Time Usage Charge" at bounding box center [224, 181] width 181 height 15
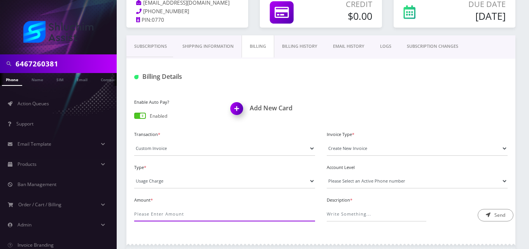
click at [166, 211] on input "Amount *" at bounding box center [224, 214] width 181 height 15
type input "96"
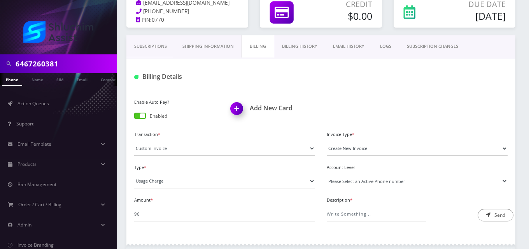
drag, startPoint x: 344, startPoint y: 177, endPoint x: 345, endPoint y: 183, distance: 5.9
click at [344, 177] on select "Please Select an Active Phone number [PHONE_NUMBER]" at bounding box center [417, 181] width 181 height 15
select select "91730"
click at [327, 174] on select "Please Select an Active Phone number [PHONE_NUMBER]" at bounding box center [417, 181] width 181 height 15
click at [350, 213] on input "Description *" at bounding box center [377, 214] width 100 height 15
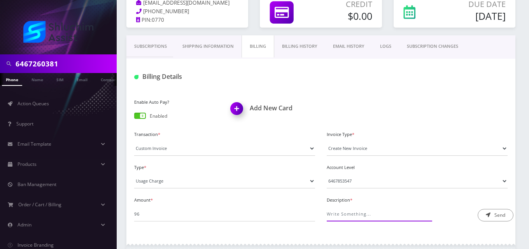
type input "International Pass Charge"
click at [499, 219] on button "Send" at bounding box center [496, 215] width 36 height 12
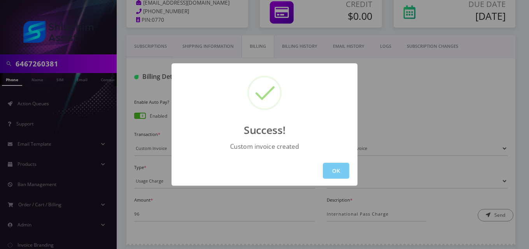
click at [325, 179] on button "OK" at bounding box center [336, 171] width 26 height 16
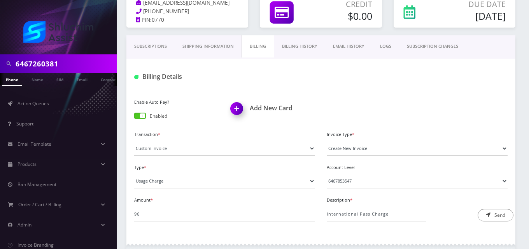
click at [347, 50] on link "EMAIL HISTORY" at bounding box center [348, 46] width 47 height 22
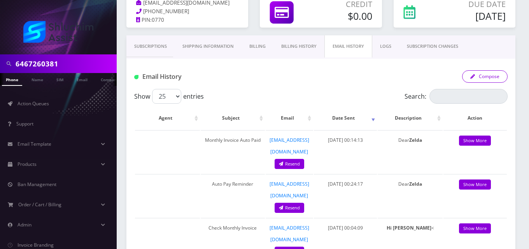
click at [487, 73] on button "Compose" at bounding box center [485, 76] width 46 height 12
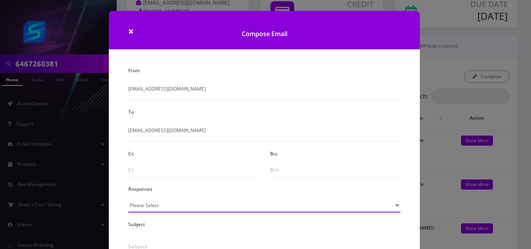
drag, startPoint x: 138, startPoint y: 208, endPoint x: 139, endPoint y: 202, distance: 6.3
click at [138, 208] on select "Please Select TMobile port Unable to activate CH Pickup Past Due Pick up follow…" at bounding box center [264, 205] width 272 height 15
select select "24"
click at [128, 198] on select "Please Select TMobile port Unable to activate CH Pickup Past Due Pick up follow…" at bounding box center [264, 205] width 272 height 15
type input "Additional One-Time Charge"
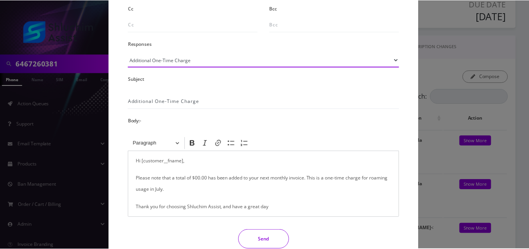
scroll to position [156, 0]
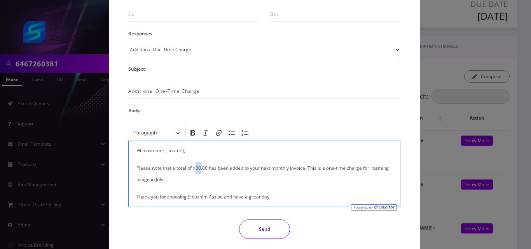
drag, startPoint x: 200, startPoint y: 168, endPoint x: 195, endPoint y: 169, distance: 5.1
click at [195, 169] on p "Please note that a total of $00.00 has been added to your next monthly invoice.…" at bounding box center [265, 174] width 256 height 23
drag, startPoint x: 147, startPoint y: 180, endPoint x: 371, endPoint y: 172, distance: 224.2
click at [371, 172] on p "Please note that a total of $96.00 has been added to your next monthly invoice.…" at bounding box center [265, 174] width 256 height 23
click at [255, 222] on button "Send" at bounding box center [264, 229] width 51 height 19
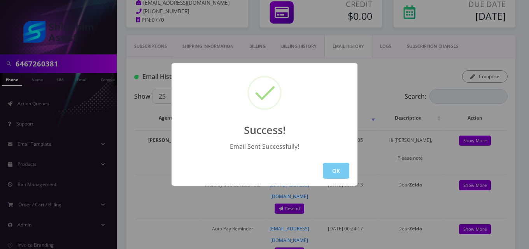
click at [333, 166] on button "OK" at bounding box center [336, 171] width 26 height 16
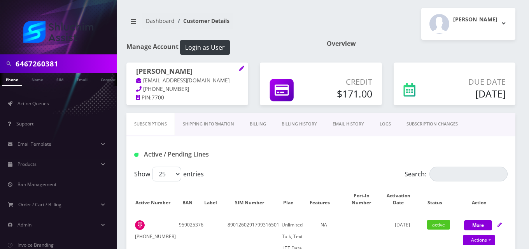
click at [257, 122] on link "Billing" at bounding box center [258, 124] width 32 height 22
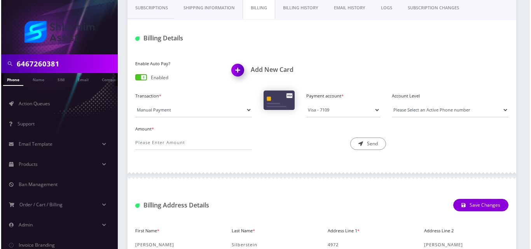
scroll to position [117, 0]
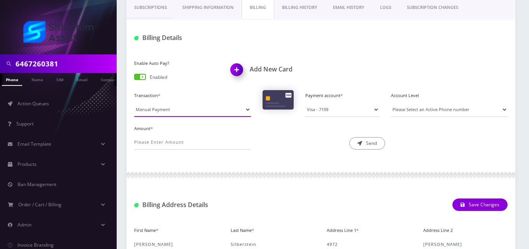
drag, startPoint x: 166, startPoint y: 104, endPoint x: 168, endPoint y: 116, distance: 11.3
click at [166, 105] on select "Manual Payment Custom Charge Manual Credit Custom Invoice" at bounding box center [192, 109] width 117 height 15
select select "Custom Invoice"
click at [134, 102] on select "Manual Payment Custom Charge Manual Credit Custom Invoice" at bounding box center [192, 109] width 117 height 15
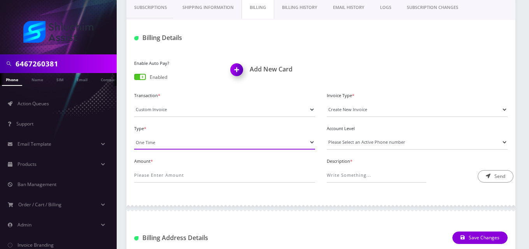
click at [174, 136] on select "One Time Usage Charge" at bounding box center [224, 142] width 181 height 15
select select "4"
click at [134, 135] on select "One Time Usage Charge" at bounding box center [224, 142] width 181 height 15
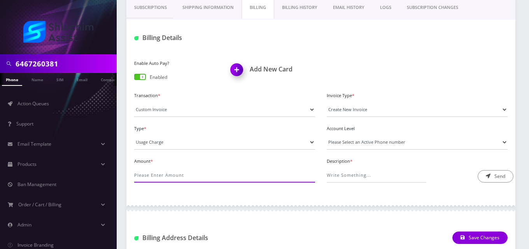
click at [186, 172] on input "Amount *" at bounding box center [224, 175] width 181 height 15
type input "57.65"
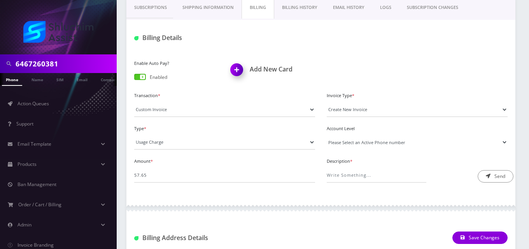
click at [351, 146] on select "Please Select an Active Phone number 5102168965 6468269923 6468296687 6468296731" at bounding box center [417, 142] width 181 height 15
click at [357, 143] on select "Please Select an Active Phone number 5102168965 6468269923 6468296687 6468296731" at bounding box center [417, 142] width 181 height 15
select select "92105"
click at [327, 135] on select "Please Select an Active Phone number 5102168965 6468269923 6468296687 6468296731" at bounding box center [417, 142] width 181 height 15
click at [361, 177] on input "Description *" at bounding box center [377, 175] width 100 height 15
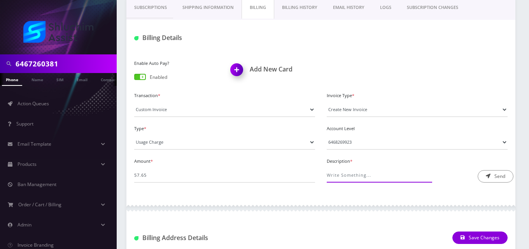
click at [355, 177] on input "Description *" at bounding box center [377, 175] width 100 height 15
type input "Long-Distance/International Calling Fee"
click at [483, 176] on button "Send" at bounding box center [496, 176] width 36 height 12
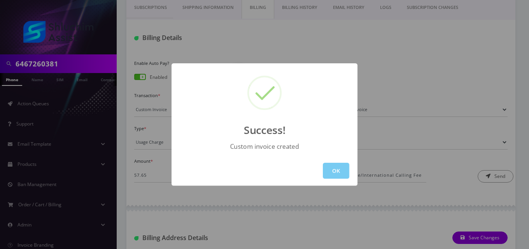
click at [336, 172] on button "OK" at bounding box center [336, 171] width 26 height 16
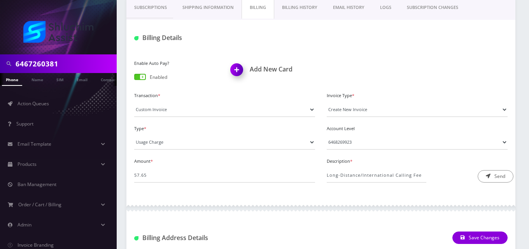
click at [354, 6] on link "EMAIL HISTORY" at bounding box center [348, 7] width 47 height 22
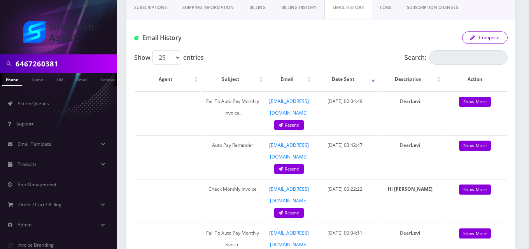
click at [481, 41] on button "Compose" at bounding box center [485, 38] width 46 height 12
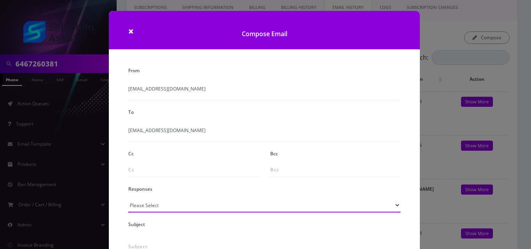
click at [221, 210] on select "Please Select TMobile port Unable to activate CH Pickup Past Due Pick up follow…" at bounding box center [264, 205] width 272 height 15
select select "24"
click at [128, 198] on select "Please Select TMobile port Unable to activate CH Pickup Past Due Pick up follow…" at bounding box center [264, 205] width 272 height 15
type input "Additional One-Time Charge"
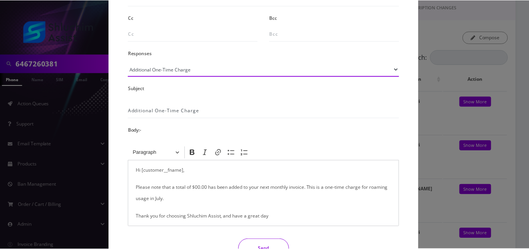
scroll to position [156, 0]
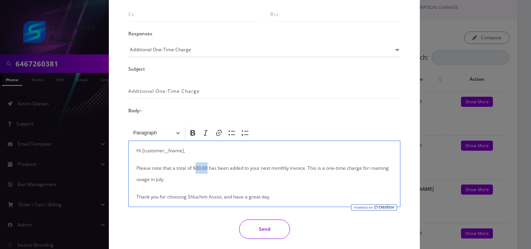
drag, startPoint x: 206, startPoint y: 168, endPoint x: 196, endPoint y: 169, distance: 10.1
click at [196, 169] on p "Please note that a total of $00.00 has been added to your next monthly invoice.…" at bounding box center [265, 174] width 256 height 23
drag, startPoint x: 390, startPoint y: 169, endPoint x: 371, endPoint y: 167, distance: 19.2
click at [371, 167] on p "Please note that a total of $57.65 has been added to your next monthly invoice.…" at bounding box center [265, 174] width 256 height 23
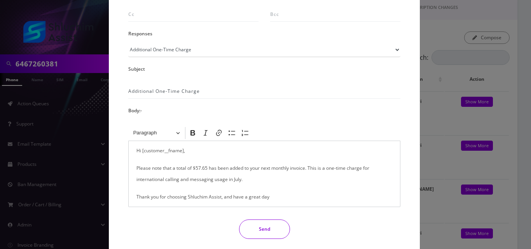
click at [254, 230] on button "Send" at bounding box center [264, 229] width 51 height 19
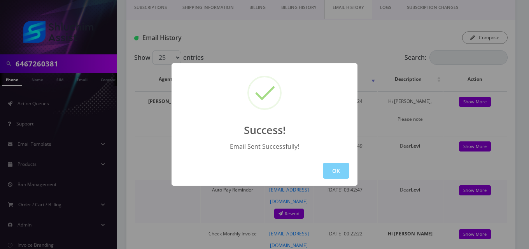
click at [340, 172] on button "OK" at bounding box center [336, 171] width 26 height 16
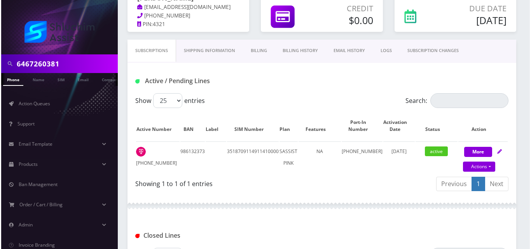
scroll to position [78, 0]
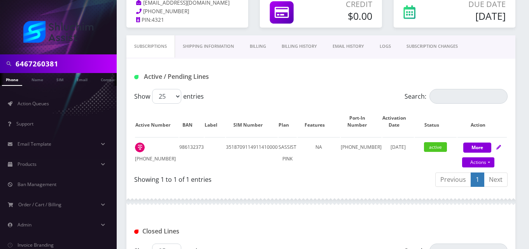
drag, startPoint x: 261, startPoint y: 45, endPoint x: 267, endPoint y: 61, distance: 17.0
click at [261, 45] on link "Billing" at bounding box center [258, 46] width 32 height 22
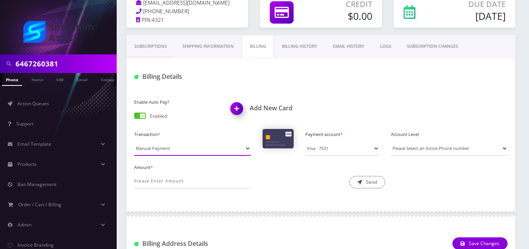
drag, startPoint x: 177, startPoint y: 144, endPoint x: 178, endPoint y: 151, distance: 7.5
click at [176, 145] on select "Manual Payment Custom Charge Manual Credit Custom Invoice" at bounding box center [192, 148] width 117 height 15
select select "Custom Invoice"
click at [134, 141] on select "Manual Payment Custom Charge Manual Credit Custom Invoice" at bounding box center [192, 148] width 117 height 15
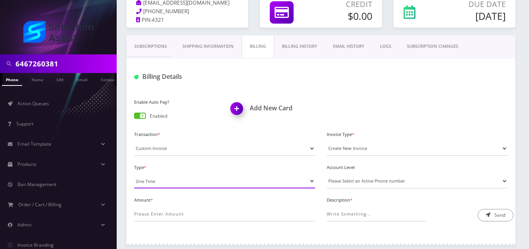
drag, startPoint x: 183, startPoint y: 180, endPoint x: 187, endPoint y: 188, distance: 9.1
click at [183, 180] on select "One Time Usage Charge" at bounding box center [224, 181] width 181 height 15
select select "4"
click at [134, 174] on select "One Time Usage Charge" at bounding box center [224, 181] width 181 height 15
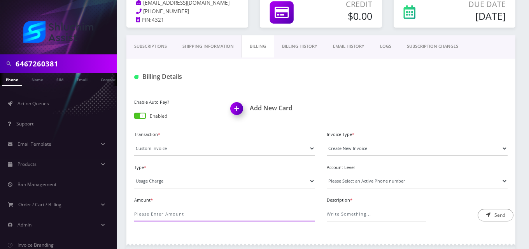
click at [190, 215] on input "Amount *" at bounding box center [224, 214] width 181 height 15
type input "48"
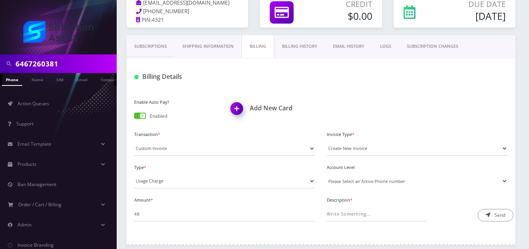
click at [375, 184] on select "Please Select an Active Phone number [PHONE_NUMBER]" at bounding box center [417, 181] width 181 height 15
select select "92951"
click at [327, 174] on select "Please Select an Active Phone number 6468429131" at bounding box center [417, 181] width 181 height 15
click at [377, 217] on input "Description *" at bounding box center [377, 214] width 100 height 15
type input "International Pass Charge"
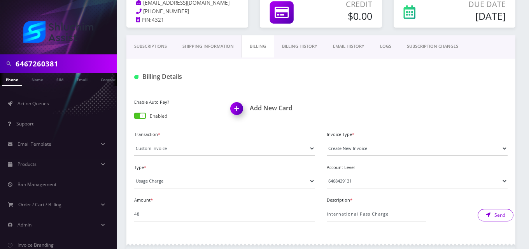
click at [480, 211] on button "Send" at bounding box center [496, 215] width 36 height 12
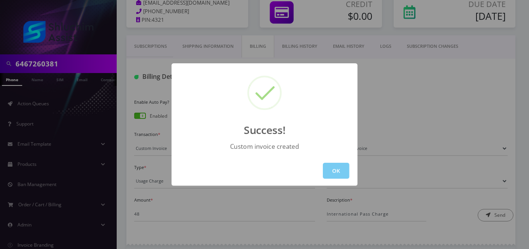
click at [323, 172] on button "OK" at bounding box center [336, 171] width 26 height 16
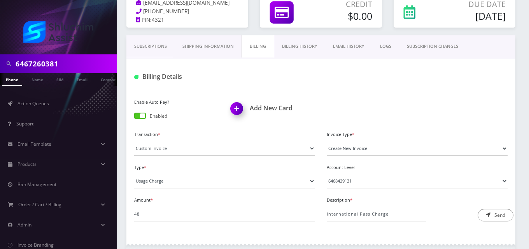
click at [347, 46] on link "EMAIL HISTORY" at bounding box center [348, 46] width 47 height 22
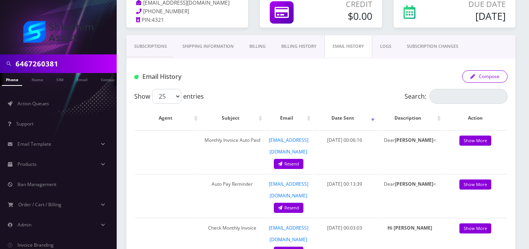
click at [486, 76] on button "Compose" at bounding box center [485, 76] width 46 height 12
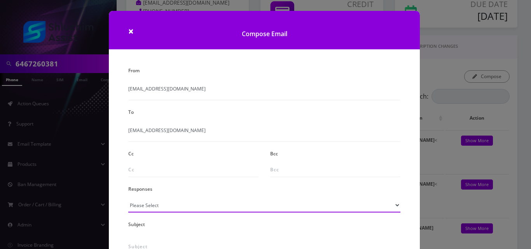
drag, startPoint x: 138, startPoint y: 207, endPoint x: 138, endPoint y: 200, distance: 7.4
click at [138, 207] on select "Please Select TMobile port Unable to activate CH Pickup Past Due Pick up follow…" at bounding box center [264, 205] width 272 height 15
select select "24"
click at [128, 198] on select "Please Select TMobile port Unable to activate CH Pickup Past Due Pick up follow…" at bounding box center [264, 205] width 272 height 15
type input "Additional One-Time Charge"
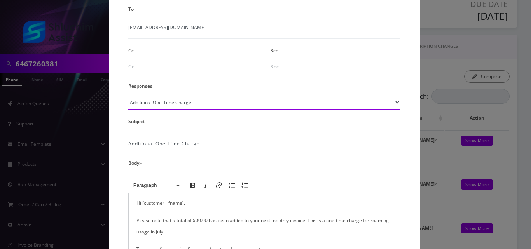
scroll to position [117, 0]
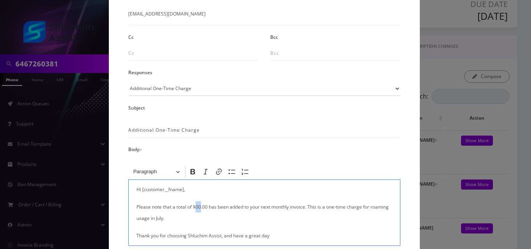
drag, startPoint x: 200, startPoint y: 208, endPoint x: 196, endPoint y: 208, distance: 4.3
click at [196, 208] on p "Please note that a total of $00.00 has been added to your next monthly invoice.…" at bounding box center [265, 212] width 256 height 23
drag, startPoint x: 147, startPoint y: 219, endPoint x: 371, endPoint y: 206, distance: 224.4
click at [372, 206] on p "Please note that a total of $48.00 has been added to your next monthly invoice.…" at bounding box center [265, 212] width 256 height 23
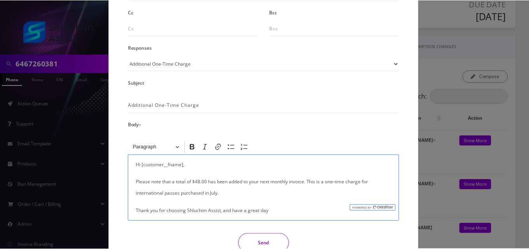
scroll to position [156, 0]
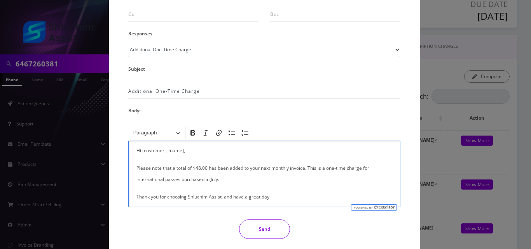
click at [274, 224] on button "Send" at bounding box center [264, 229] width 51 height 19
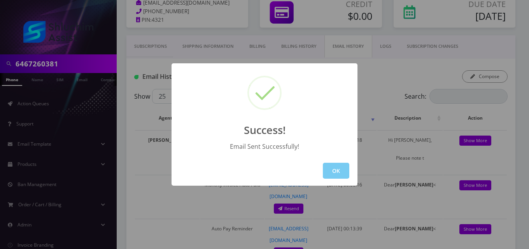
click at [332, 170] on button "OK" at bounding box center [336, 171] width 26 height 16
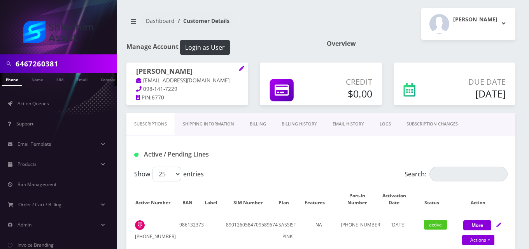
click at [254, 123] on link "Billing" at bounding box center [258, 124] width 32 height 22
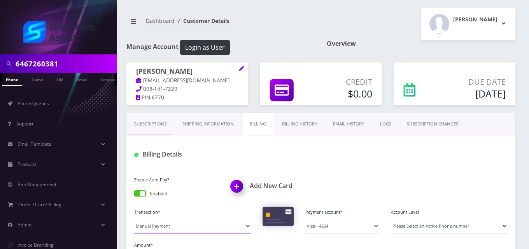
click at [162, 228] on select "Manual Payment Custom Charge Manual Credit Custom Invoice" at bounding box center [192, 226] width 117 height 15
select select "Custom Invoice"
click at [134, 219] on select "Manual Payment Custom Charge Manual Credit Custom Invoice" at bounding box center [192, 226] width 117 height 15
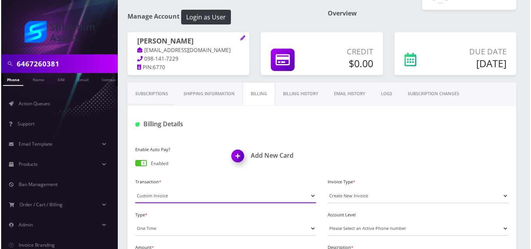
scroll to position [78, 0]
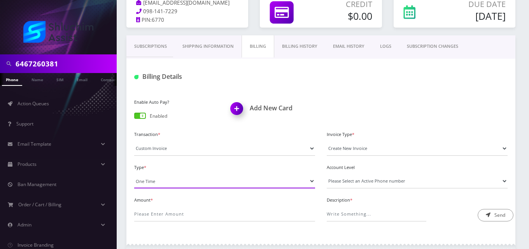
click at [162, 180] on select "One Time Usage Charge" at bounding box center [224, 181] width 181 height 15
select select "4"
click at [134, 174] on select "One Time Usage Charge" at bounding box center [224, 181] width 181 height 15
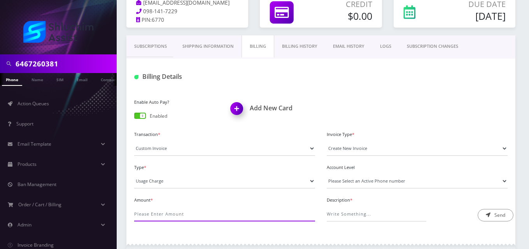
click at [167, 217] on input "Amount *" at bounding box center [224, 214] width 181 height 15
type input "17.52"
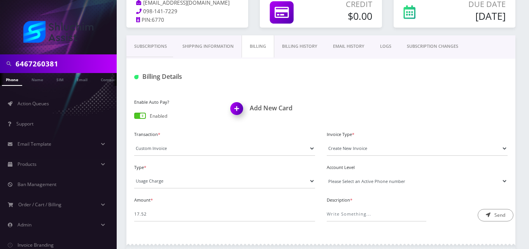
drag, startPoint x: 355, startPoint y: 183, endPoint x: 354, endPoint y: 188, distance: 5.6
click at [355, 183] on select "Please Select an Active Phone number 6468513739" at bounding box center [417, 181] width 181 height 15
select select "92994"
click at [327, 174] on select "Please Select an Active Phone number 6468513739" at bounding box center [417, 181] width 181 height 15
click at [359, 212] on input "Description *" at bounding box center [377, 214] width 100 height 15
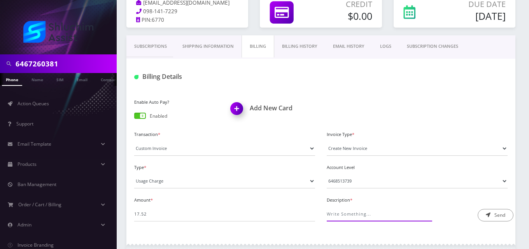
type input "Long-Distance/International Calling Fee"
click at [496, 219] on button "Send" at bounding box center [496, 215] width 36 height 12
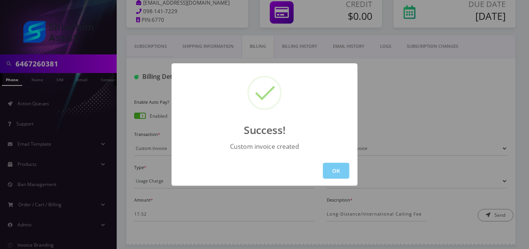
click at [336, 171] on button "OK" at bounding box center [336, 171] width 26 height 16
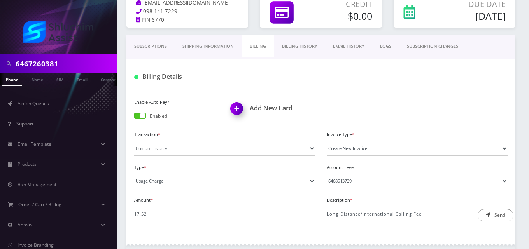
click at [360, 40] on link "EMAIL HISTORY" at bounding box center [348, 46] width 47 height 22
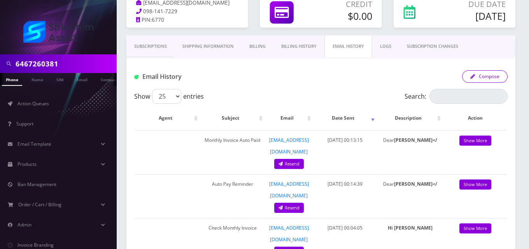
click at [488, 79] on button "Compose" at bounding box center [485, 76] width 46 height 12
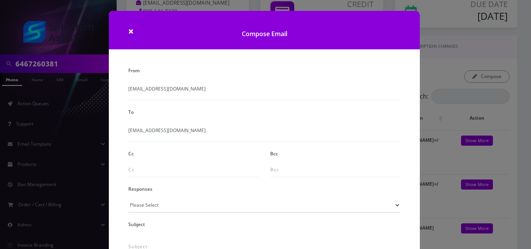
click at [150, 197] on div "Responses Please Select TMobile port Unable to activate CH Pickup Past Due Pick…" at bounding box center [265, 198] width 284 height 29
click at [146, 208] on select "Please Select TMobile port Unable to activate CH Pickup Past Due Pick up follow…" at bounding box center [264, 205] width 272 height 15
select select "24"
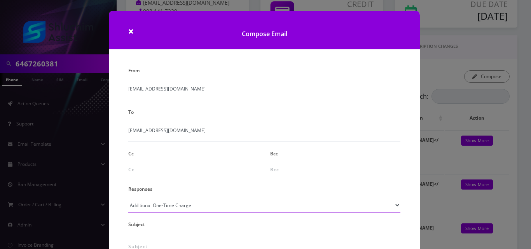
click at [128, 198] on select "Please Select TMobile port Unable to activate CH Pickup Past Due Pick up follow…" at bounding box center [264, 205] width 272 height 15
type input "Additional One-Time Charge"
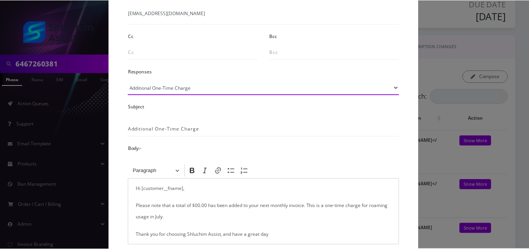
scroll to position [156, 0]
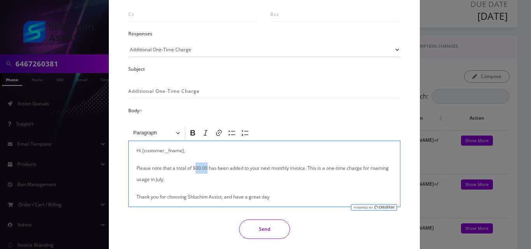
drag, startPoint x: 207, startPoint y: 168, endPoint x: 194, endPoint y: 169, distance: 12.1
click at [194, 169] on p "Please note that a total of $00.00 has been added to your next monthly invoice.…" at bounding box center [265, 174] width 256 height 23
drag, startPoint x: 387, startPoint y: 170, endPoint x: 373, endPoint y: 170, distance: 13.6
click at [373, 170] on p "Please note that a total of $17.52 has been added to your next monthly invoice.…" at bounding box center [265, 174] width 256 height 23
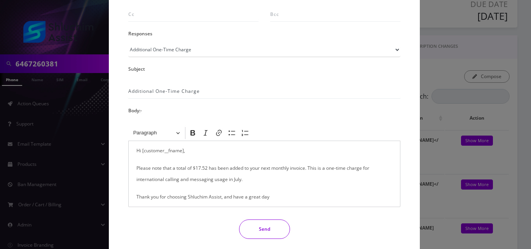
click at [263, 233] on button "Send" at bounding box center [264, 229] width 51 height 19
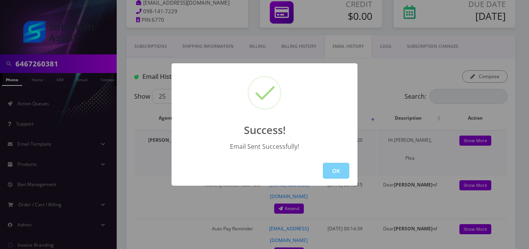
click at [345, 170] on button "OK" at bounding box center [336, 171] width 26 height 16
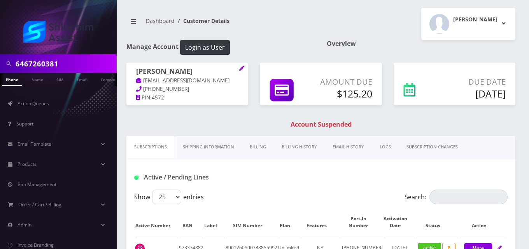
click at [256, 147] on link "Billing" at bounding box center [258, 147] width 32 height 22
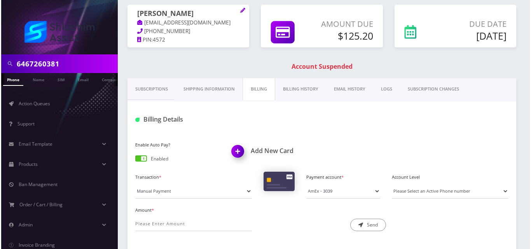
scroll to position [78, 0]
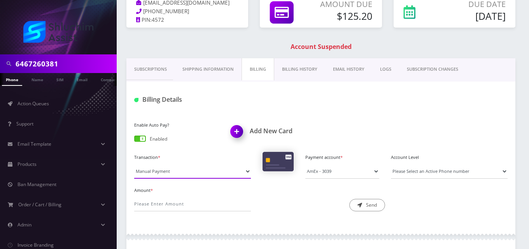
drag, startPoint x: 172, startPoint y: 172, endPoint x: 170, endPoint y: 178, distance: 6.8
click at [172, 172] on select "Manual Payment Custom Charge Manual Credit Custom Invoice" at bounding box center [192, 171] width 117 height 15
select select "Custom Invoice"
click at [134, 164] on select "Manual Payment Custom Charge Manual Credit Custom Invoice" at bounding box center [192, 171] width 117 height 15
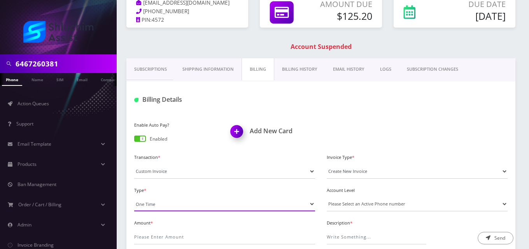
drag, startPoint x: 168, startPoint y: 199, endPoint x: 168, endPoint y: 205, distance: 5.8
click at [168, 199] on select "One Time Usage Charge" at bounding box center [224, 204] width 181 height 15
select select "4"
click at [134, 197] on select "One Time Usage Charge" at bounding box center [224, 204] width 181 height 15
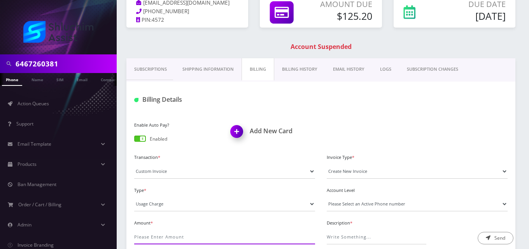
click at [174, 236] on input "Amount *" at bounding box center [224, 237] width 181 height 15
type input "270.3"
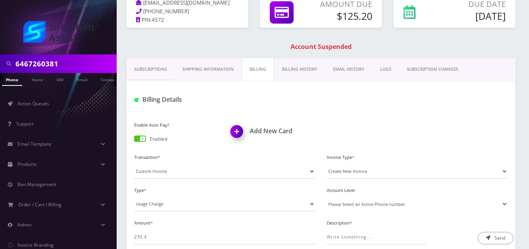
click at [352, 203] on select "Please Select an Active Phone number [PHONE_NUMBER]" at bounding box center [417, 204] width 181 height 15
select select "52123"
click at [327, 197] on select "Please Select an Active Phone number [PHONE_NUMBER]" at bounding box center [417, 204] width 181 height 15
click at [363, 240] on input "Description *" at bounding box center [377, 237] width 100 height 15
type input "Long-Distance/International Calling Fee"
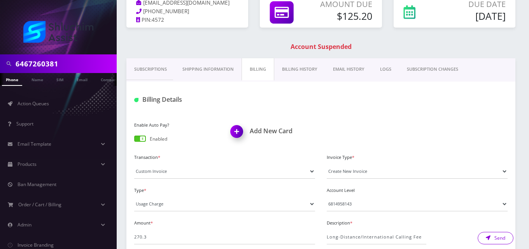
click at [494, 239] on button "Send" at bounding box center [496, 238] width 36 height 12
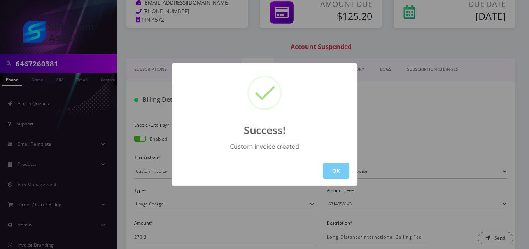
click at [343, 173] on button "OK" at bounding box center [336, 171] width 26 height 16
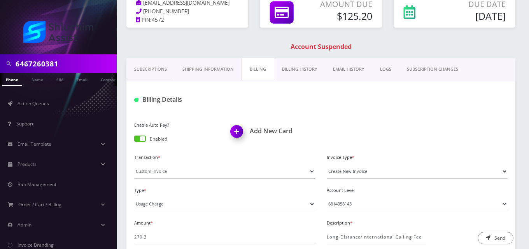
click at [365, 65] on link "EMAIL HISTORY" at bounding box center [348, 69] width 47 height 22
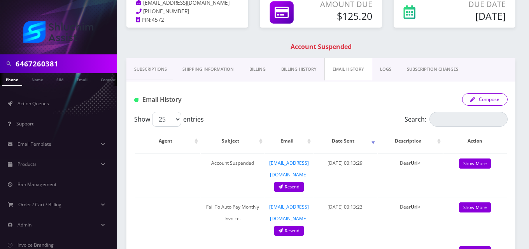
click at [486, 99] on button "Compose" at bounding box center [485, 99] width 46 height 12
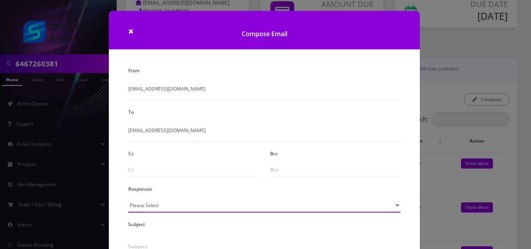
drag, startPoint x: 207, startPoint y: 206, endPoint x: 203, endPoint y: 202, distance: 5.0
click at [207, 206] on select "Please Select TMobile port Unable to activate CH Pickup Past Due Pick up follow…" at bounding box center [264, 205] width 272 height 15
select select "24"
click at [128, 198] on select "Please Select TMobile port Unable to activate CH Pickup Past Due Pick up follow…" at bounding box center [264, 205] width 272 height 15
type input "Additional One-Time Charge"
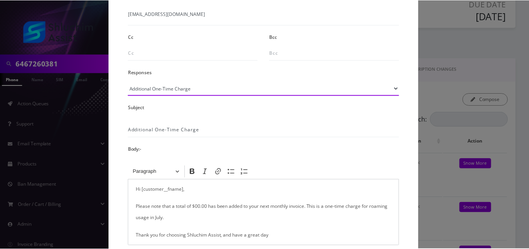
scroll to position [156, 0]
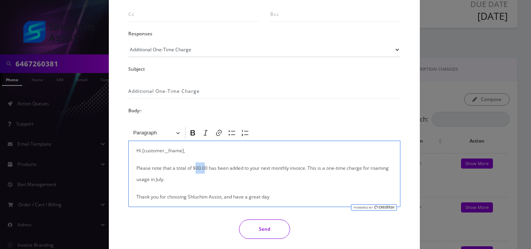
drag, startPoint x: 204, startPoint y: 169, endPoint x: 195, endPoint y: 170, distance: 9.0
click at [195, 170] on p "Please note that a total of $00.00 has been added to your next monthly invoice.…" at bounding box center [265, 174] width 256 height 23
drag, startPoint x: 153, startPoint y: 181, endPoint x: 132, endPoint y: 179, distance: 21.1
click at [132, 179] on div "Hi [customer__fname], Please note that a total of $270.30 has been added to you…" at bounding box center [264, 174] width 272 height 67
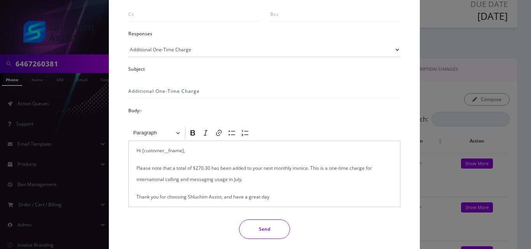
click at [268, 233] on button "Send" at bounding box center [264, 229] width 51 height 19
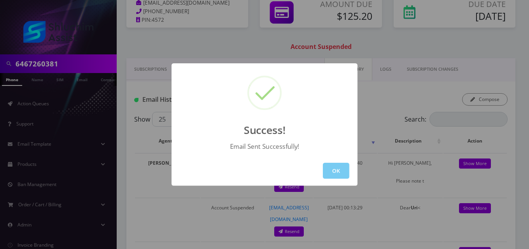
click at [338, 170] on button "OK" at bounding box center [336, 171] width 26 height 16
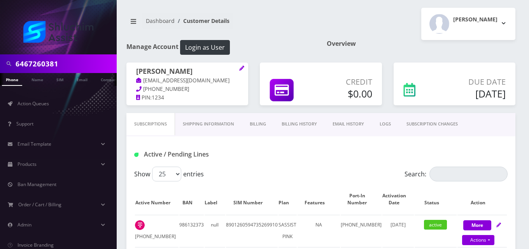
click at [256, 126] on link "Billing" at bounding box center [258, 124] width 32 height 22
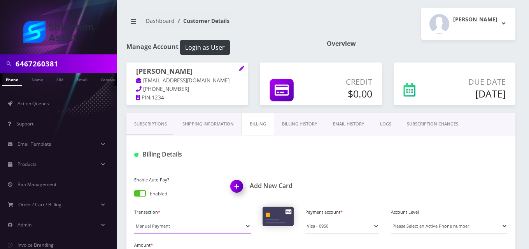
click at [160, 226] on select "Manual Payment Custom Charge Manual Credit Custom Invoice" at bounding box center [192, 226] width 117 height 15
select select "Custom Invoice"
click at [134, 219] on select "Manual Payment Custom Charge Manual Credit Custom Invoice" at bounding box center [192, 226] width 117 height 15
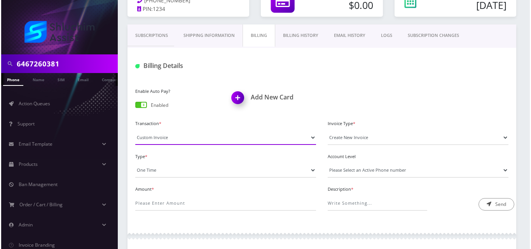
scroll to position [117, 0]
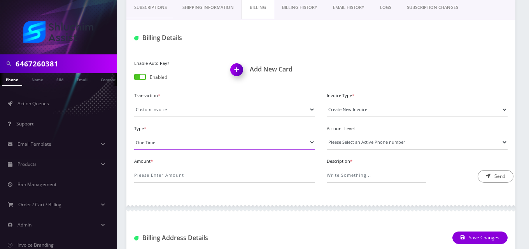
click at [163, 143] on select "One Time Usage Charge" at bounding box center [224, 142] width 181 height 15
select select "4"
click at [134, 135] on select "One Time Usage Charge" at bounding box center [224, 142] width 181 height 15
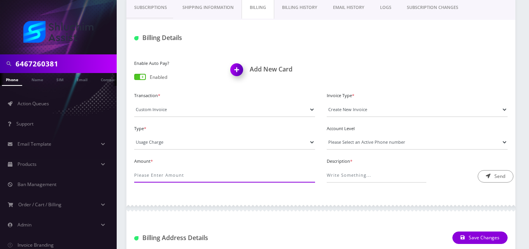
click at [161, 177] on input "Amount *" at bounding box center [224, 175] width 181 height 15
type input "12"
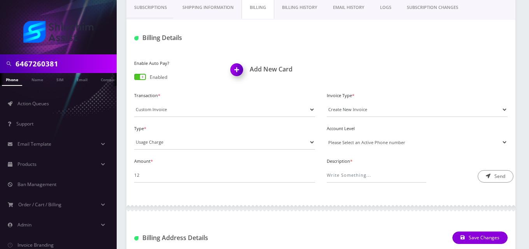
click at [363, 140] on select "Please Select an Active Phone number 7184043190 9292651490" at bounding box center [417, 142] width 181 height 15
click at [376, 141] on select "Please Select an Active Phone number 7184043190 9292651490" at bounding box center [417, 142] width 181 height 15
select select "69317"
click at [327, 135] on select "Please Select an Active Phone number 7184043190 9292651490" at bounding box center [417, 142] width 181 height 15
click at [369, 178] on input "Description *" at bounding box center [377, 175] width 100 height 15
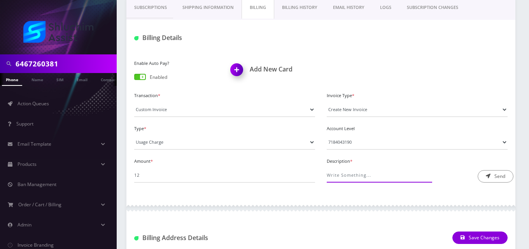
type input "International Pass Charge"
click at [490, 175] on button "Send" at bounding box center [496, 176] width 36 height 12
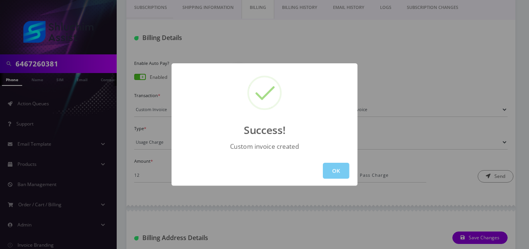
click at [337, 170] on button "OK" at bounding box center [336, 171] width 26 height 16
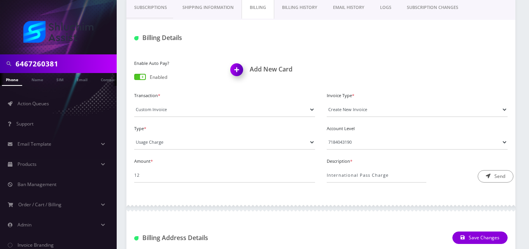
click at [352, 11] on link "EMAIL HISTORY" at bounding box center [348, 7] width 47 height 22
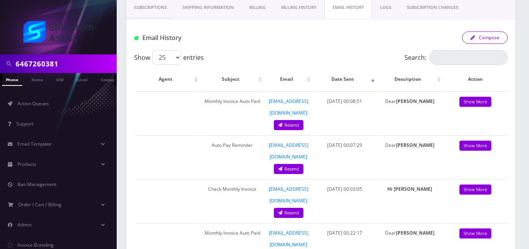
click at [488, 36] on button "Compose" at bounding box center [485, 38] width 46 height 12
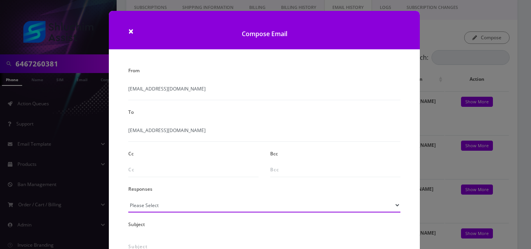
drag, startPoint x: 147, startPoint y: 205, endPoint x: 149, endPoint y: 200, distance: 5.4
click at [147, 205] on select "Please Select TMobile port Unable to activate CH Pickup Past Due Pick up follow…" at bounding box center [264, 205] width 272 height 15
select select "24"
click at [128, 198] on select "Please Select TMobile port Unable to activate CH Pickup Past Due Pick up follow…" at bounding box center [264, 205] width 272 height 15
type input "Additional One-Time Charge"
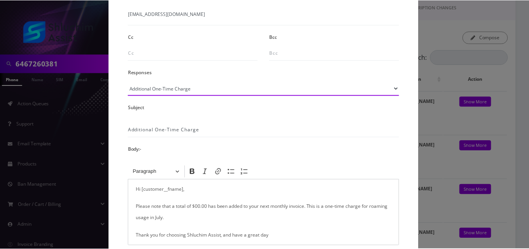
scroll to position [156, 0]
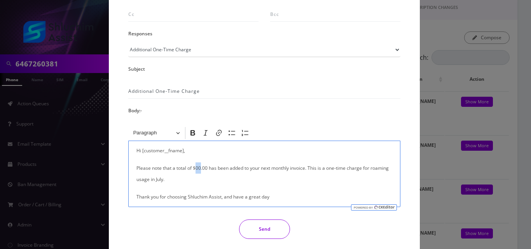
drag, startPoint x: 200, startPoint y: 168, endPoint x: 195, endPoint y: 168, distance: 4.7
click at [195, 168] on p "Please note that a total of $00.00 has been added to your next monthly invoice.…" at bounding box center [265, 174] width 256 height 23
drag, startPoint x: 148, startPoint y: 181, endPoint x: 373, endPoint y: 172, distance: 224.6
click at [373, 172] on p "Please note that a total of $12.00 has been added to your next monthly invoice.…" at bounding box center [265, 174] width 256 height 23
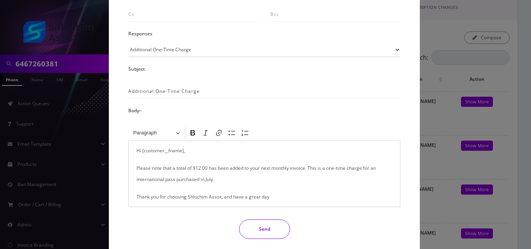
click at [258, 233] on button "Send" at bounding box center [264, 229] width 51 height 19
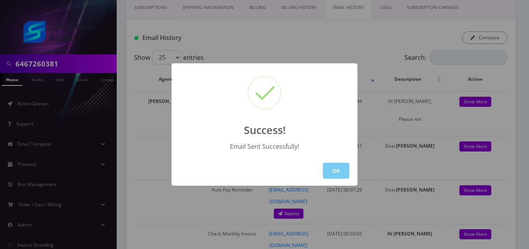
click at [340, 164] on button "OK" at bounding box center [336, 171] width 26 height 16
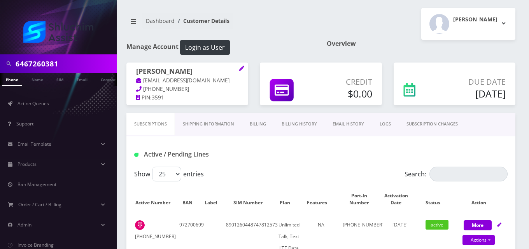
click at [266, 122] on link "Billing" at bounding box center [258, 124] width 32 height 22
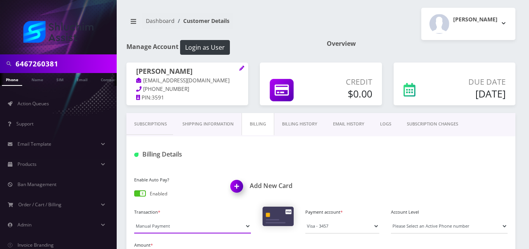
click at [187, 227] on select "Manual Payment Custom Charge Manual Credit Custom Invoice" at bounding box center [192, 226] width 117 height 15
select select "Custom Invoice"
click at [134, 219] on select "Manual Payment Custom Charge Manual Credit Custom Invoice" at bounding box center [192, 226] width 117 height 15
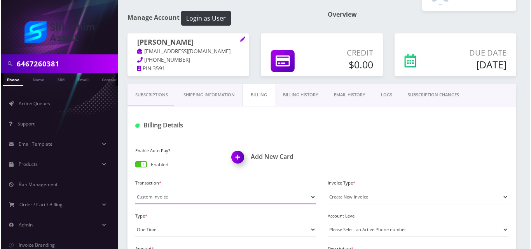
scroll to position [78, 0]
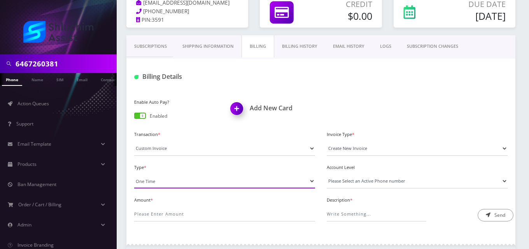
click at [147, 182] on select "One Time Usage Charge" at bounding box center [224, 181] width 181 height 15
select select "4"
click at [134, 174] on select "One Time Usage Charge" at bounding box center [224, 181] width 181 height 15
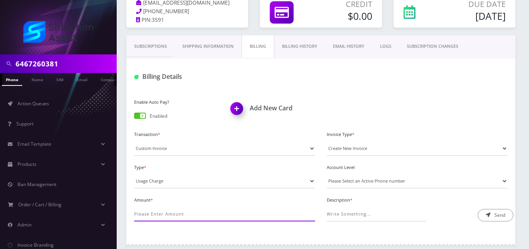
click at [153, 216] on input "Amount *" at bounding box center [224, 214] width 181 height 15
drag, startPoint x: 142, startPoint y: 215, endPoint x: 131, endPoint y: 214, distance: 10.2
click at [131, 214] on div "Amount *" at bounding box center [224, 208] width 193 height 27
click at [145, 214] on input "Amount *" at bounding box center [224, 214] width 181 height 15
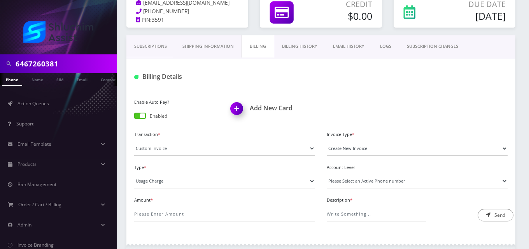
click at [192, 236] on div at bounding box center [320, 247] width 389 height 23
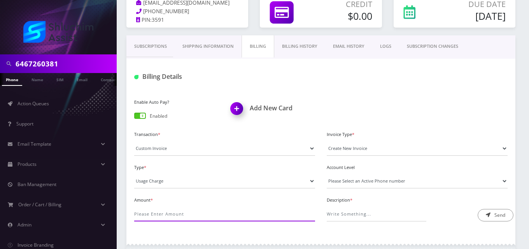
click at [177, 217] on input "Amount *" at bounding box center [224, 214] width 181 height 15
type input "395.19"
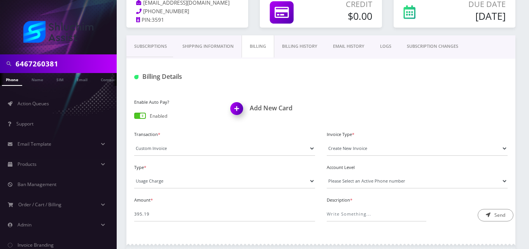
drag, startPoint x: 369, startPoint y: 167, endPoint x: 375, endPoint y: 179, distance: 13.6
click at [369, 168] on label "Account Level" at bounding box center [417, 168] width 181 height 7
drag, startPoint x: 380, startPoint y: 183, endPoint x: 380, endPoint y: 187, distance: 4.3
click at [380, 183] on select "Please Select an Active Phone number 9173192410" at bounding box center [417, 181] width 181 height 15
select select "52816"
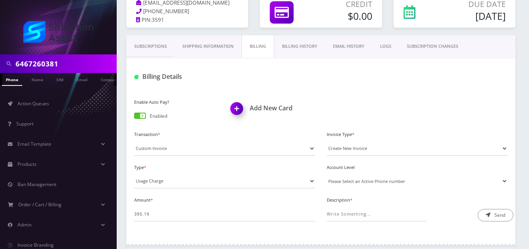
click at [327, 174] on select "Please Select an Active Phone number 9173192410" at bounding box center [417, 181] width 181 height 15
click at [383, 212] on input "Description *" at bounding box center [377, 214] width 100 height 15
type input "Long-Distance/International Calling Fee"
click at [497, 217] on button "Send" at bounding box center [496, 215] width 36 height 12
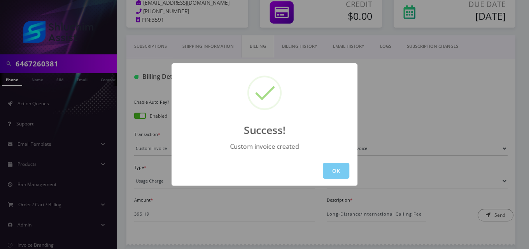
click at [340, 172] on button "OK" at bounding box center [336, 171] width 26 height 16
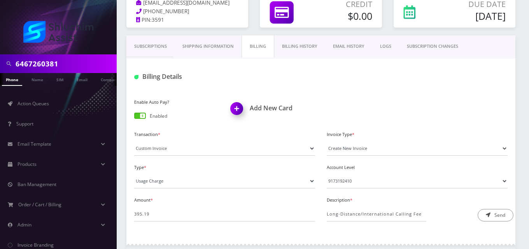
click at [353, 50] on link "EMAIL HISTORY" at bounding box center [348, 46] width 47 height 22
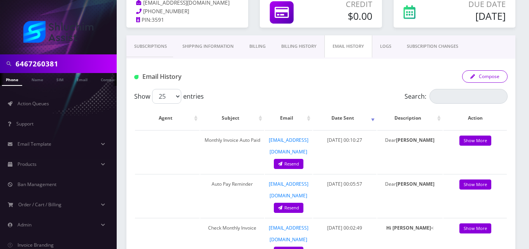
click at [488, 77] on button "Compose" at bounding box center [485, 76] width 46 height 12
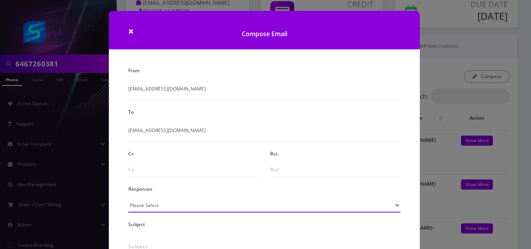
click at [152, 201] on select "Please Select TMobile port Unable to activate CH Pickup Past Due Pick up follow…" at bounding box center [264, 205] width 272 height 15
select select "24"
click at [128, 198] on select "Please Select TMobile port Unable to activate CH Pickup Past Due Pick up follow…" at bounding box center [264, 205] width 272 height 15
type input "Additional One-Time Charge"
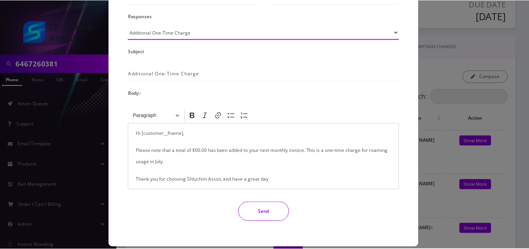
scroll to position [182, 0]
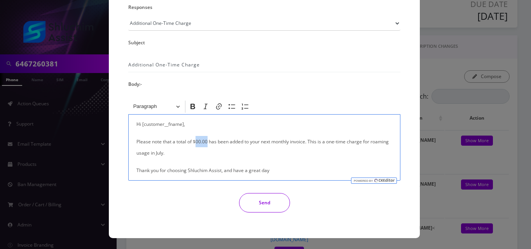
drag, startPoint x: 206, startPoint y: 142, endPoint x: 194, endPoint y: 144, distance: 11.8
click at [194, 144] on p "Please note that a total of $00.00 has been added to your next monthly invoice.…" at bounding box center [265, 147] width 256 height 23
drag, startPoint x: 153, startPoint y: 156, endPoint x: 134, endPoint y: 155, distance: 18.7
click at [134, 155] on div "Hi [customer__fname], Please note that a total of $395.19 has been added to you…" at bounding box center [264, 147] width 272 height 67
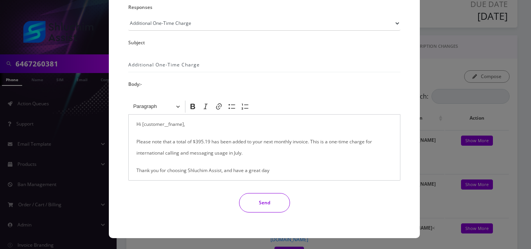
click at [245, 207] on button "Send" at bounding box center [264, 202] width 51 height 19
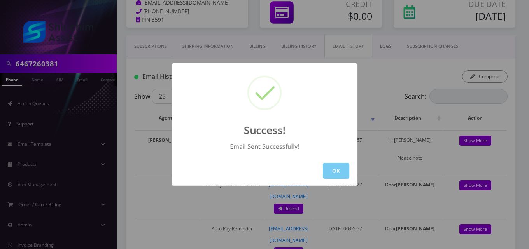
click at [331, 168] on button "OK" at bounding box center [336, 171] width 26 height 16
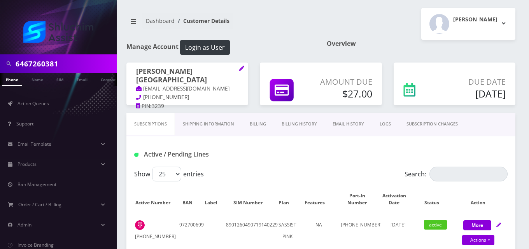
click at [262, 123] on link "Billing" at bounding box center [258, 124] width 32 height 22
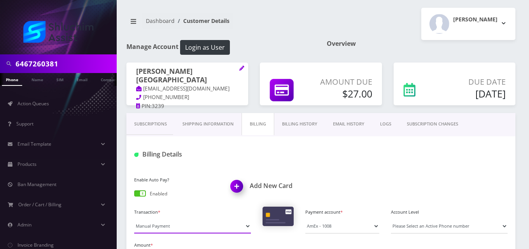
click at [185, 224] on select "Manual Payment Custom Charge Manual Credit Custom Invoice" at bounding box center [192, 226] width 117 height 15
select select "Custom Invoice"
click at [134, 219] on select "Manual Payment Custom Charge Manual Credit Custom Invoice" at bounding box center [192, 226] width 117 height 15
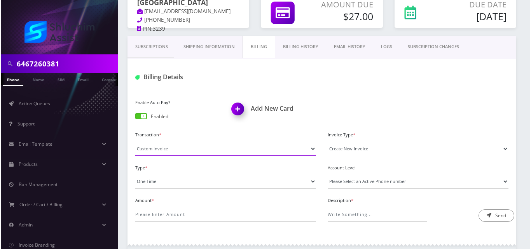
scroll to position [78, 0]
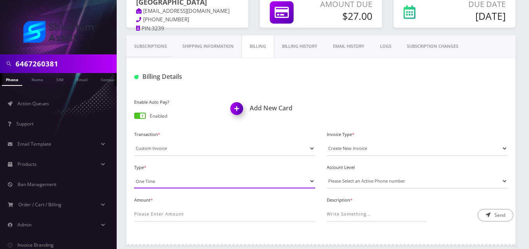
drag, startPoint x: 161, startPoint y: 177, endPoint x: 159, endPoint y: 183, distance: 5.9
click at [160, 179] on select "One Time Usage Charge" at bounding box center [224, 181] width 181 height 15
select select "4"
click at [134, 174] on select "One Time Usage Charge" at bounding box center [224, 181] width 181 height 15
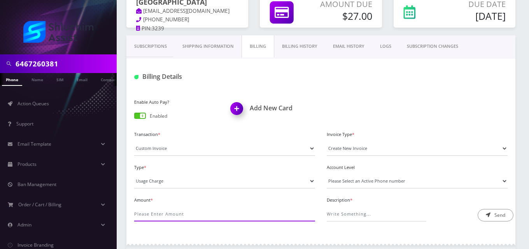
click at [163, 211] on input "Amount *" at bounding box center [224, 214] width 181 height 15
type input "96.88"
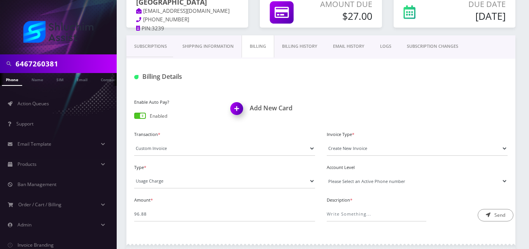
click at [380, 182] on select "Please Select an Active Phone number 9176511005" at bounding box center [417, 181] width 181 height 15
select select "104249"
click at [327, 174] on select "Please Select an Active Phone number 9176511005" at bounding box center [417, 181] width 181 height 15
click at [390, 210] on input "Description *" at bounding box center [377, 214] width 100 height 15
type input "Long-Distance/International Calling Fee"
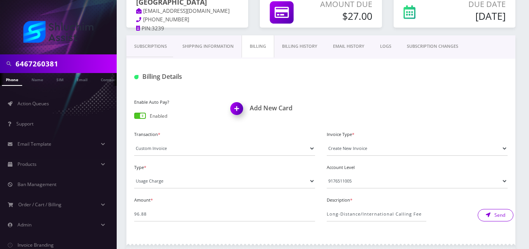
click at [506, 211] on button "Send" at bounding box center [496, 215] width 36 height 12
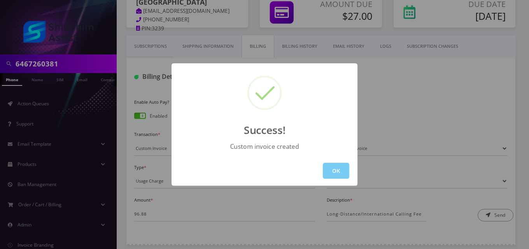
click at [339, 164] on button "OK" at bounding box center [336, 171] width 26 height 16
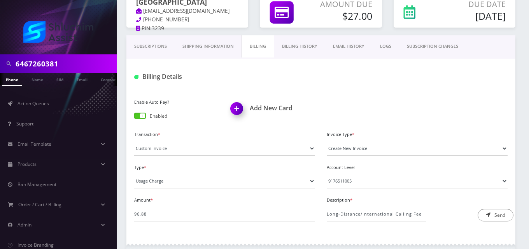
drag, startPoint x: 354, startPoint y: 51, endPoint x: 409, endPoint y: 63, distance: 56.2
click at [354, 51] on link "EMAIL HISTORY" at bounding box center [348, 46] width 47 height 22
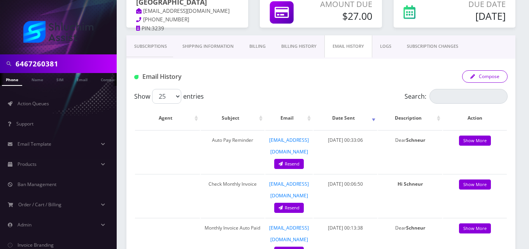
click at [481, 75] on button "Compose" at bounding box center [485, 76] width 46 height 12
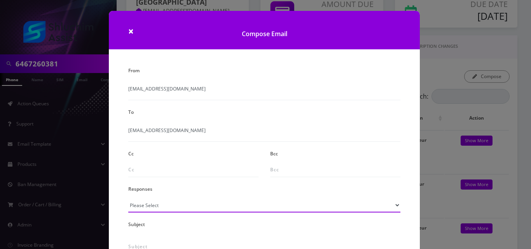
click at [145, 210] on select "Please Select TMobile port Unable to activate CH Pickup Past Due Pick up follow…" at bounding box center [264, 205] width 272 height 15
select select "24"
click at [128, 198] on select "Please Select TMobile port Unable to activate CH Pickup Past Due Pick up follow…" at bounding box center [264, 205] width 272 height 15
type input "Additional One-Time Charge"
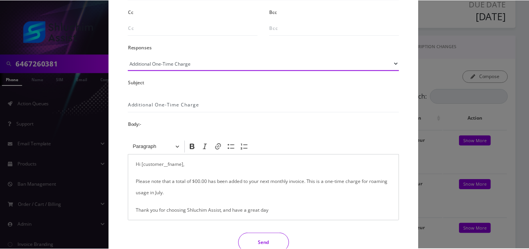
scroll to position [156, 0]
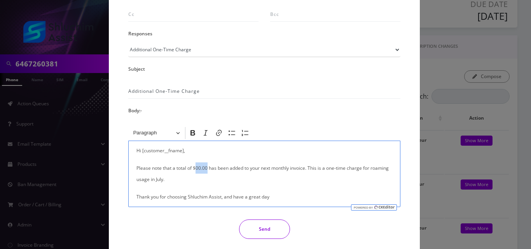
drag, startPoint x: 207, startPoint y: 169, endPoint x: 195, endPoint y: 167, distance: 11.4
click at [195, 167] on p "Please note that a total of $00.00 has been added to your next monthly invoice.…" at bounding box center [265, 174] width 256 height 23
drag, startPoint x: 390, startPoint y: 168, endPoint x: 372, endPoint y: 170, distance: 18.0
click at [372, 170] on p "Please note that a total of $96.88 has been added to your next monthly invoice.…" at bounding box center [265, 174] width 256 height 23
click at [255, 234] on button "Send" at bounding box center [264, 229] width 51 height 19
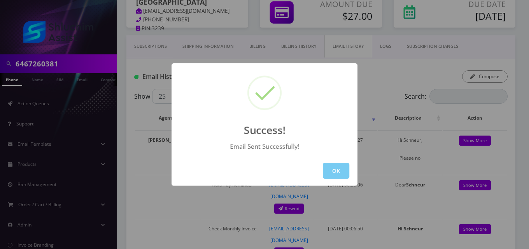
click at [335, 172] on button "OK" at bounding box center [336, 171] width 26 height 16
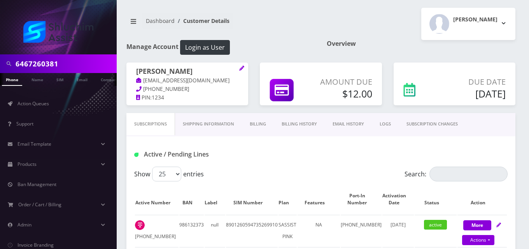
click at [260, 126] on link "Billing" at bounding box center [258, 124] width 32 height 22
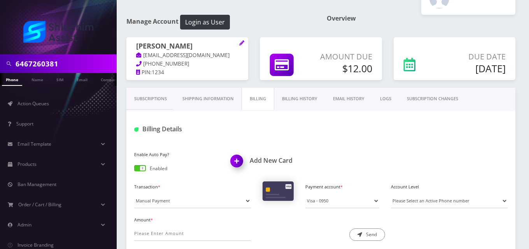
scroll to position [39, 0]
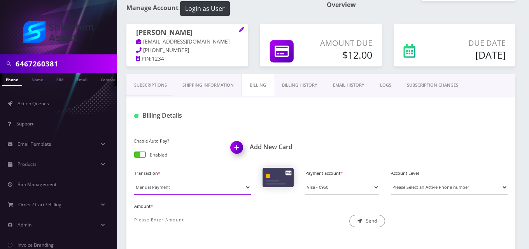
drag, startPoint x: 169, startPoint y: 186, endPoint x: 169, endPoint y: 194, distance: 7.4
click at [169, 186] on select "Manual Payment Custom Charge Manual Credit Custom Invoice" at bounding box center [192, 187] width 117 height 15
select select "Custom Invoice"
click at [134, 180] on select "Manual Payment Custom Charge Manual Credit Custom Invoice" at bounding box center [192, 187] width 117 height 15
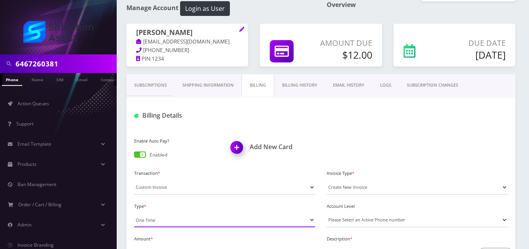
click at [183, 222] on select "One Time Usage Charge" at bounding box center [224, 220] width 181 height 15
select select "4"
click at [134, 213] on select "One Time Usage Charge" at bounding box center [224, 220] width 181 height 15
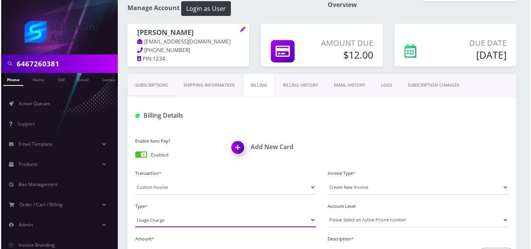
scroll to position [78, 0]
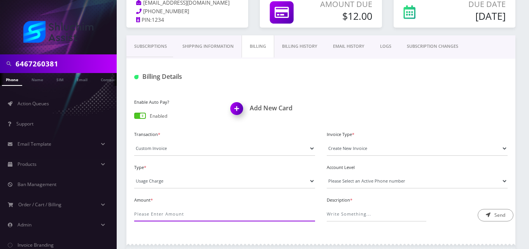
click at [163, 213] on input "Amount *" at bounding box center [224, 214] width 181 height 15
type input "8.57"
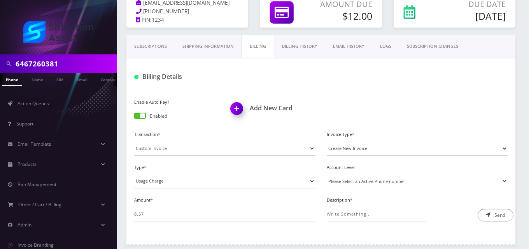
click at [351, 186] on select "Please Select an Active Phone number [PHONE_NUMBER] [PHONE_NUMBER]" at bounding box center [417, 181] width 181 height 15
select select "69318"
click at [327, 174] on select "Please Select an Active Phone number [PHONE_NUMBER] [PHONE_NUMBER]" at bounding box center [417, 181] width 181 height 15
click at [360, 215] on input "Description *" at bounding box center [377, 214] width 100 height 15
type input "Long-Distance/International Calling Fee"
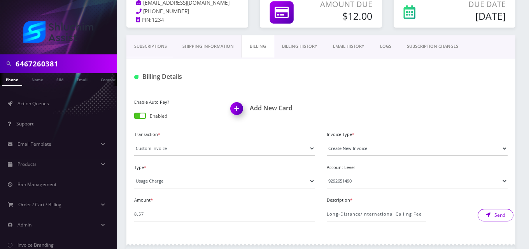
click at [490, 214] on icon "submit" at bounding box center [488, 215] width 5 height 5
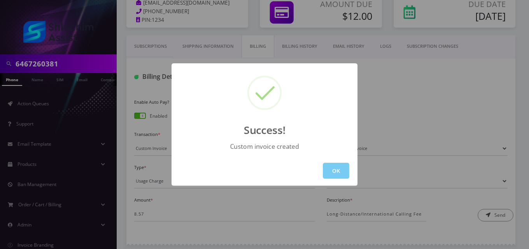
click at [344, 177] on button "OK" at bounding box center [336, 171] width 26 height 16
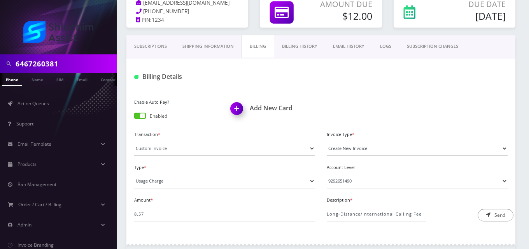
drag, startPoint x: 352, startPoint y: 46, endPoint x: 380, endPoint y: 53, distance: 29.1
click at [352, 46] on link "EMAIL HISTORY" at bounding box center [348, 46] width 47 height 22
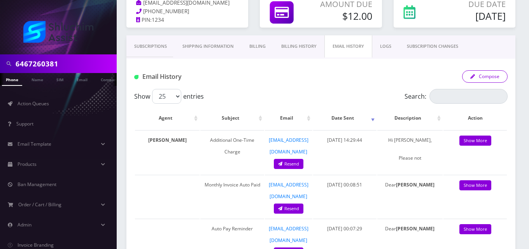
click at [474, 72] on button "Compose" at bounding box center [485, 76] width 46 height 12
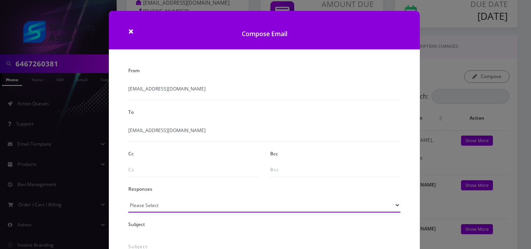
click at [174, 199] on select "Please Select TMobile port Unable to activate CH Pickup Past Due Pick up follow…" at bounding box center [264, 205] width 272 height 15
select select "24"
click at [128, 198] on select "Please Select TMobile port Unable to activate CH Pickup Past Due Pick up follow…" at bounding box center [264, 205] width 272 height 15
type input "Additional One-Time Charge"
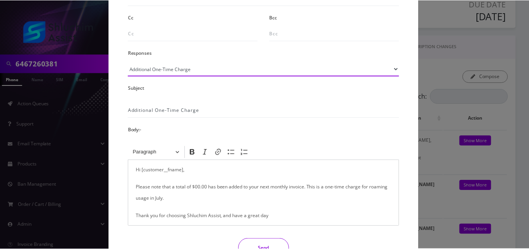
scroll to position [156, 0]
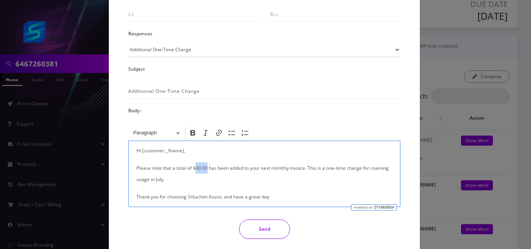
drag, startPoint x: 206, startPoint y: 167, endPoint x: 195, endPoint y: 169, distance: 11.0
click at [195, 169] on p "Please note that a total of $00.00 has been added to your next monthly invoice.…" at bounding box center [265, 174] width 256 height 23
drag, startPoint x: 386, startPoint y: 170, endPoint x: 369, endPoint y: 171, distance: 16.3
click at [369, 171] on div "Hi [customer__fname], Please note that a total of $8.57 has been added to your …" at bounding box center [264, 174] width 272 height 67
click at [267, 226] on button "Send" at bounding box center [264, 229] width 51 height 19
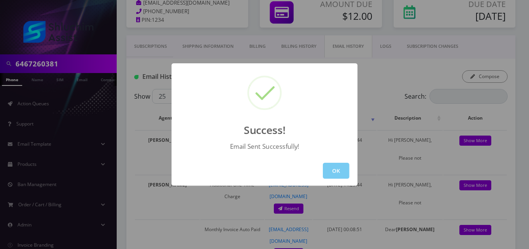
click at [339, 173] on button "OK" at bounding box center [336, 171] width 26 height 16
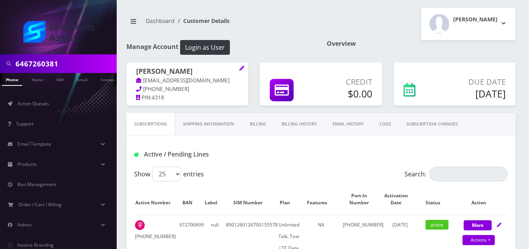
click at [257, 119] on link "Billing" at bounding box center [258, 124] width 32 height 22
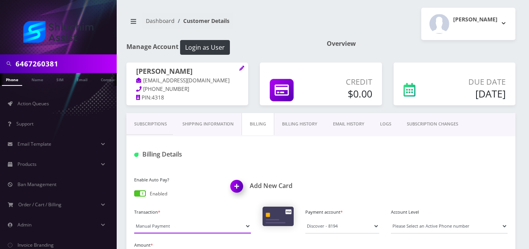
click at [165, 225] on select "Manual Payment Custom Charge Manual Credit Custom Invoice" at bounding box center [192, 226] width 117 height 15
select select "Custom Invoice"
click at [134, 219] on select "Manual Payment Custom Charge Manual Credit Custom Invoice" at bounding box center [192, 226] width 117 height 15
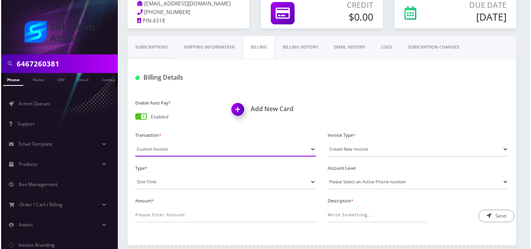
scroll to position [78, 0]
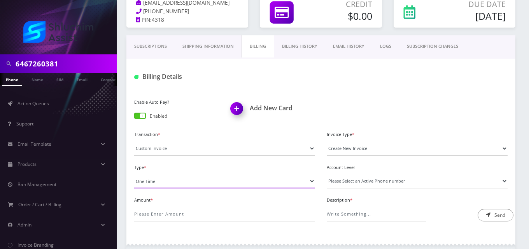
click at [156, 183] on select "One Time Usage Charge" at bounding box center [224, 181] width 181 height 15
select select "4"
click at [134, 174] on select "One Time Usage Charge" at bounding box center [224, 181] width 181 height 15
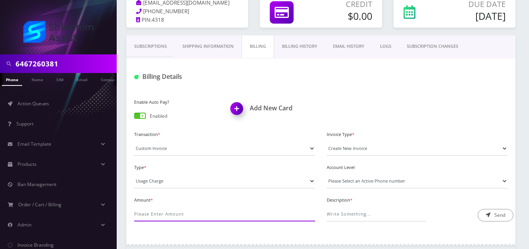
click at [168, 212] on input "Amount *" at bounding box center [224, 214] width 181 height 15
type input "1.65"
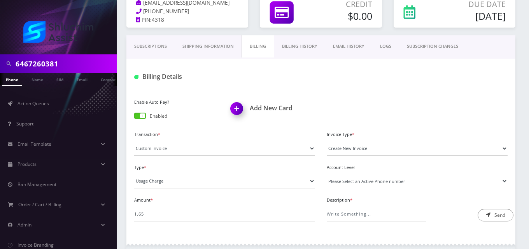
drag, startPoint x: 376, startPoint y: 181, endPoint x: 375, endPoint y: 188, distance: 7.2
click at [376, 181] on select "Please Select an Active Phone number 9293013624" at bounding box center [417, 181] width 181 height 15
select select "52383"
click at [327, 174] on select "Please Select an Active Phone number 9293013624" at bounding box center [417, 181] width 181 height 15
click at [370, 211] on input "Description *" at bounding box center [377, 214] width 100 height 15
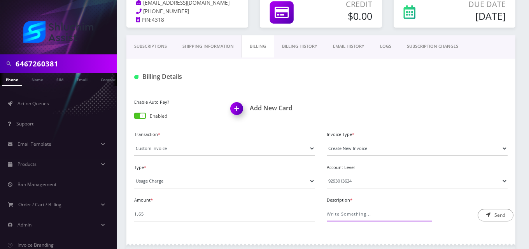
type input "International Messaging"
click at [490, 214] on icon "submit" at bounding box center [488, 215] width 5 height 5
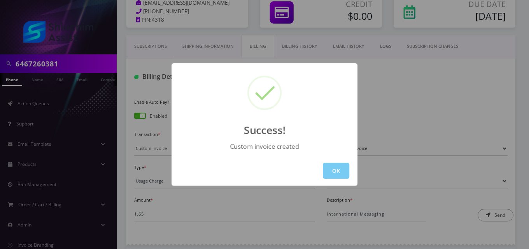
click at [342, 170] on button "OK" at bounding box center [336, 171] width 26 height 16
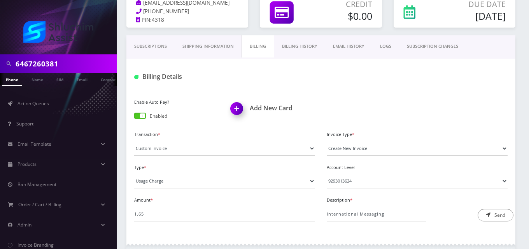
drag, startPoint x: 352, startPoint y: 47, endPoint x: 359, endPoint y: 54, distance: 9.4
click at [353, 48] on link "EMAIL HISTORY" at bounding box center [348, 46] width 47 height 22
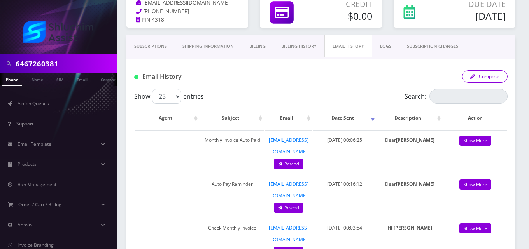
click at [489, 79] on button "Compose" at bounding box center [485, 76] width 46 height 12
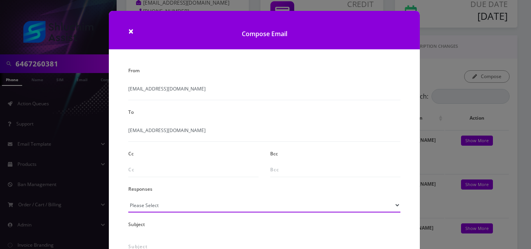
click at [168, 207] on select "Please Select TMobile port Unable to activate CH Pickup Past Due Pick up follow…" at bounding box center [264, 205] width 272 height 15
select select "24"
click at [128, 198] on select "Please Select TMobile port Unable to activate CH Pickup Past Due Pick up follow…" at bounding box center [264, 205] width 272 height 15
type input "Additional One-Time Charge"
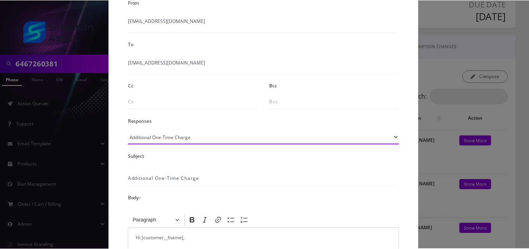
scroll to position [156, 0]
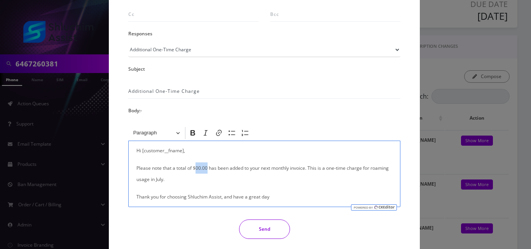
drag, startPoint x: 207, startPoint y: 167, endPoint x: 196, endPoint y: 165, distance: 10.7
click at [196, 165] on p "Please note that a total of $00.00 has been added to your next monthly invoice.…" at bounding box center [265, 174] width 256 height 23
drag, startPoint x: 391, startPoint y: 169, endPoint x: 370, endPoint y: 168, distance: 21.4
click at [370, 168] on div "Hi [customer__fname], Please note that a total of $1.65 has been added to your …" at bounding box center [264, 174] width 272 height 67
click at [266, 223] on button "Send" at bounding box center [264, 229] width 51 height 19
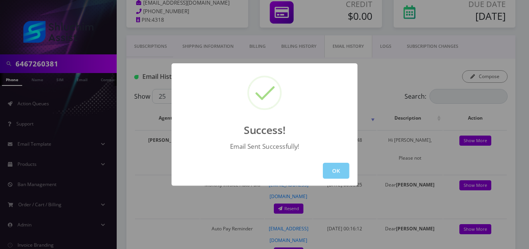
click at [337, 172] on button "OK" at bounding box center [336, 171] width 26 height 16
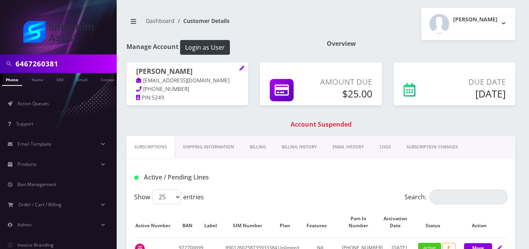
click at [250, 145] on link "Billing" at bounding box center [258, 147] width 32 height 22
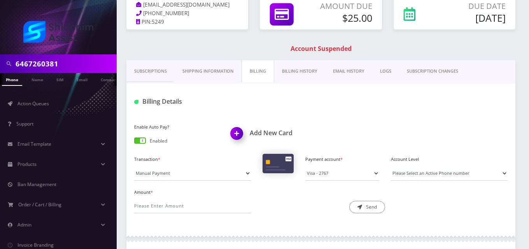
scroll to position [78, 0]
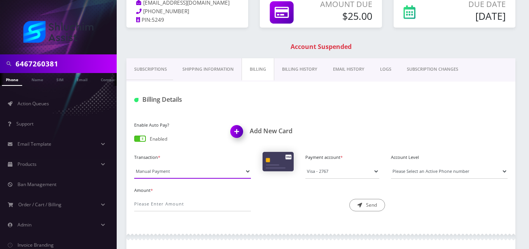
click at [166, 168] on select "Manual Payment Custom Charge Manual Credit Custom Invoice" at bounding box center [192, 171] width 117 height 15
select select "Custom Invoice"
click at [134, 164] on select "Manual Payment Custom Charge Manual Credit Custom Invoice" at bounding box center [192, 171] width 117 height 15
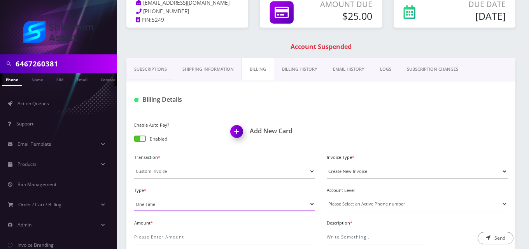
click at [178, 200] on select "One Time Usage Charge" at bounding box center [224, 204] width 181 height 15
select select "4"
click at [134, 197] on select "One Time Usage Charge" at bounding box center [224, 204] width 181 height 15
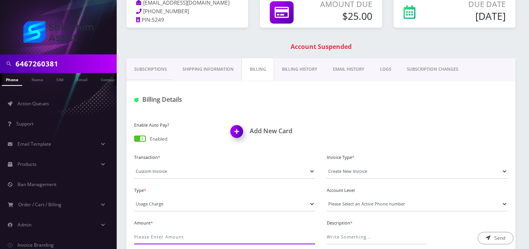
click at [182, 234] on input "Amount *" at bounding box center [224, 237] width 181 height 15
type input "5.47"
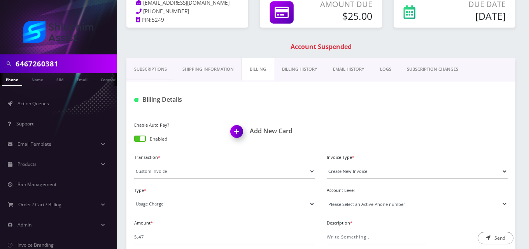
click at [361, 204] on select "Please Select an Active Phone number [PHONE_NUMBER]" at bounding box center [417, 204] width 181 height 15
select select "52817"
click at [327, 197] on select "Please Select an Active Phone number [PHONE_NUMBER]" at bounding box center [417, 204] width 181 height 15
click at [362, 235] on input "Description *" at bounding box center [377, 237] width 100 height 15
type input "Long-Distance/International Calling Fee"
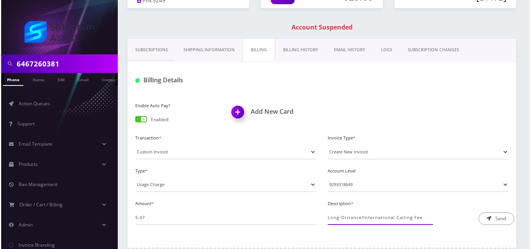
scroll to position [117, 0]
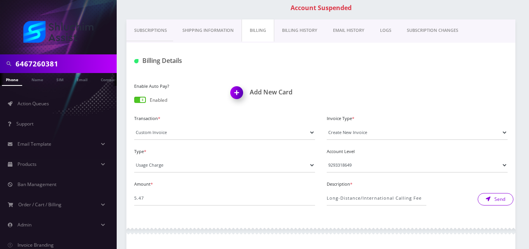
click at [490, 198] on icon "submit" at bounding box center [488, 199] width 5 height 5
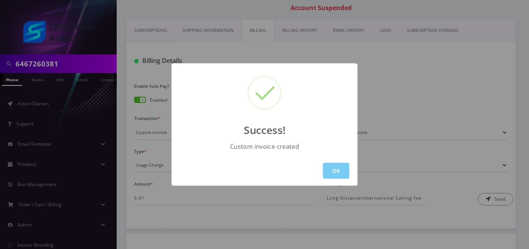
click at [346, 167] on button "OK" at bounding box center [336, 171] width 26 height 16
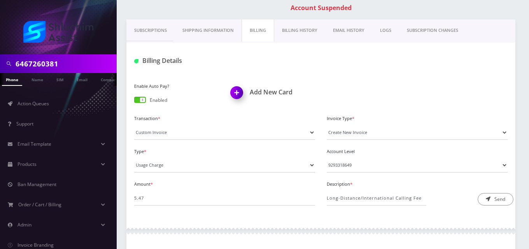
click at [370, 30] on link "EMAIL HISTORY" at bounding box center [348, 30] width 47 height 22
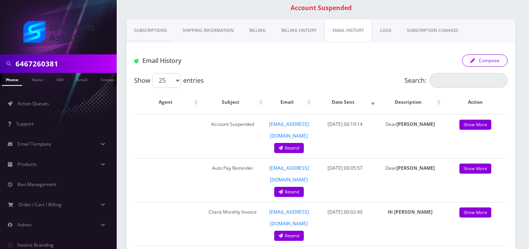
click at [486, 63] on button "Compose" at bounding box center [485, 60] width 46 height 12
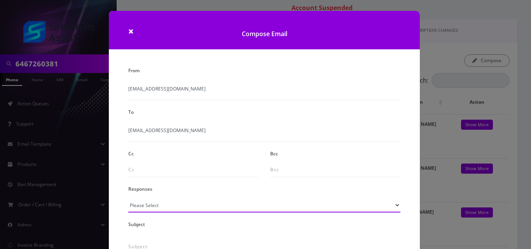
click at [211, 207] on select "Please Select TMobile port Unable to activate CH Pickup Past Due Pick up follow…" at bounding box center [264, 205] width 272 height 15
select select "24"
click at [128, 198] on select "Please Select TMobile port Unable to activate CH Pickup Past Due Pick up follow…" at bounding box center [264, 205] width 272 height 15
type input "Additional One-Time Charge"
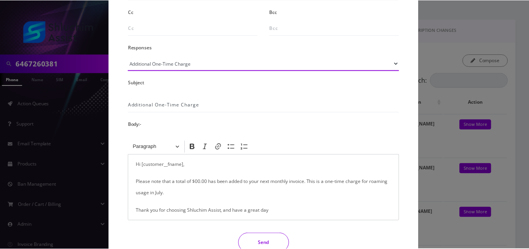
scroll to position [156, 0]
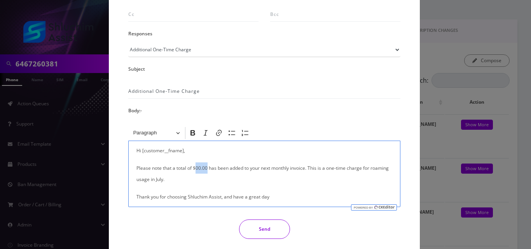
drag, startPoint x: 206, startPoint y: 167, endPoint x: 195, endPoint y: 165, distance: 11.2
click at [195, 165] on p "Please note that a total of $00.00 has been added to your next monthly invoice.…" at bounding box center [265, 174] width 256 height 23
drag, startPoint x: 390, startPoint y: 169, endPoint x: 368, endPoint y: 170, distance: 21.4
click at [368, 170] on p "Please note that a total of $5.47 has been added to your next monthly invoice. …" at bounding box center [265, 174] width 256 height 23
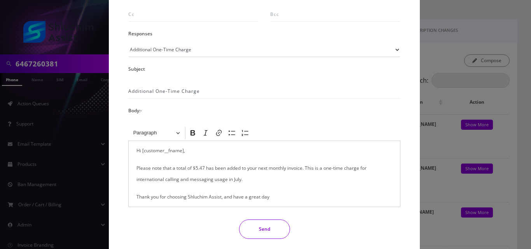
click at [255, 229] on button "Send" at bounding box center [264, 229] width 51 height 19
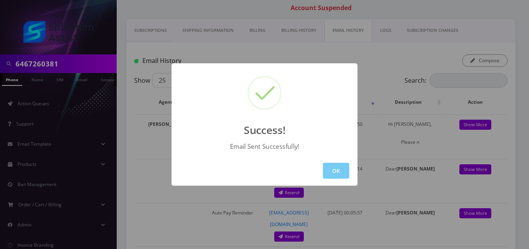
click at [329, 173] on button "OK" at bounding box center [336, 171] width 26 height 16
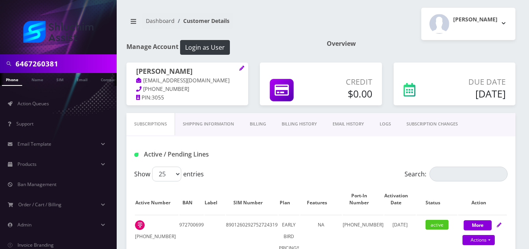
click at [256, 122] on link "Billing" at bounding box center [258, 124] width 32 height 22
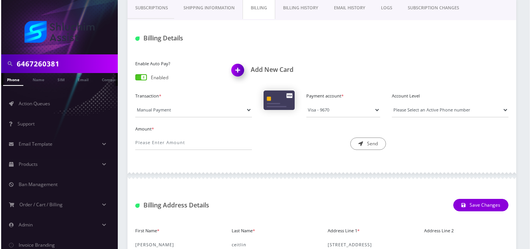
scroll to position [117, 0]
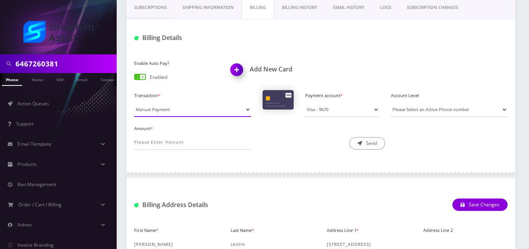
drag, startPoint x: 179, startPoint y: 107, endPoint x: 179, endPoint y: 116, distance: 9.0
click at [179, 108] on select "Manual Payment Custom Charge Manual Credit Custom Invoice" at bounding box center [192, 109] width 117 height 15
select select "Custom Invoice"
click at [134, 102] on select "Manual Payment Custom Charge Manual Credit Custom Invoice" at bounding box center [192, 109] width 117 height 15
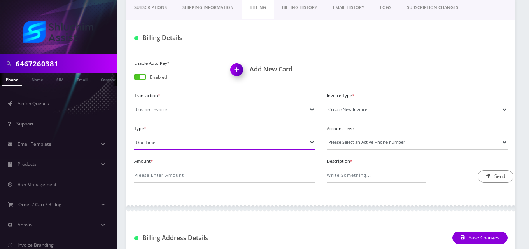
drag, startPoint x: 177, startPoint y: 137, endPoint x: 180, endPoint y: 148, distance: 11.6
click at [177, 137] on select "One Time Usage Charge" at bounding box center [224, 142] width 181 height 15
select select "4"
click at [134, 135] on select "One Time Usage Charge" at bounding box center [224, 142] width 181 height 15
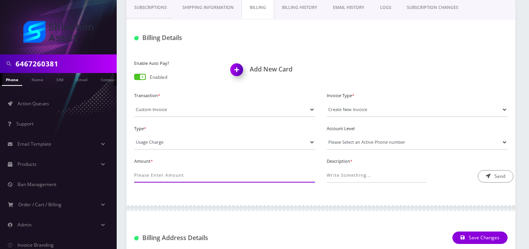
click at [188, 172] on input "Amount *" at bounding box center [224, 175] width 181 height 15
type input ".15"
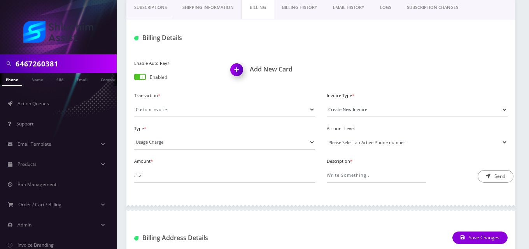
drag, startPoint x: 347, startPoint y: 143, endPoint x: 347, endPoint y: 147, distance: 4.3
click at [347, 144] on select "Please Select an Active Phone number [PHONE_NUMBER]" at bounding box center [417, 142] width 181 height 15
select select "7392"
click at [327, 135] on select "Please Select an Active Phone number [PHONE_NUMBER]" at bounding box center [417, 142] width 181 height 15
click at [358, 173] on input "Description *" at bounding box center [377, 175] width 100 height 15
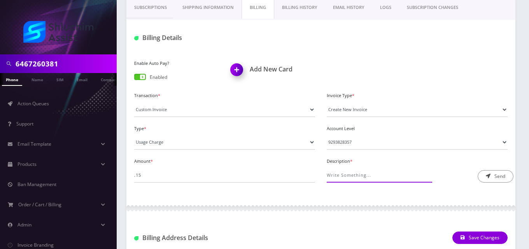
type input "International Messaging"
click at [492, 176] on button "Send" at bounding box center [496, 176] width 36 height 12
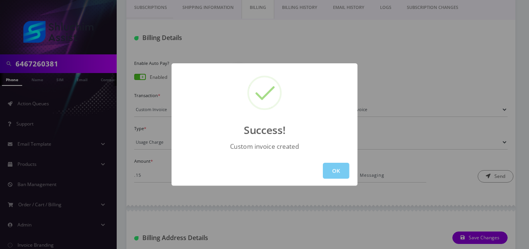
click at [342, 172] on button "OK" at bounding box center [336, 171] width 26 height 16
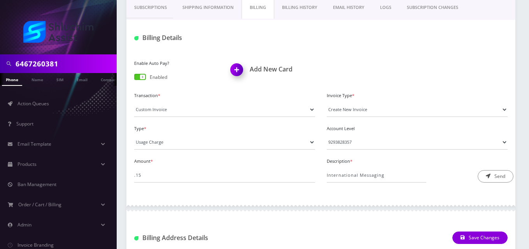
click at [340, 10] on link "EMAIL HISTORY" at bounding box center [348, 7] width 47 height 22
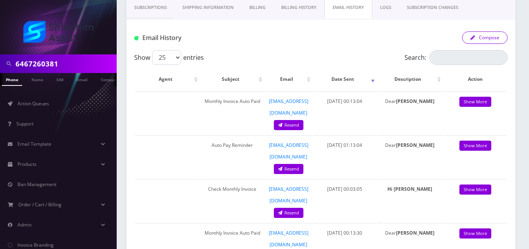
click at [482, 37] on button "Compose" at bounding box center [485, 38] width 46 height 12
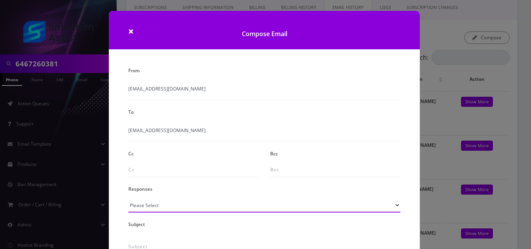
drag, startPoint x: 170, startPoint y: 207, endPoint x: 169, endPoint y: 199, distance: 7.9
click at [170, 207] on select "Please Select TMobile port Unable to activate CH Pickup Past Due Pick up follow…" at bounding box center [264, 205] width 272 height 15
select select "24"
click at [128, 198] on select "Please Select TMobile port Unable to activate CH Pickup Past Due Pick up follow…" at bounding box center [264, 205] width 272 height 15
type input "Additional One-Time Charge"
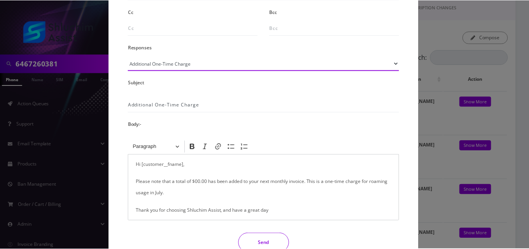
scroll to position [156, 0]
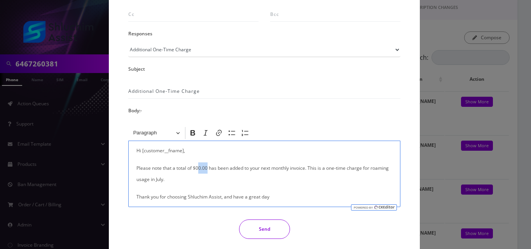
drag, startPoint x: 207, startPoint y: 168, endPoint x: 198, endPoint y: 169, distance: 9.0
click at [198, 169] on p "Please note that a total of $00.00 has been added to your next monthly invoice.…" at bounding box center [265, 174] width 256 height 23
drag, startPoint x: 392, startPoint y: 169, endPoint x: 369, endPoint y: 170, distance: 23.0
click at [369, 170] on div "Hi [customer__fname], Please note that a total of $0.15 has been added to your …" at bounding box center [264, 174] width 272 height 67
click at [265, 237] on button "Send" at bounding box center [264, 229] width 51 height 19
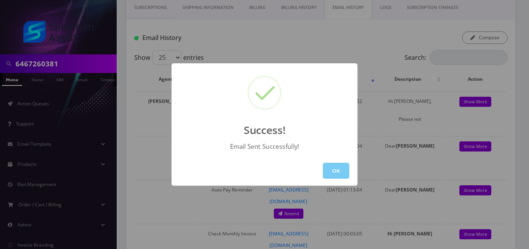
drag, startPoint x: 325, startPoint y: 173, endPoint x: 309, endPoint y: 165, distance: 17.9
click at [325, 173] on button "OK" at bounding box center [336, 171] width 26 height 16
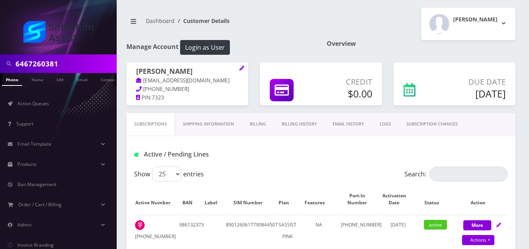
drag, startPoint x: 259, startPoint y: 123, endPoint x: 234, endPoint y: 140, distance: 30.1
click at [259, 124] on link "Billing" at bounding box center [258, 124] width 32 height 22
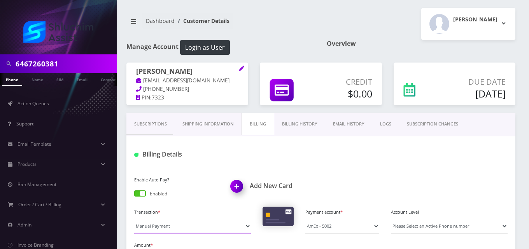
click at [177, 226] on select "Manual Payment Custom Charge Manual Credit Custom Invoice" at bounding box center [192, 226] width 117 height 15
select select "Custom Invoice"
click at [134, 219] on select "Manual Payment Custom Charge Manual Credit Custom Invoice" at bounding box center [192, 226] width 117 height 15
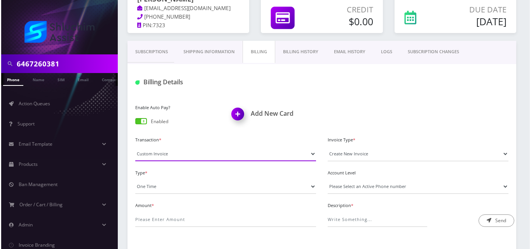
scroll to position [78, 0]
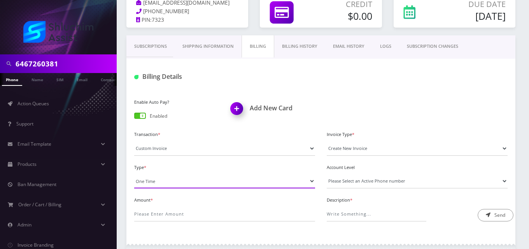
click at [165, 184] on select "One Time Usage Charge" at bounding box center [224, 181] width 181 height 15
select select "4"
click at [134, 174] on select "One Time Usage Charge" at bounding box center [224, 181] width 181 height 15
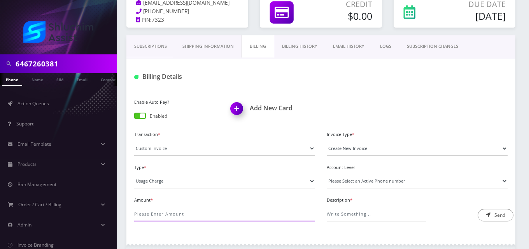
click at [168, 217] on input "Amount *" at bounding box center [224, 214] width 181 height 15
type input "58.44"
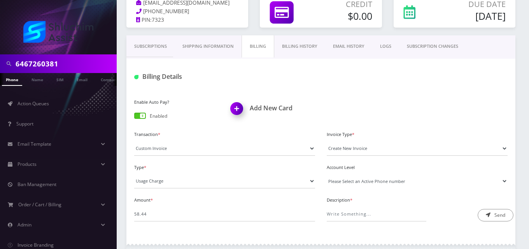
click at [371, 180] on select "Please Select an Active Phone number 9294058690" at bounding box center [417, 181] width 181 height 15
select select "92652"
click at [327, 174] on select "Please Select an Active Phone number 9294058690" at bounding box center [417, 181] width 181 height 15
click at [361, 213] on input "Description *" at bounding box center [377, 214] width 100 height 15
click at [345, 217] on input "Description *" at bounding box center [377, 214] width 100 height 15
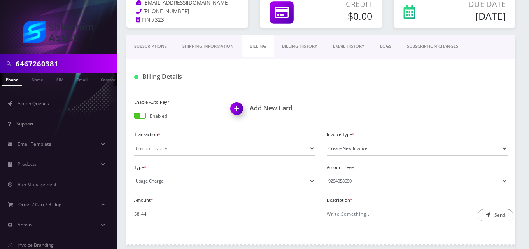
type input "Long-Distance/International Calling Fee"
click at [492, 210] on button "Send" at bounding box center [496, 215] width 36 height 12
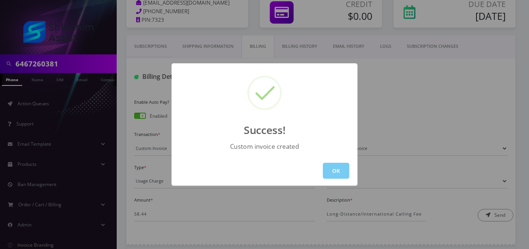
click at [345, 168] on button "OK" at bounding box center [336, 171] width 26 height 16
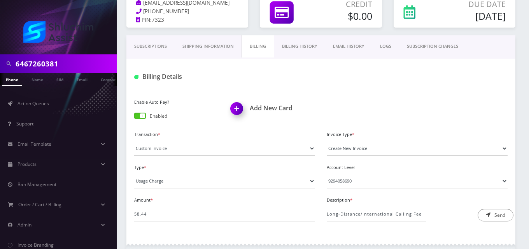
drag, startPoint x: 346, startPoint y: 43, endPoint x: 393, endPoint y: 56, distance: 48.7
click at [347, 44] on link "EMAIL HISTORY" at bounding box center [348, 46] width 47 height 22
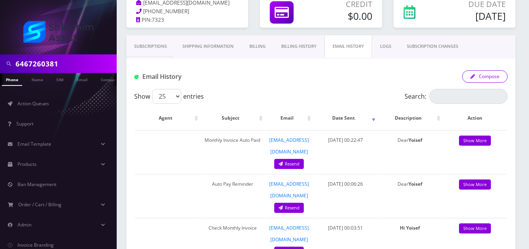
click at [502, 74] on button "Compose" at bounding box center [485, 76] width 46 height 12
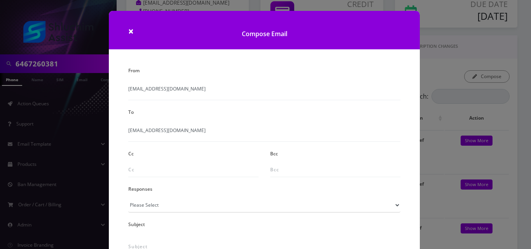
click at [144, 213] on div "From info@shluchimassist.com To thatfeldmankid@gmail.com Cc Bcc Responses Pleas…" at bounding box center [265, 210] width 284 height 290
click at [146, 210] on select "Please Select TMobile port Unable to activate CH Pickup Past Due Pick up follow…" at bounding box center [264, 205] width 272 height 15
select select "24"
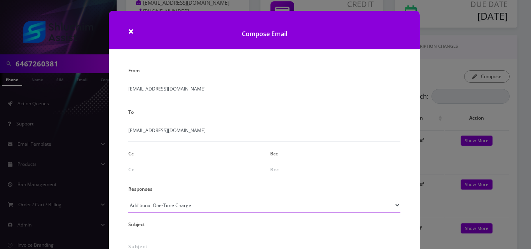
click at [128, 198] on select "Please Select TMobile port Unable to activate CH Pickup Past Due Pick up follow…" at bounding box center [264, 205] width 272 height 15
type input "Additional One-Time Charge"
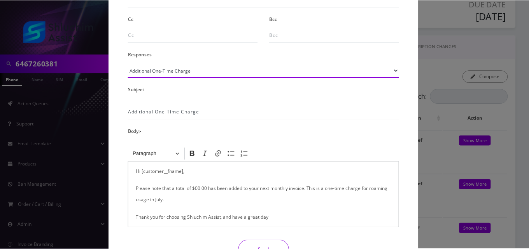
scroll to position [156, 0]
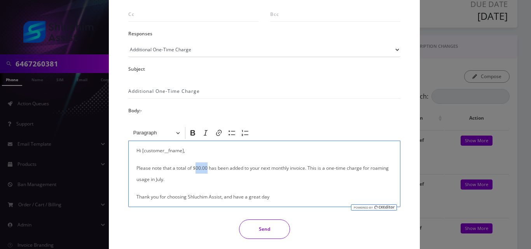
drag, startPoint x: 206, startPoint y: 171, endPoint x: 194, endPoint y: 171, distance: 11.7
click at [194, 171] on p "Please note that a total of $00.00 has been added to your next monthly invoice.…" at bounding box center [265, 174] width 256 height 23
click at [381, 175] on p "Please note that a total of $58.44 has been added to your next monthly invoice.…" at bounding box center [265, 174] width 256 height 23
click at [393, 171] on div "Hi [customer__fname], Please note that a total of $58.44 has been added to your…" at bounding box center [264, 174] width 272 height 67
drag, startPoint x: 393, startPoint y: 170, endPoint x: 378, endPoint y: 174, distance: 15.8
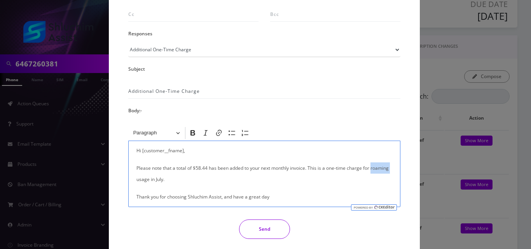
click at [378, 174] on div "Hi [customer__fname], Please note that a total of $58.44 has been added to your…" at bounding box center [264, 174] width 272 height 67
click at [267, 235] on button "Send" at bounding box center [264, 229] width 51 height 19
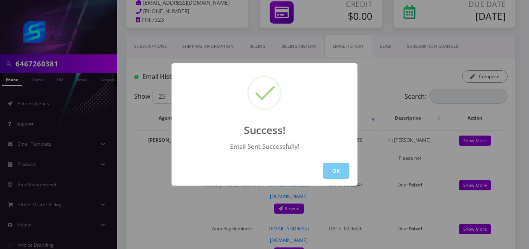
click at [336, 169] on button "OK" at bounding box center [336, 171] width 26 height 16
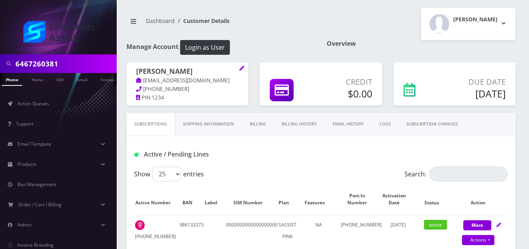
click at [263, 125] on link "Billing" at bounding box center [258, 124] width 32 height 22
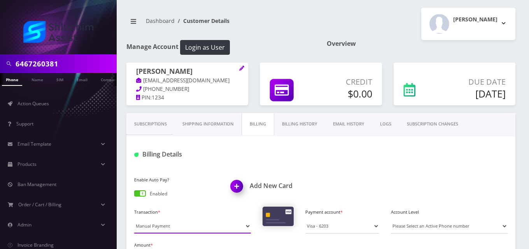
click at [187, 227] on select "Manual Payment Custom Charge Manual Credit Custom Invoice" at bounding box center [192, 226] width 117 height 15
select select "Custom Invoice"
click at [134, 219] on select "Manual Payment Custom Charge Manual Credit Custom Invoice" at bounding box center [192, 226] width 117 height 15
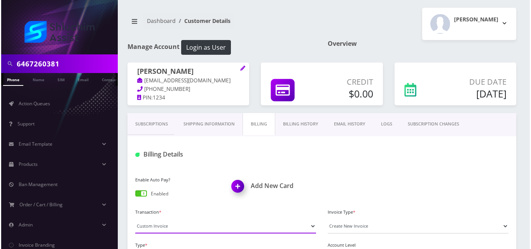
scroll to position [117, 0]
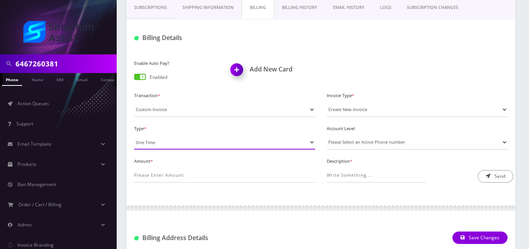
click at [158, 143] on select "One Time Usage Charge" at bounding box center [224, 142] width 181 height 15
select select "4"
click at [134, 135] on select "One Time Usage Charge" at bounding box center [224, 142] width 181 height 15
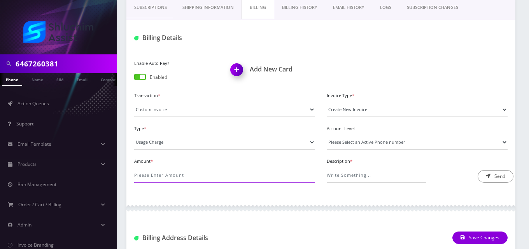
click at [162, 172] on input "Amount *" at bounding box center [224, 175] width 181 height 15
type input ".15"
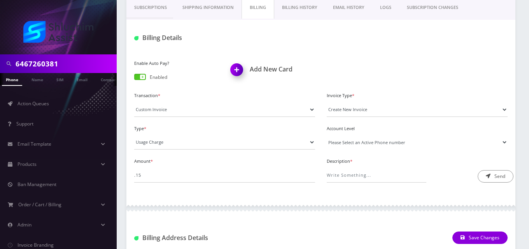
drag, startPoint x: 361, startPoint y: 137, endPoint x: 359, endPoint y: 141, distance: 4.7
click at [361, 137] on select "Please Select an Active Phone number [PHONE_NUMBER]" at bounding box center [417, 142] width 181 height 15
select select "78109"
click at [327, 135] on select "Please Select an Active Phone number [PHONE_NUMBER]" at bounding box center [417, 142] width 181 height 15
click at [353, 173] on input "Description *" at bounding box center [377, 175] width 100 height 15
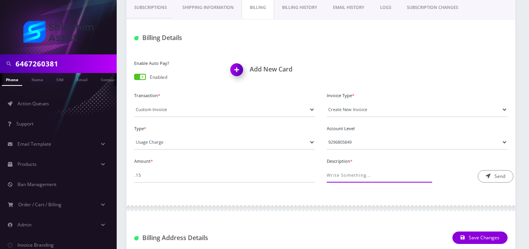
type input "International Messaging"
click at [498, 177] on button "Send" at bounding box center [496, 176] width 36 height 12
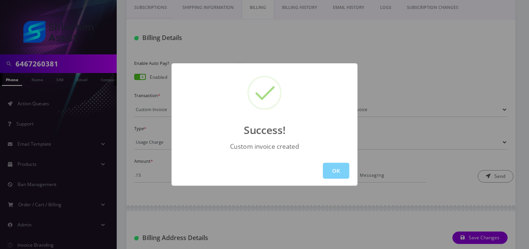
click at [321, 172] on div "OK" at bounding box center [265, 171] width 186 height 30
click at [332, 171] on button "OK" at bounding box center [336, 171] width 26 height 16
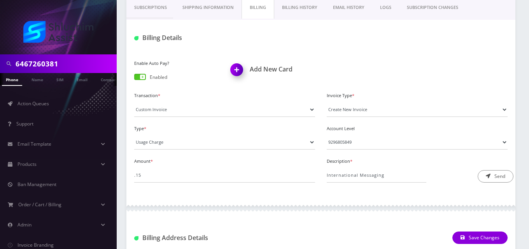
click at [361, 7] on link "EMAIL HISTORY" at bounding box center [348, 7] width 47 height 22
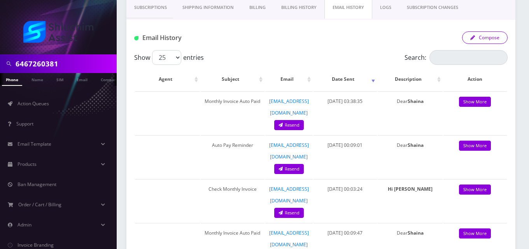
click at [495, 38] on button "Compose" at bounding box center [485, 38] width 46 height 12
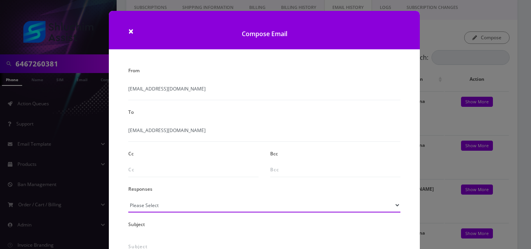
click at [183, 204] on select "Please Select TMobile port Unable to activate CH Pickup Past Due Pick up follow…" at bounding box center [264, 205] width 272 height 15
select select "24"
click at [128, 198] on select "Please Select TMobile port Unable to activate CH Pickup Past Due Pick up follow…" at bounding box center [264, 205] width 272 height 15
type input "Additional One-Time Charge"
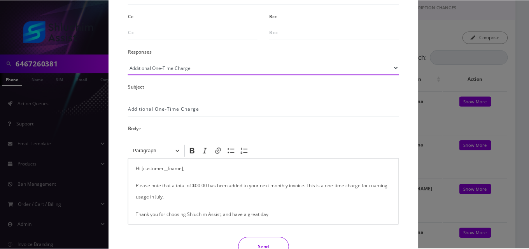
scroll to position [156, 0]
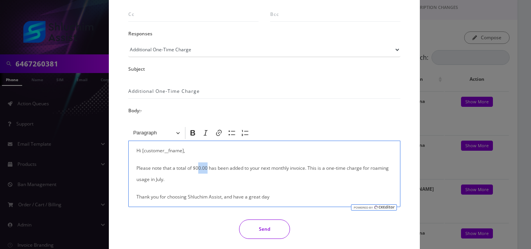
drag, startPoint x: 206, startPoint y: 171, endPoint x: 199, endPoint y: 168, distance: 7.7
click at [199, 168] on p "Please note that a total of $00.00 has been added to your next monthly invoice.…" at bounding box center [265, 174] width 256 height 23
drag, startPoint x: 388, startPoint y: 170, endPoint x: 371, endPoint y: 168, distance: 17.2
click at [371, 168] on p "Please note that a total of $0.15 has been added to your next monthly invoice. …" at bounding box center [265, 174] width 256 height 23
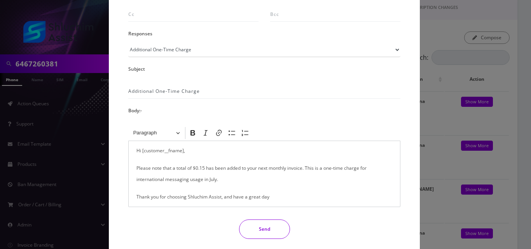
click at [264, 233] on button "Send" at bounding box center [264, 229] width 51 height 19
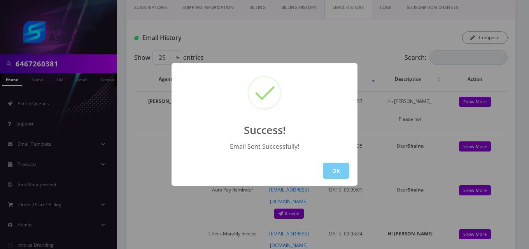
click at [333, 175] on button "OK" at bounding box center [336, 171] width 26 height 16
